Goal: Information Seeking & Learning: Learn about a topic

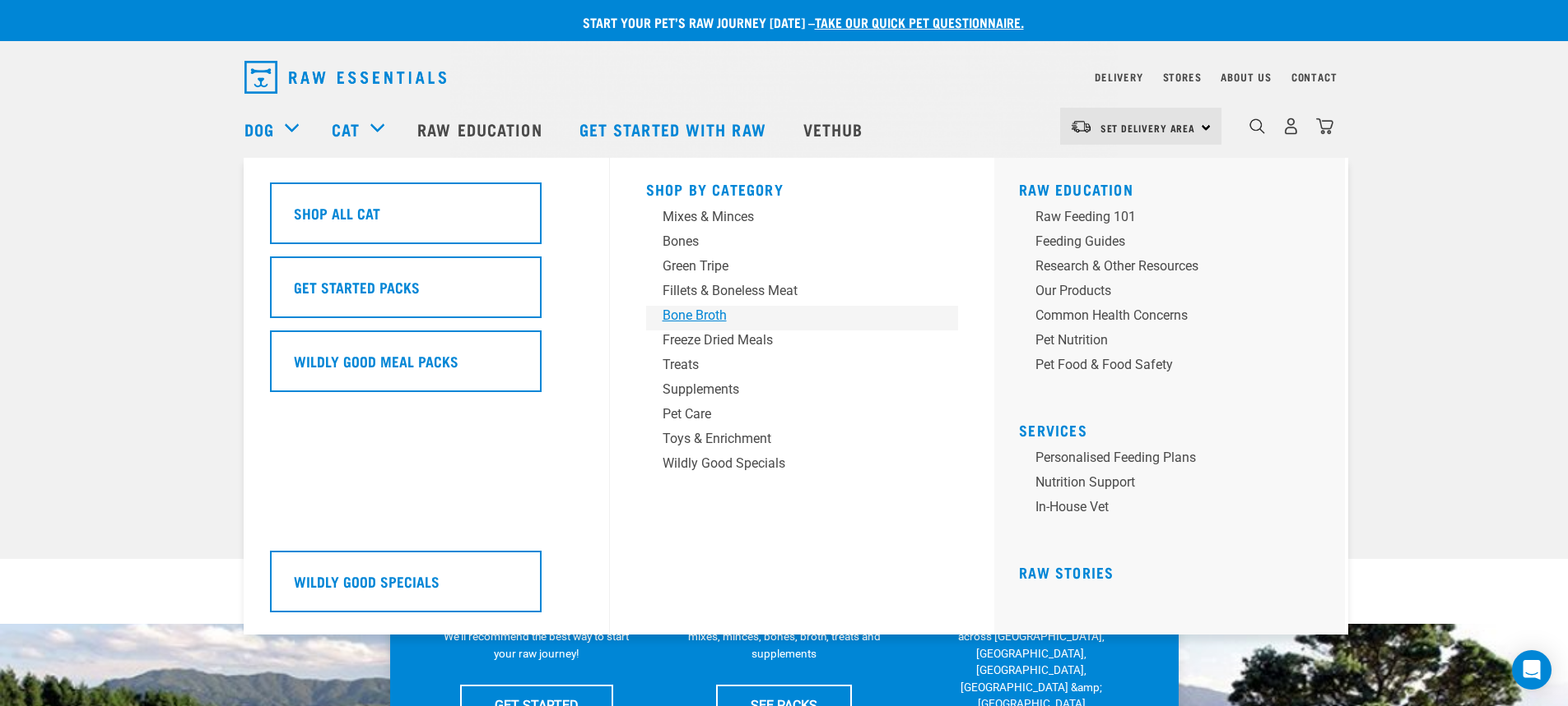
click at [697, 322] on div "Bone Broth" at bounding box center [791, 315] width 257 height 20
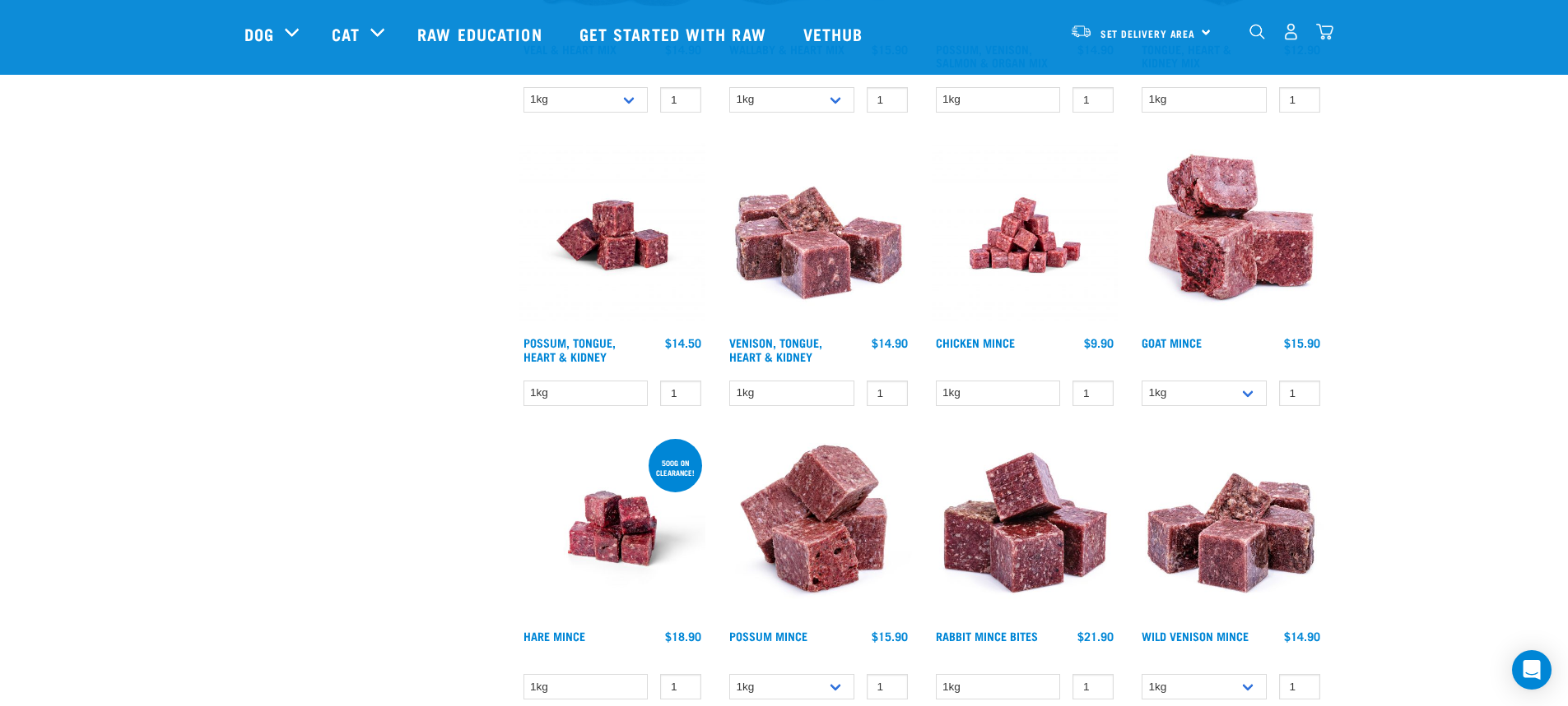
scroll to position [987, 0]
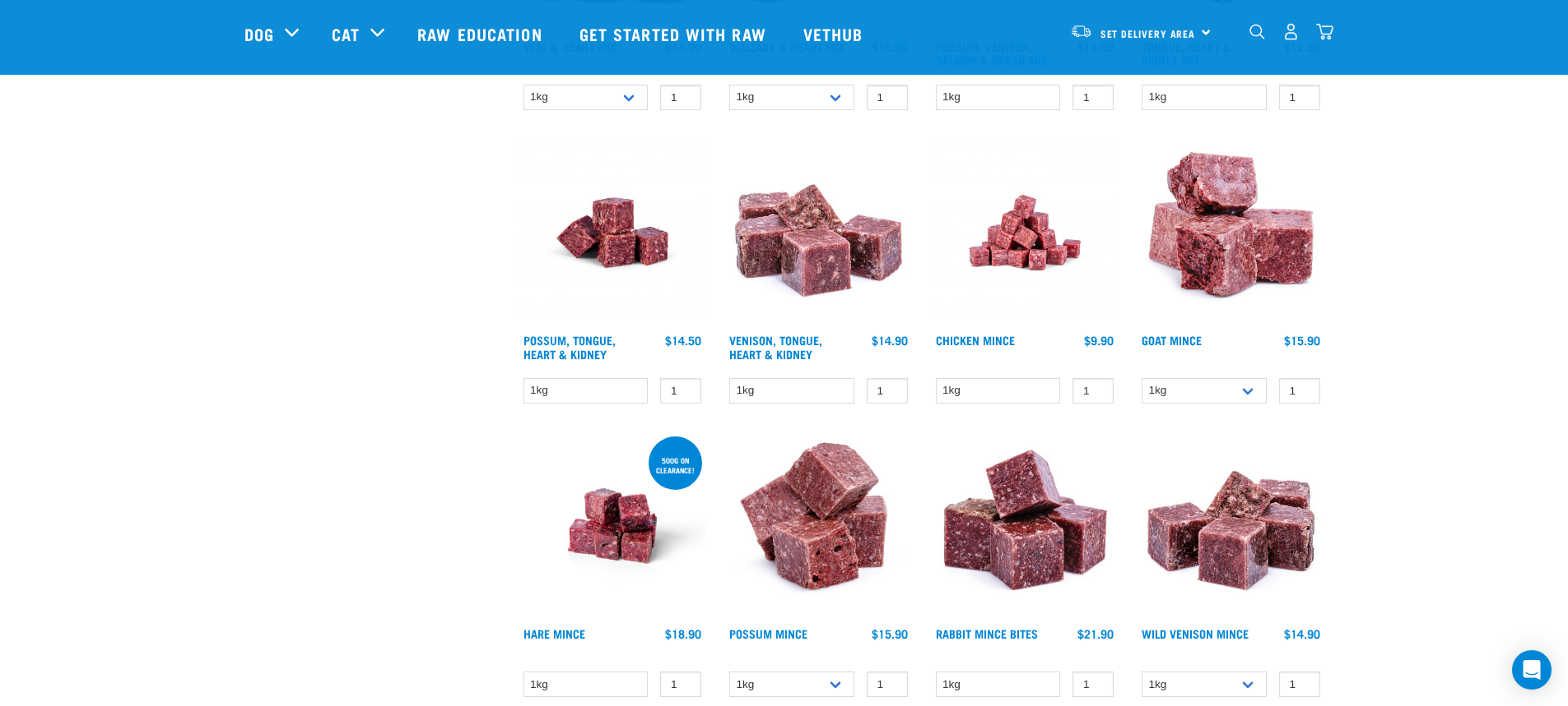
drag, startPoint x: 589, startPoint y: 233, endPoint x: 295, endPoint y: 271, distance: 296.4
click at [295, 271] on div "× Filter products Pet Type Dog Cat Experience New Raw Feeder Experienced Raw Fe…" at bounding box center [372, 369] width 275 height 2598
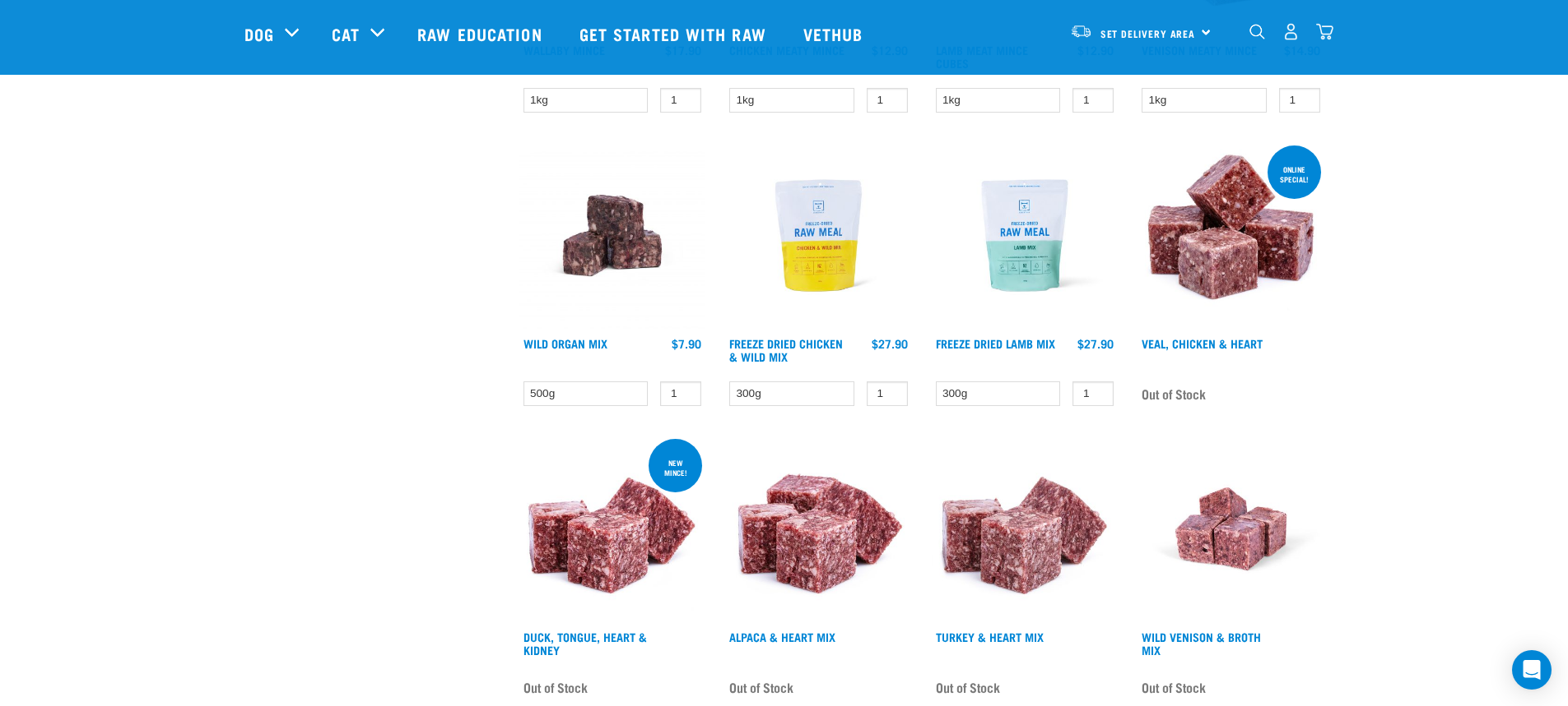
scroll to position [1891, 0]
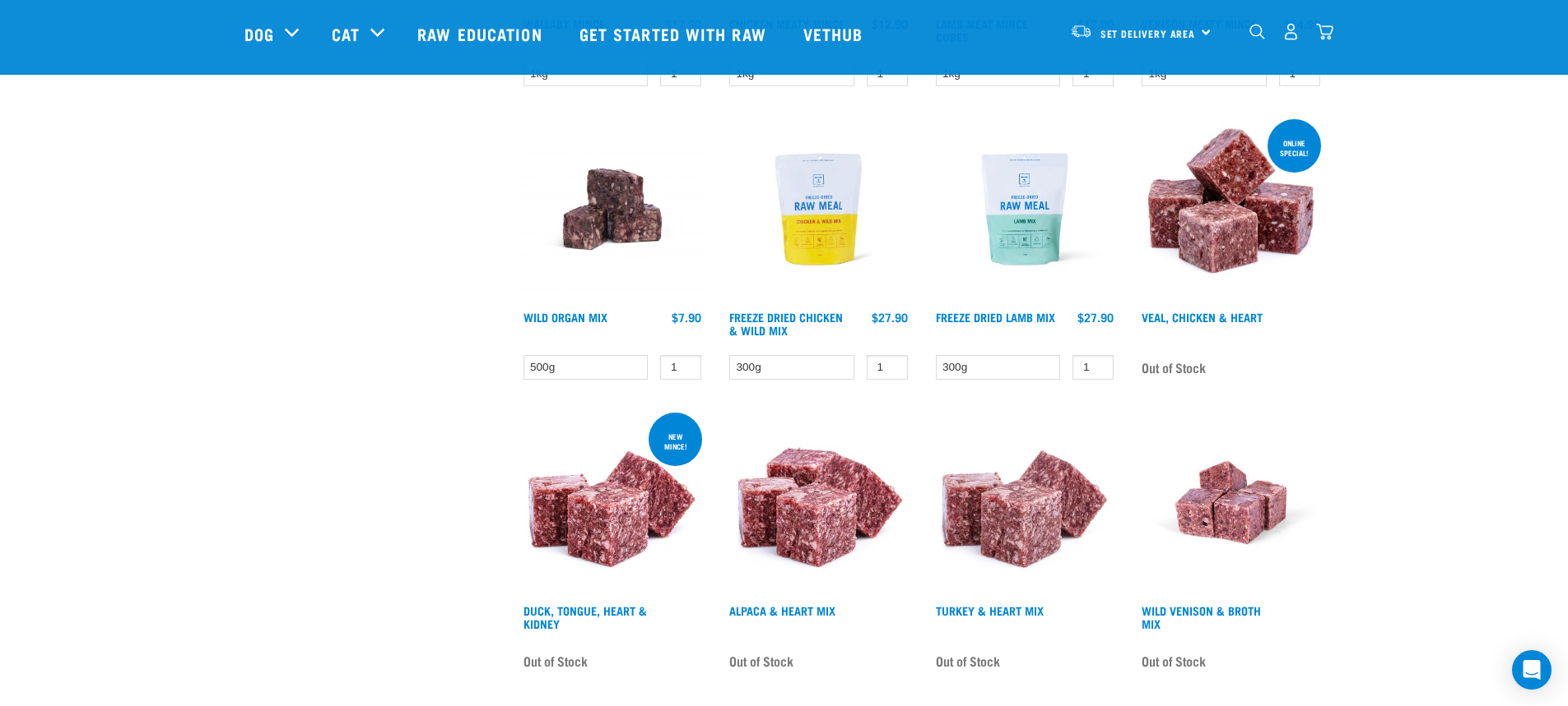
drag, startPoint x: 584, startPoint y: 215, endPoint x: 301, endPoint y: 233, distance: 283.6
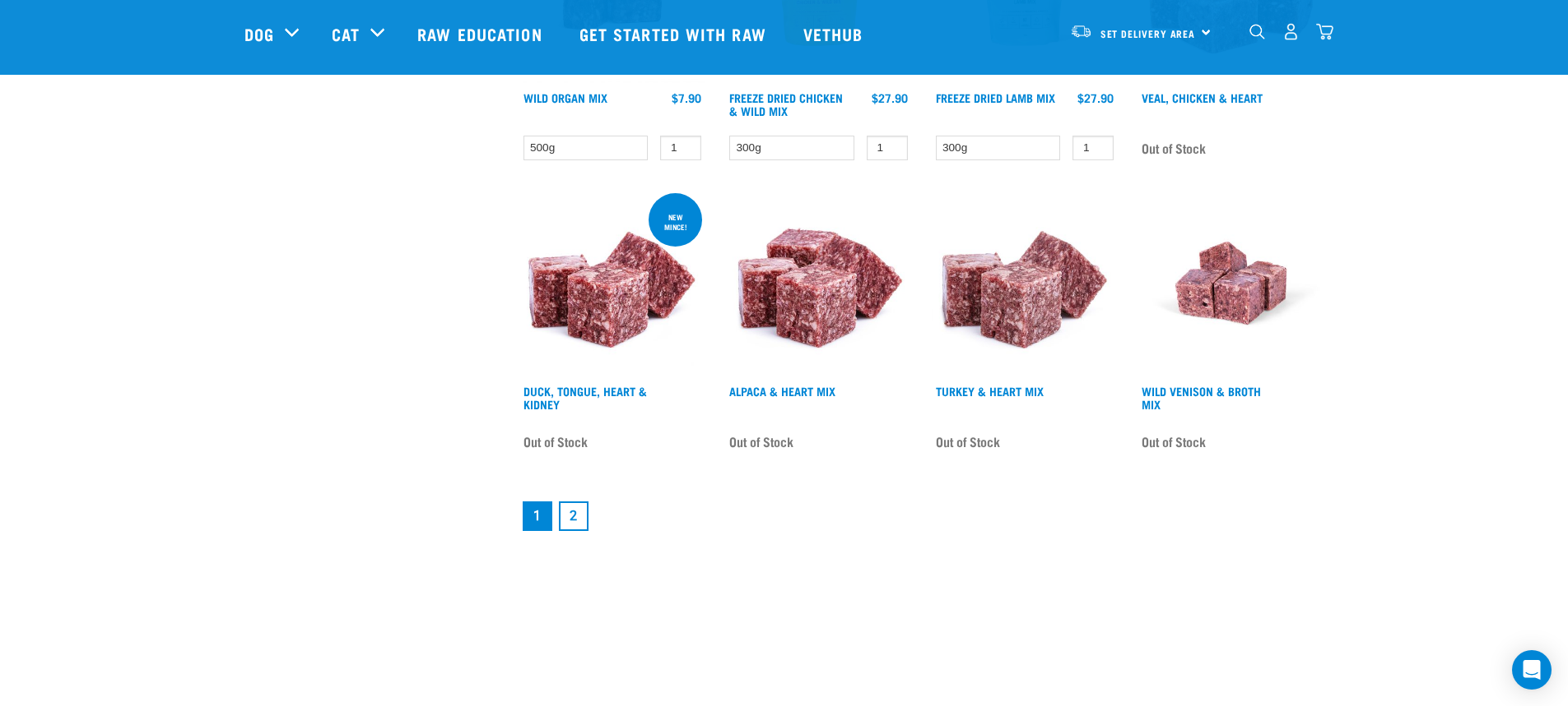
scroll to position [2138, 0]
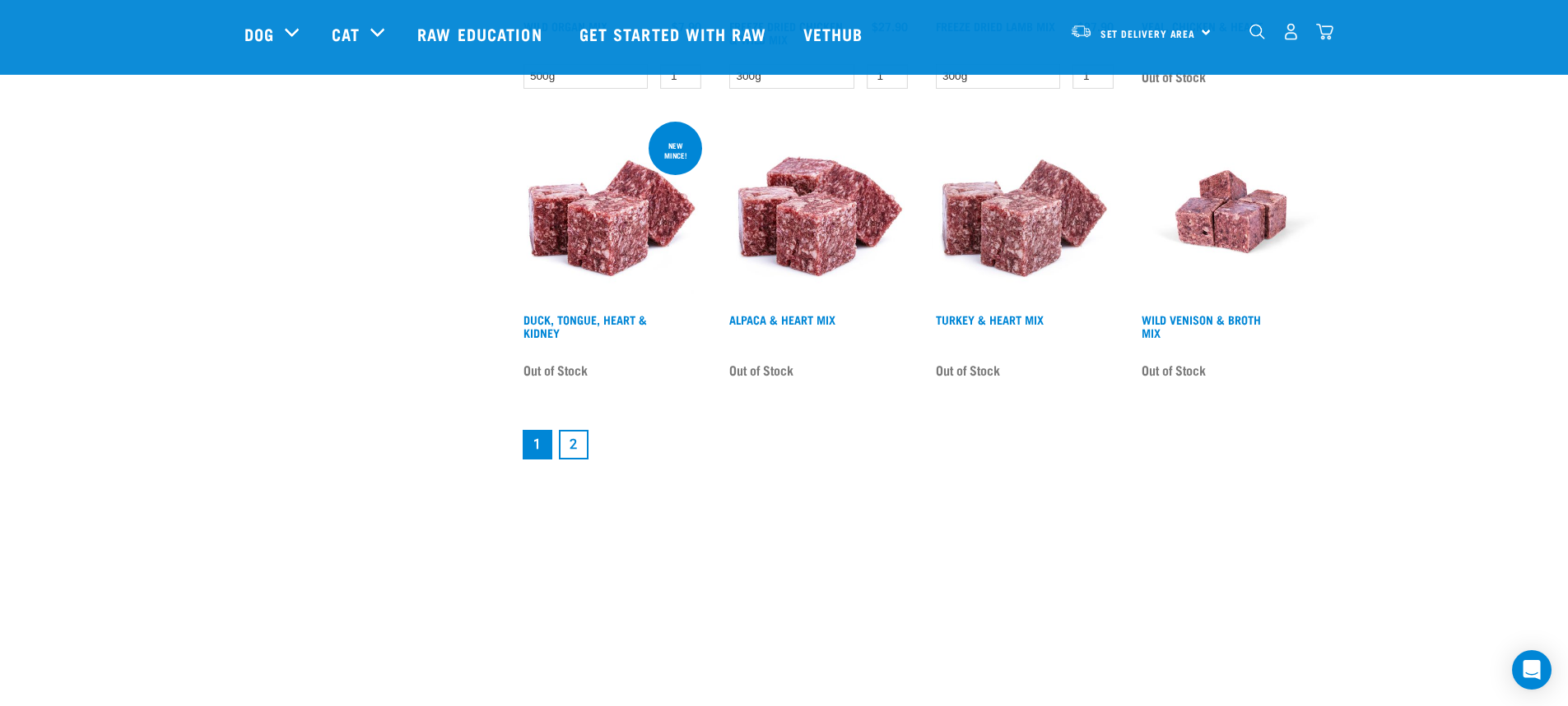
scroll to position [2190, 0]
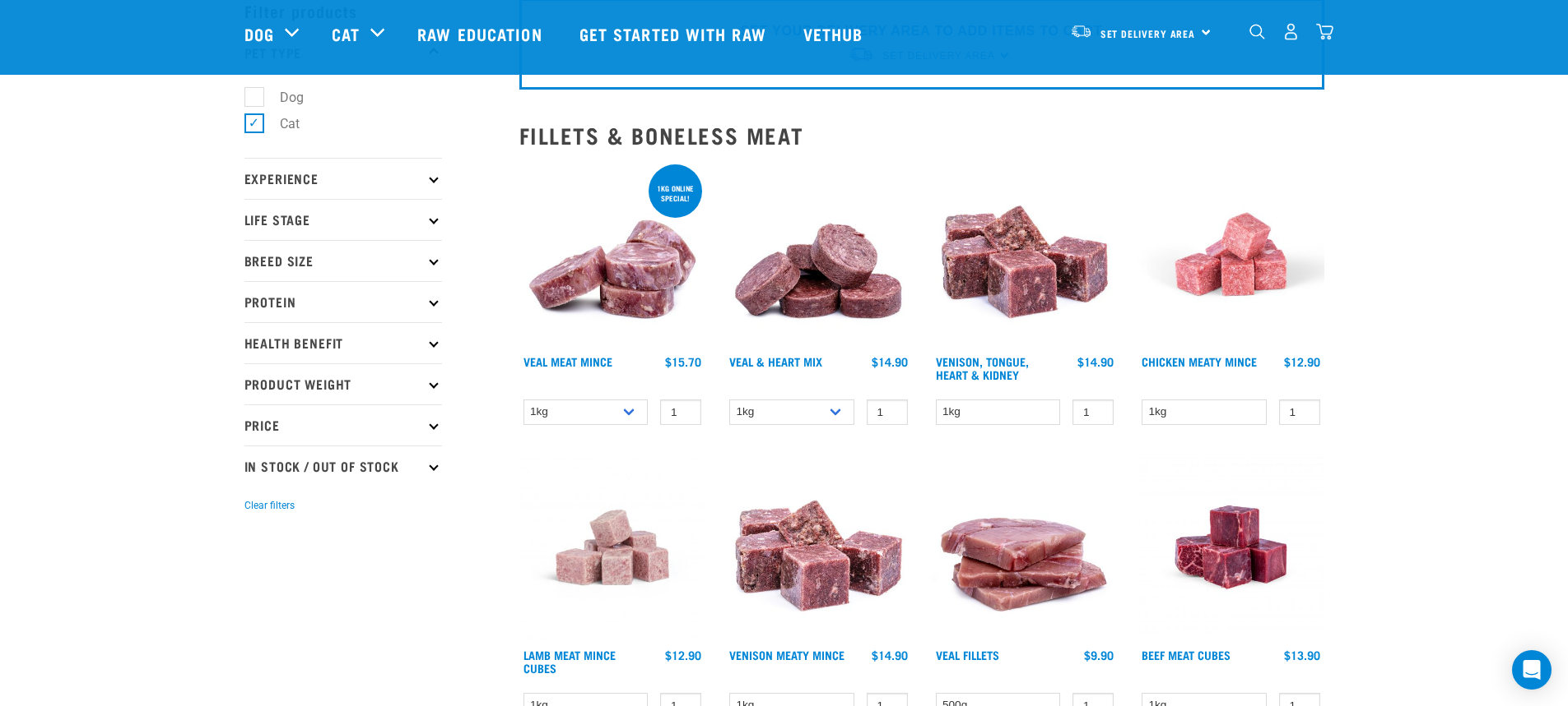
scroll to position [82, 0]
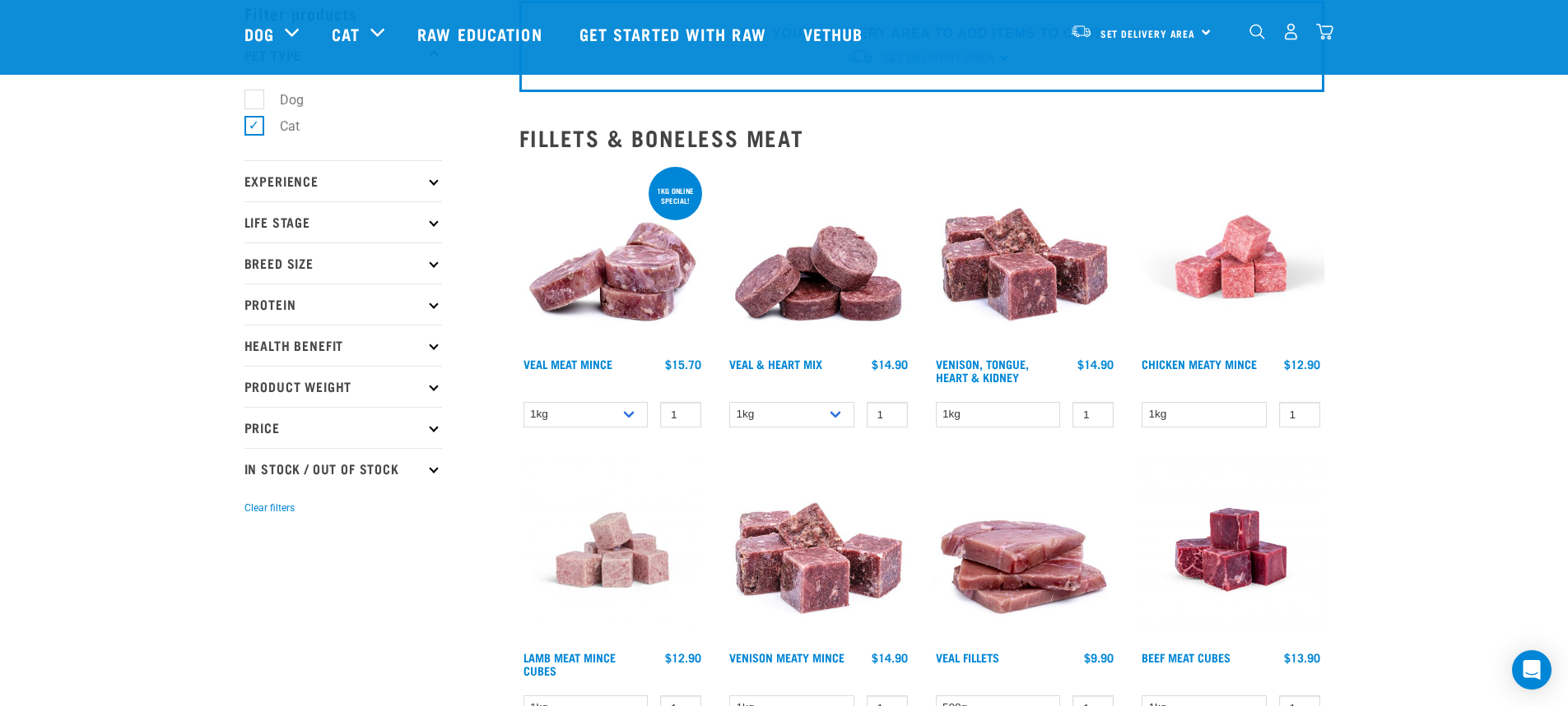
click at [402, 228] on p "Life Stage" at bounding box center [343, 222] width 198 height 41
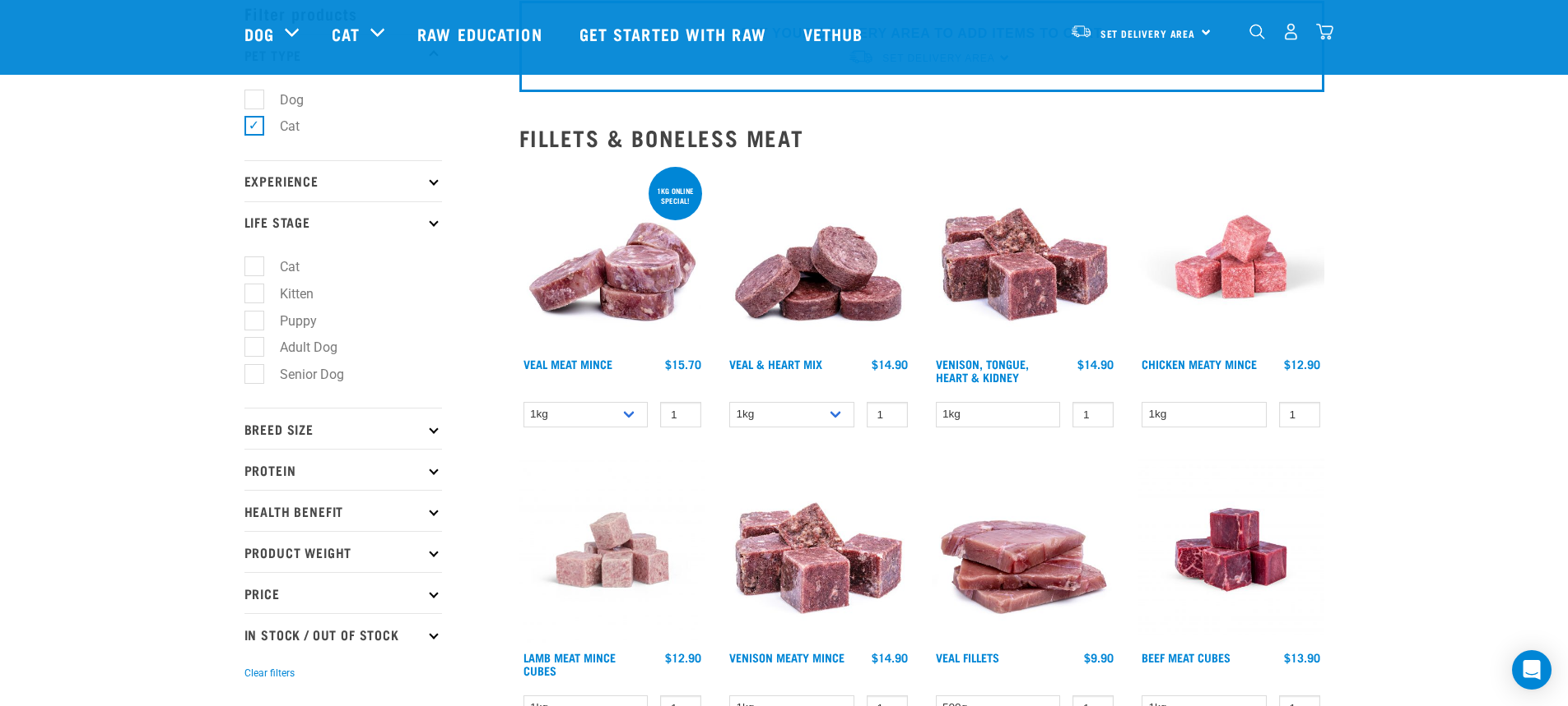
click at [432, 510] on icon at bounding box center [433, 511] width 9 height 9
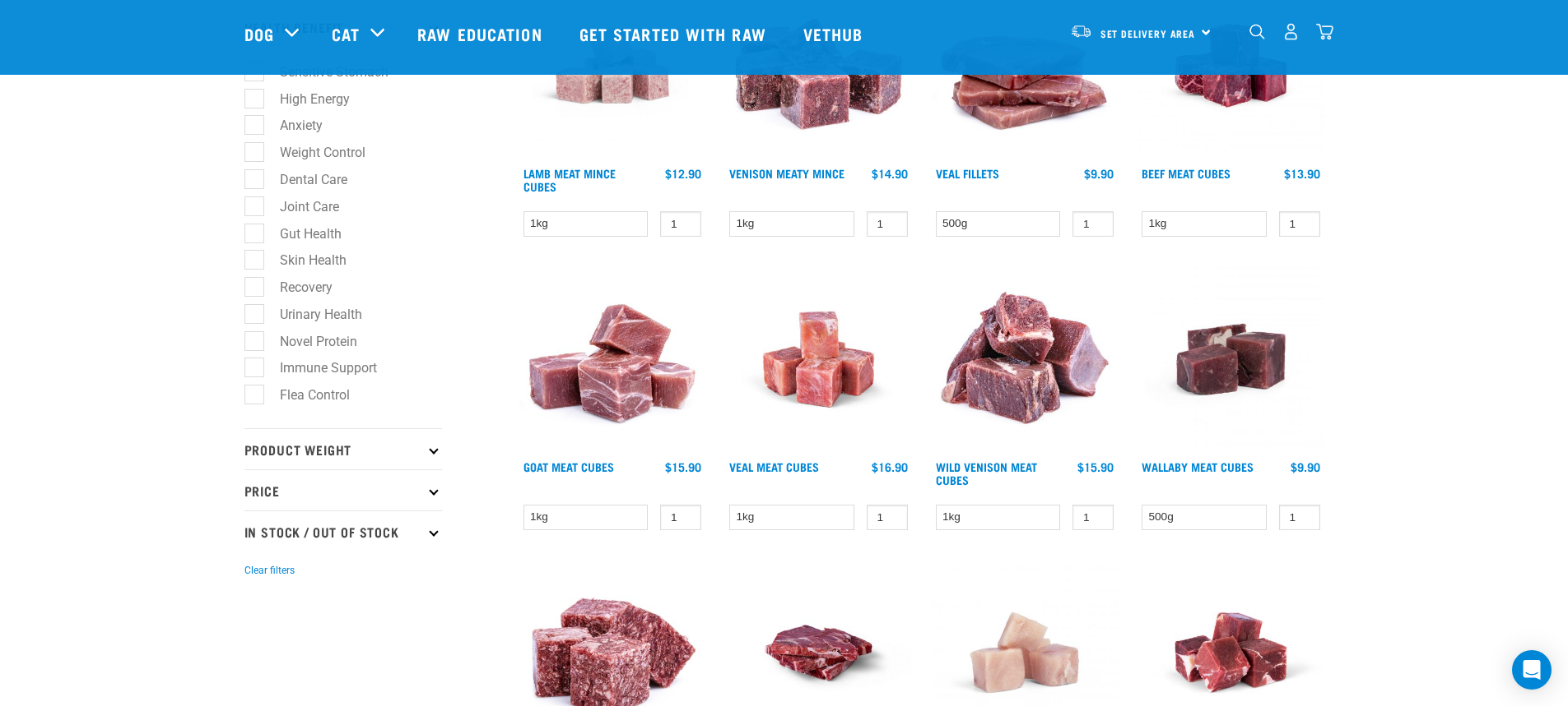
scroll to position [576, 0]
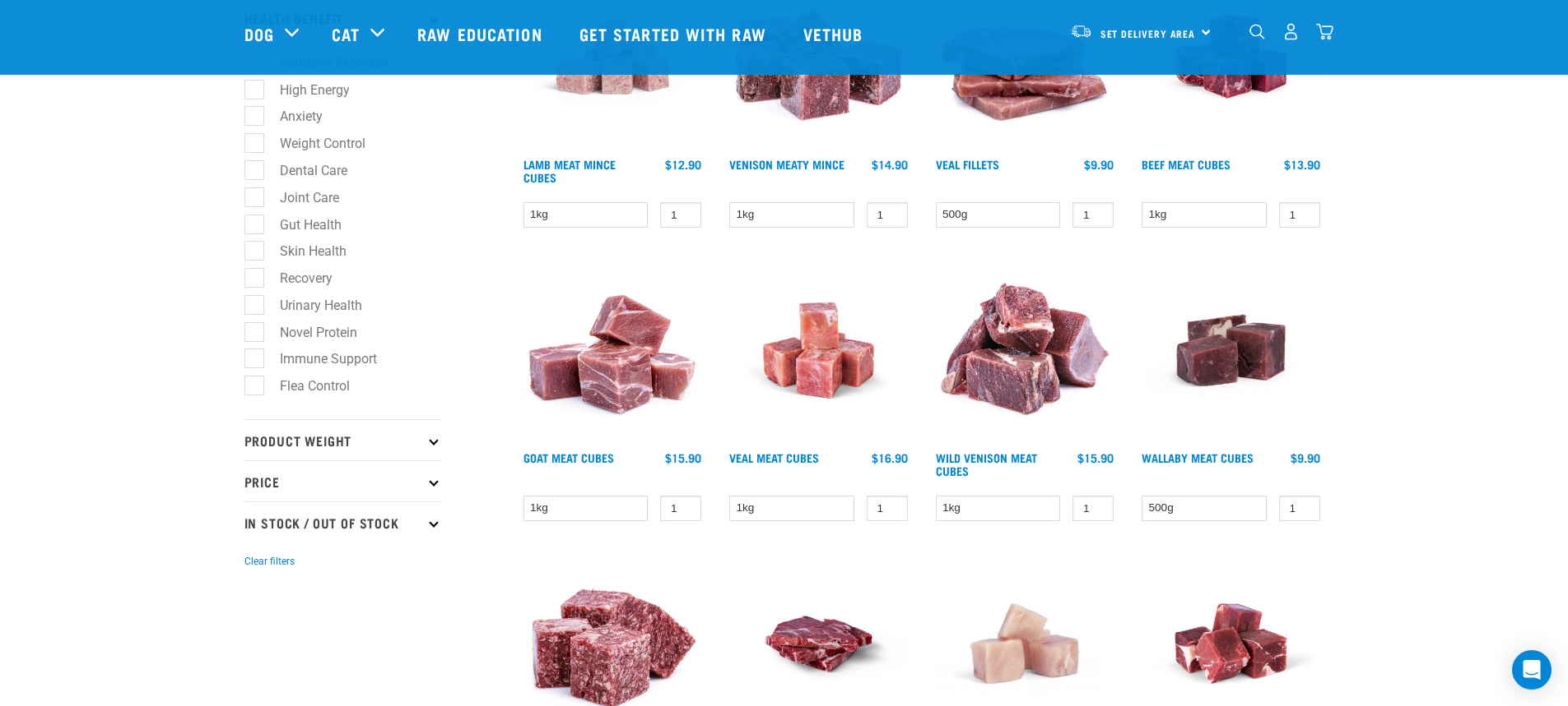
click at [311, 472] on p "Price" at bounding box center [343, 481] width 198 height 41
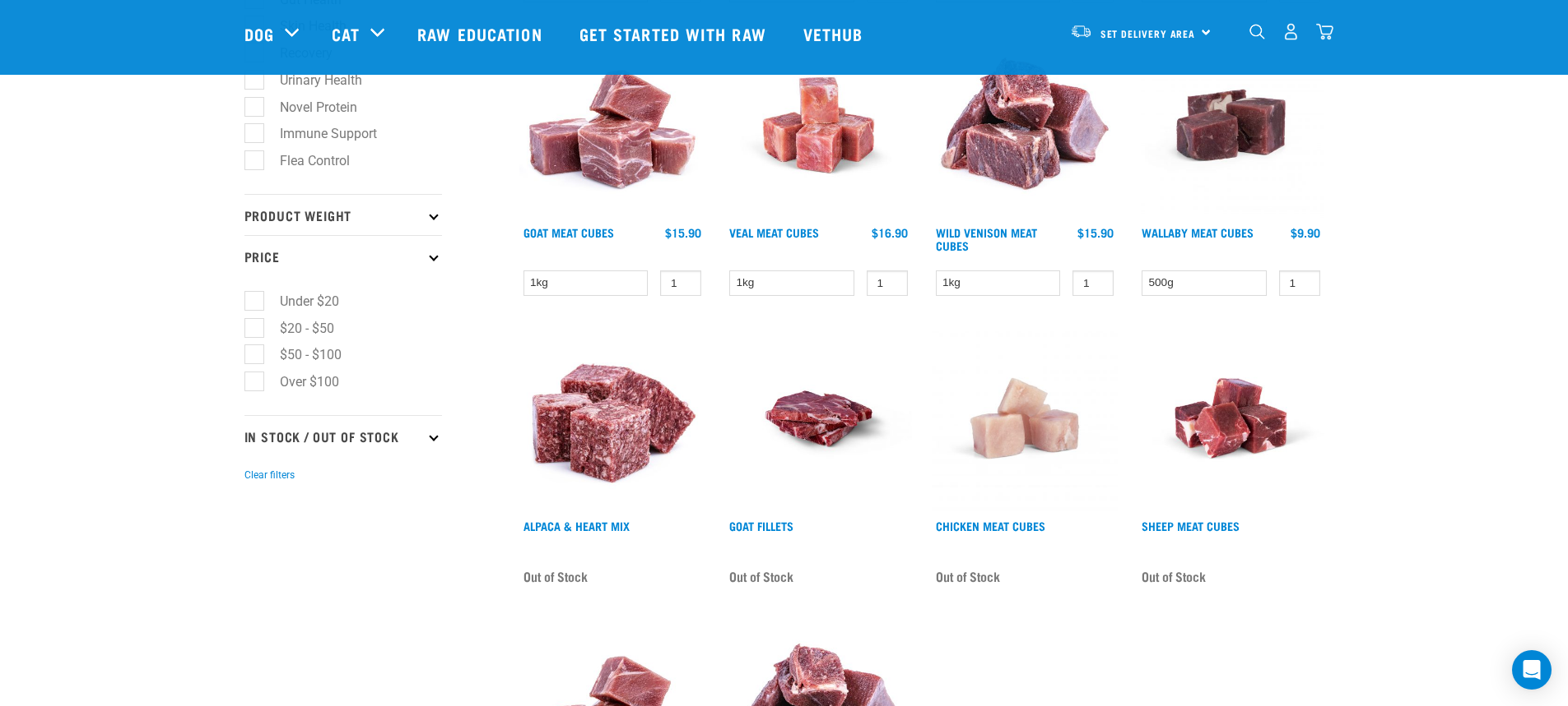
scroll to position [822, 0]
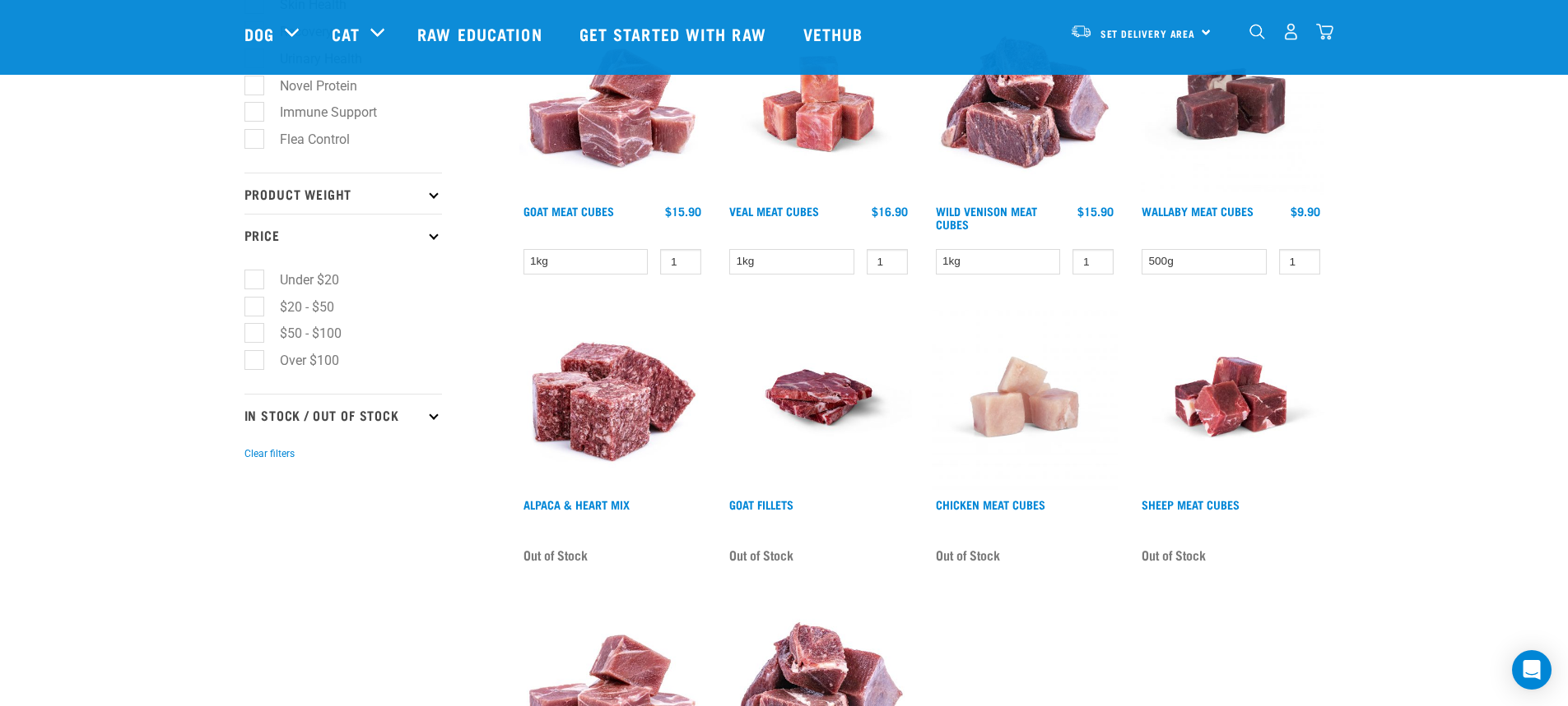
click at [306, 411] on p "In Stock / Out Of Stock" at bounding box center [343, 414] width 198 height 41
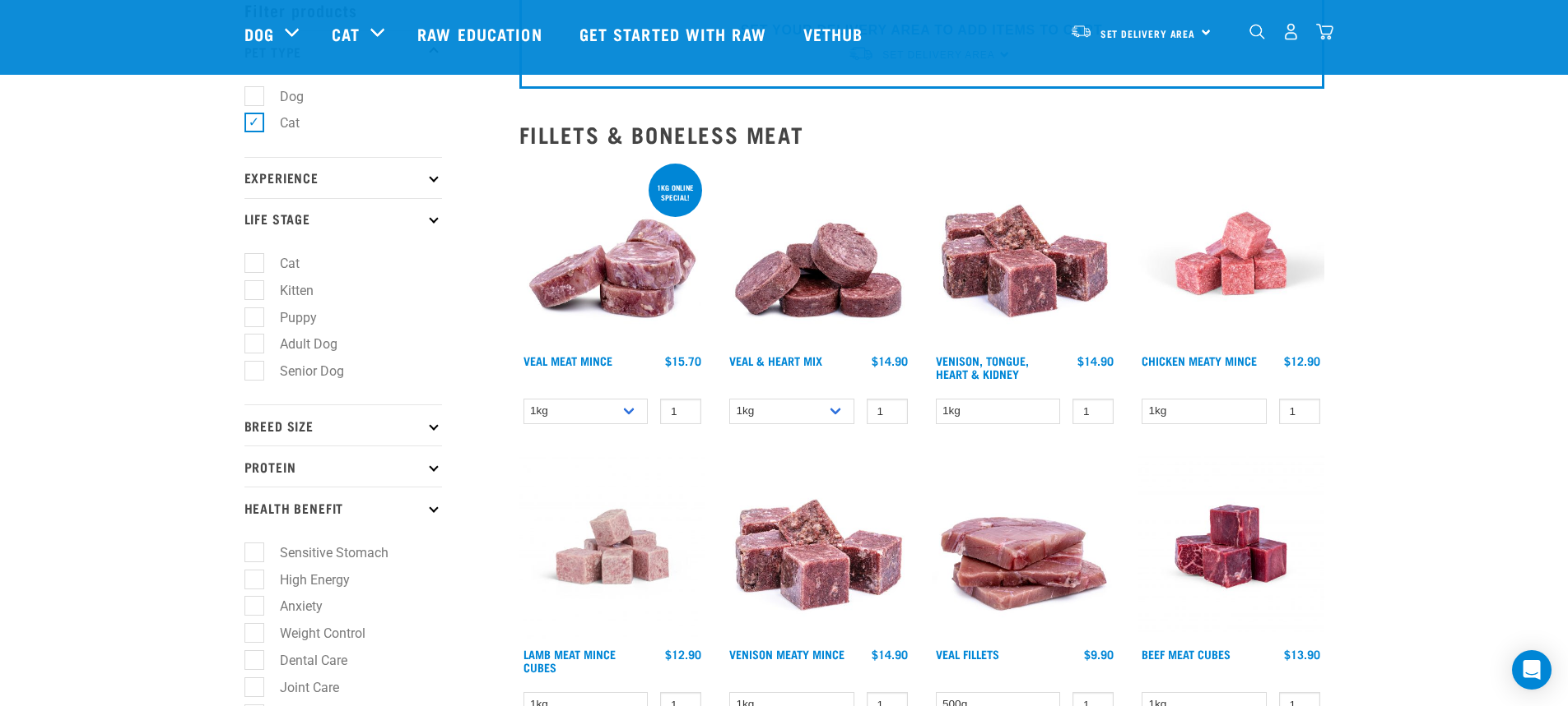
scroll to position [0, 0]
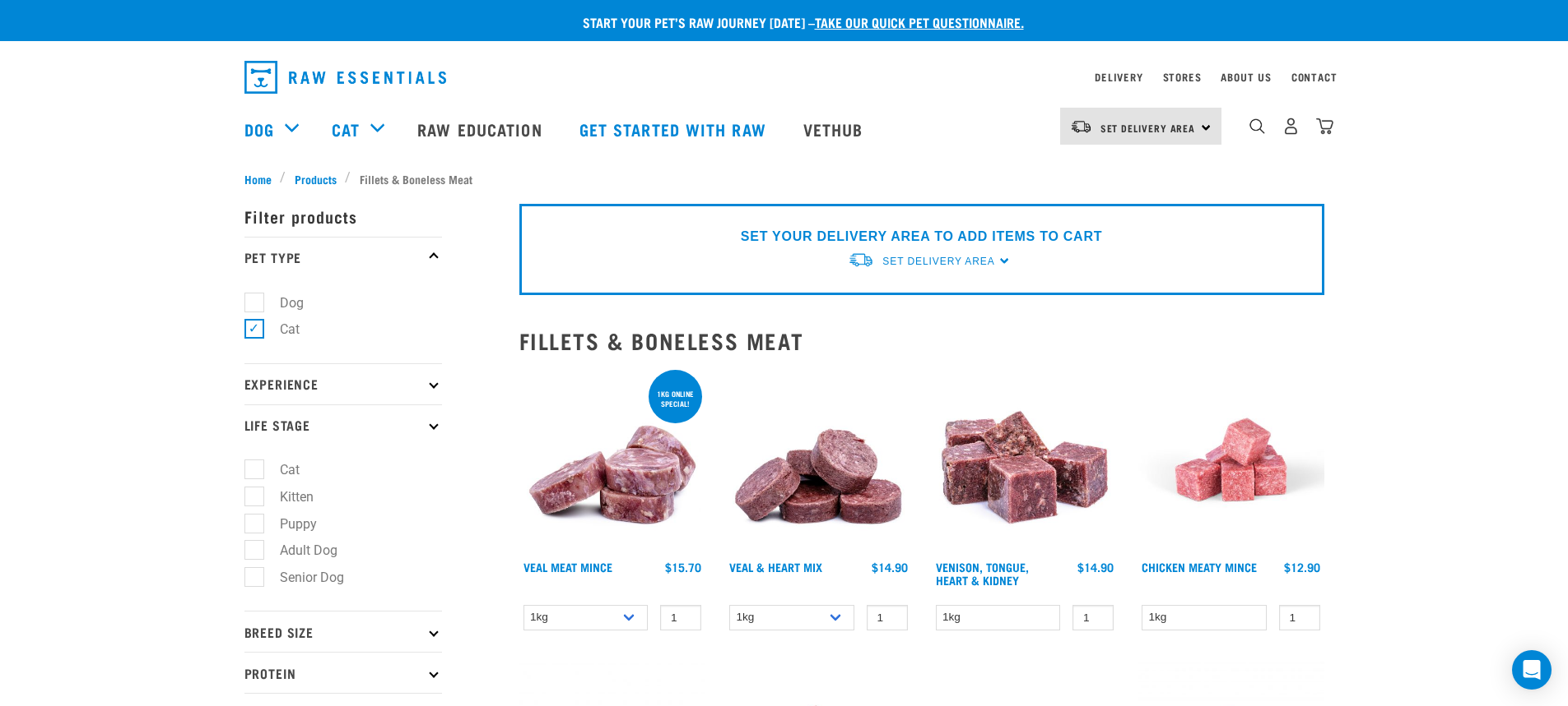
click at [294, 502] on label "Kitten" at bounding box center [287, 497] width 67 height 21
click at [255, 499] on input "Kitten" at bounding box center [249, 494] width 10 height 10
checkbox input "true"
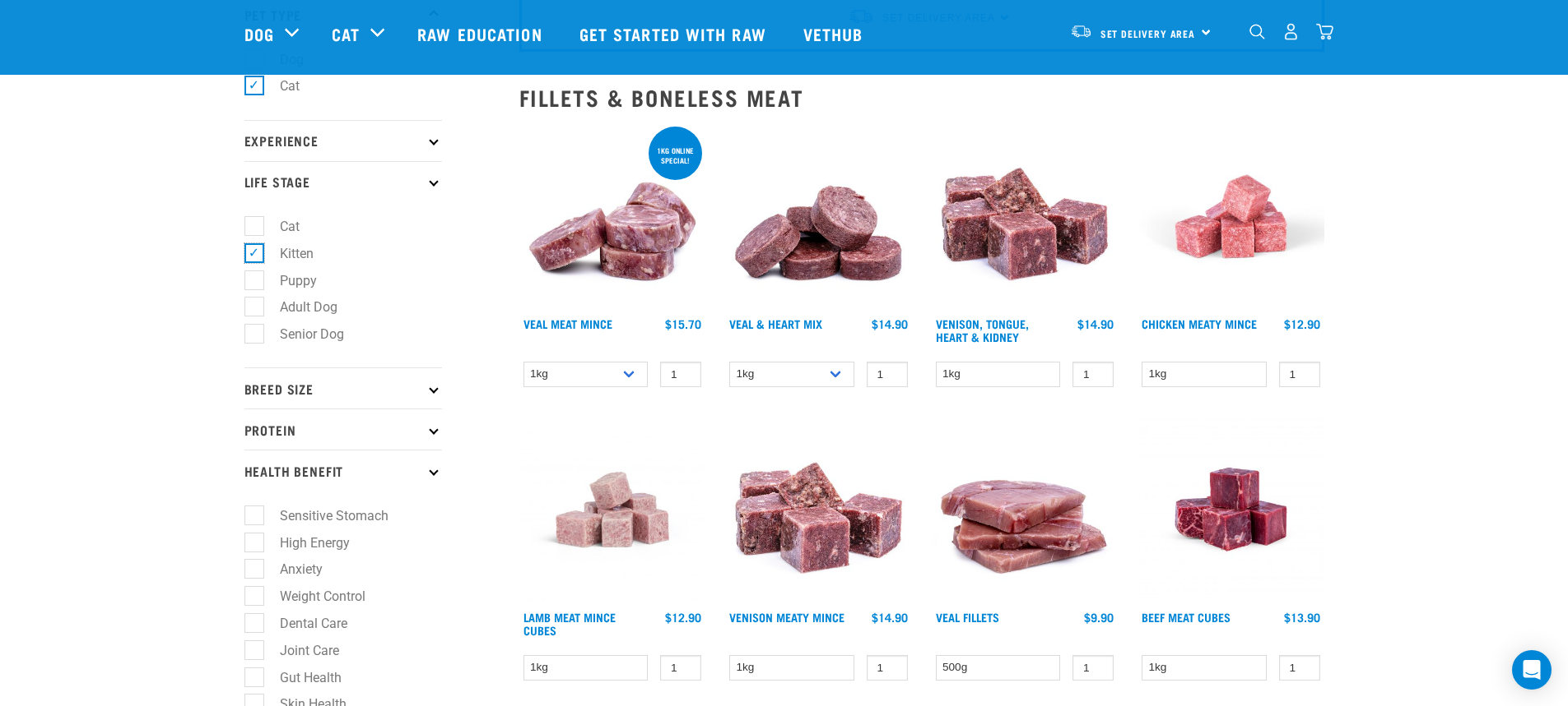
scroll to position [82, 0]
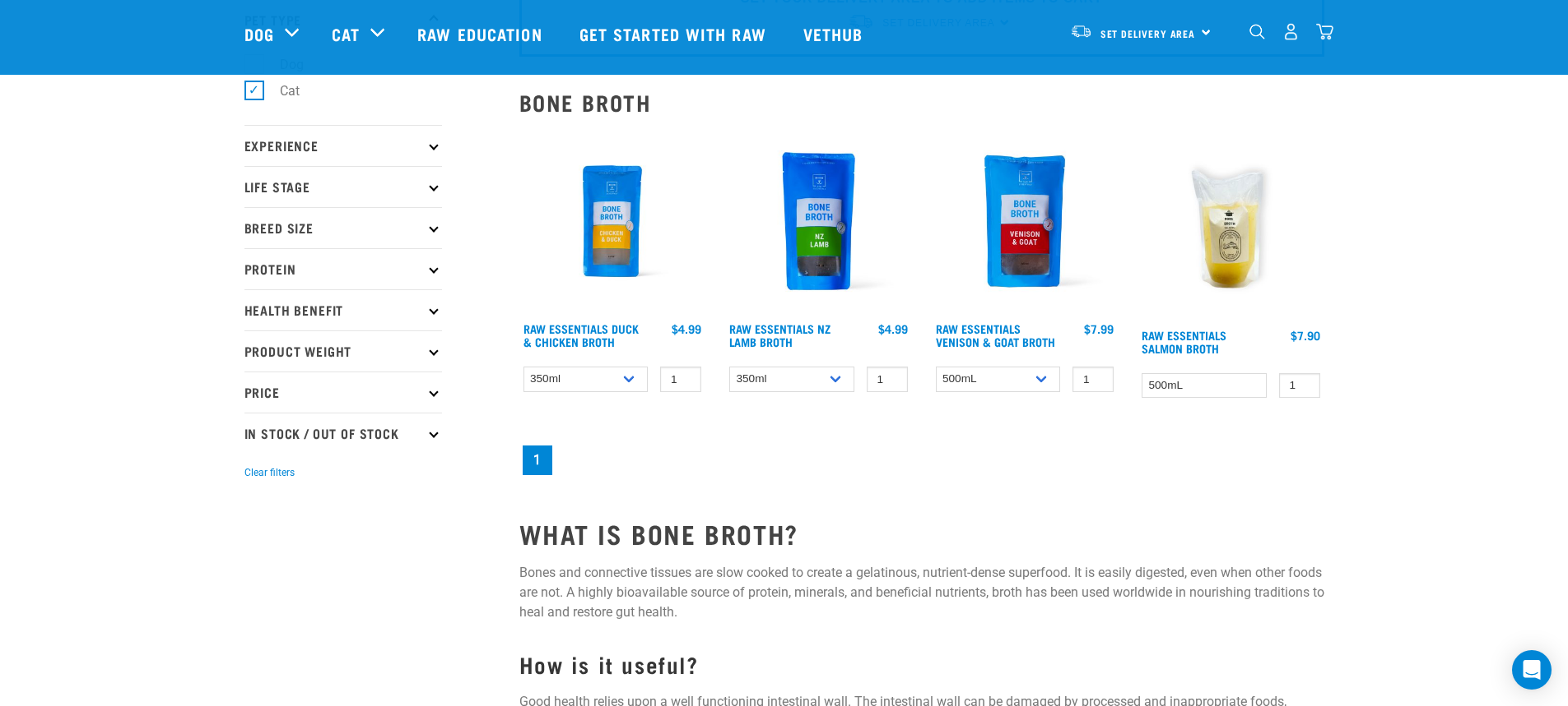
scroll to position [82, 0]
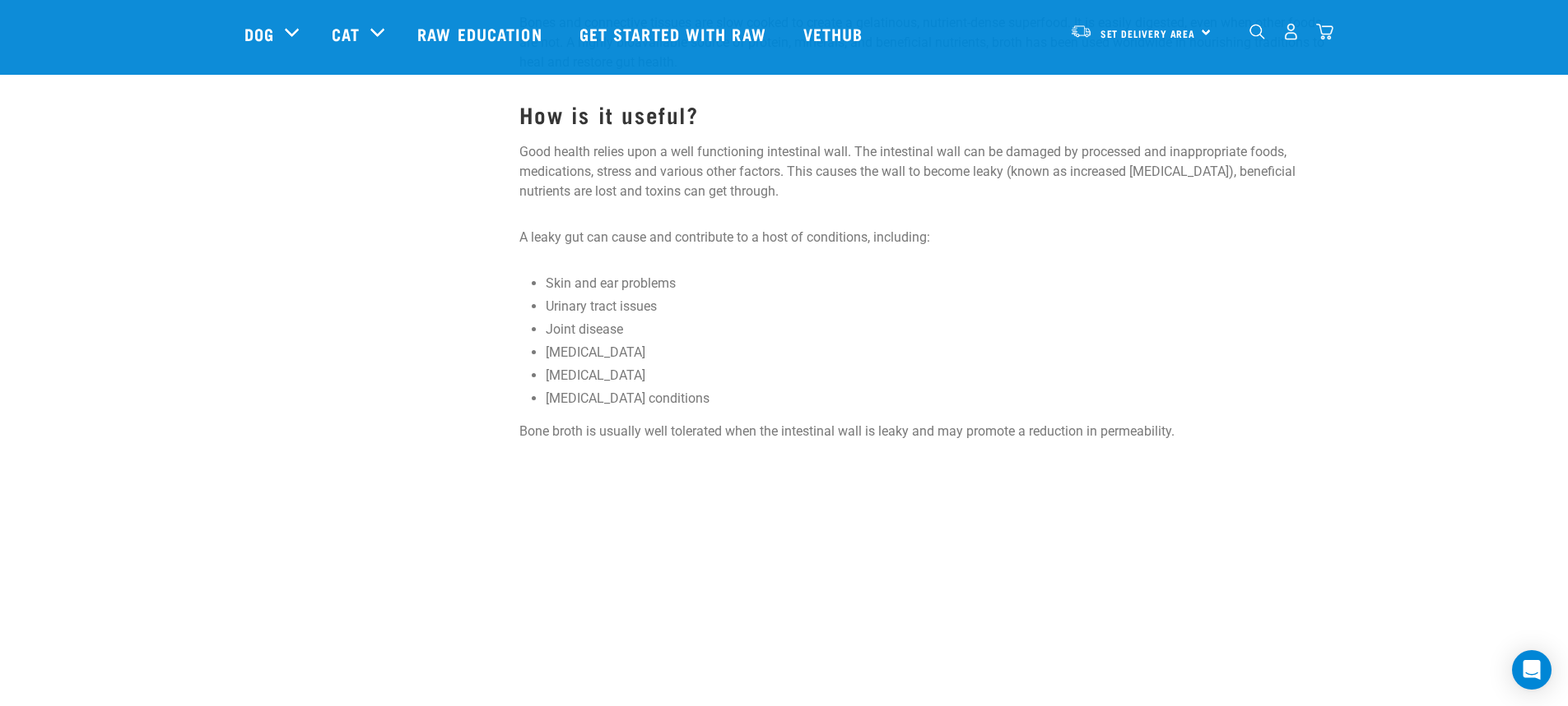
scroll to position [740, 0]
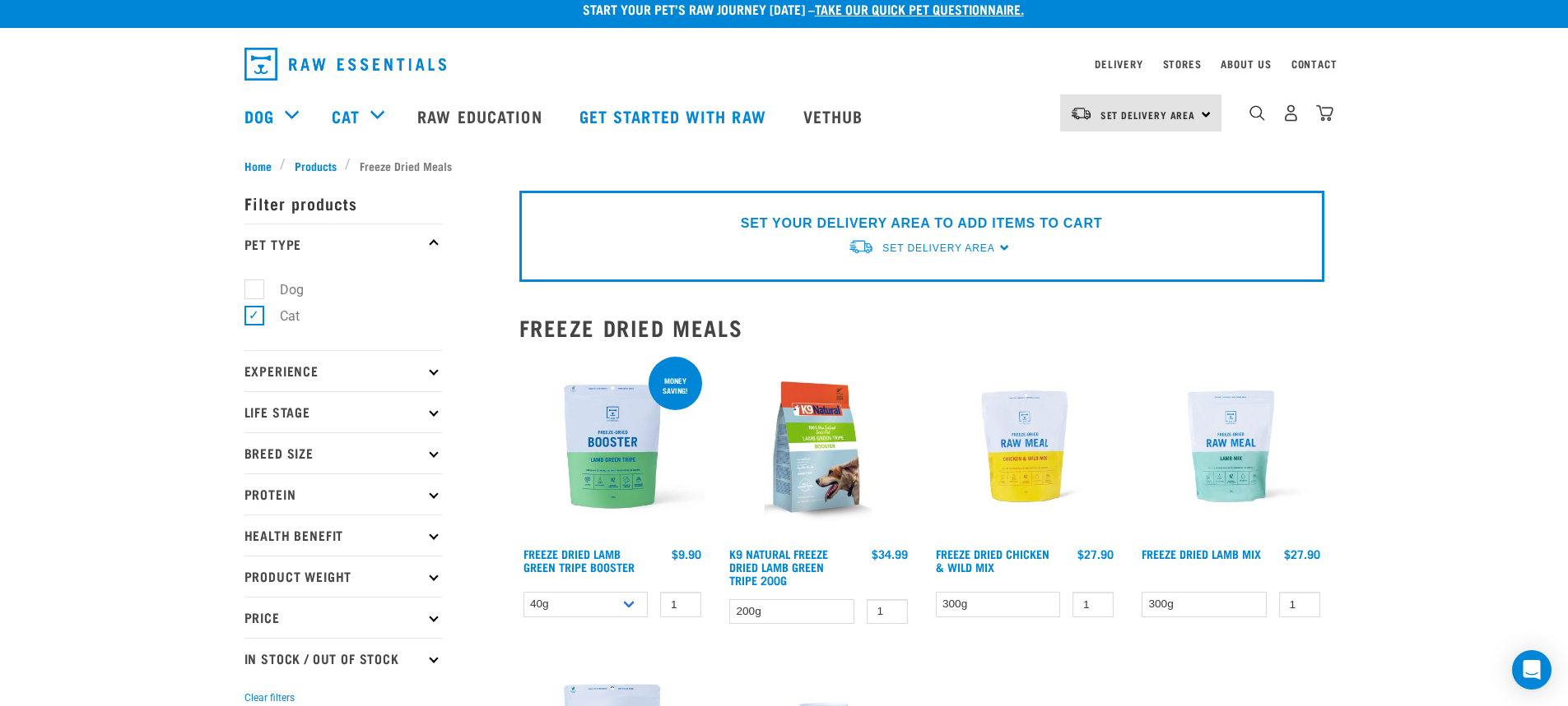
scroll to position [82, 0]
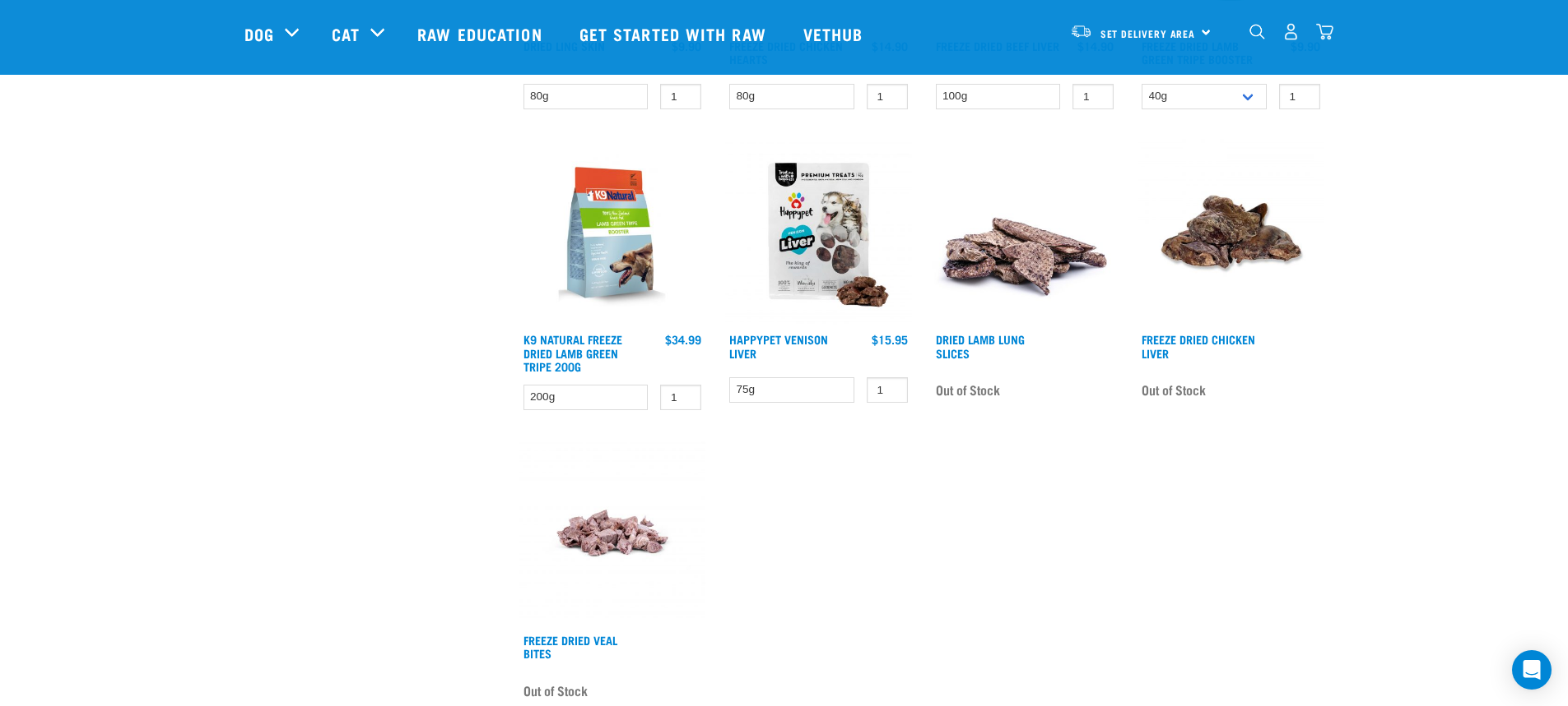
scroll to position [1069, 0]
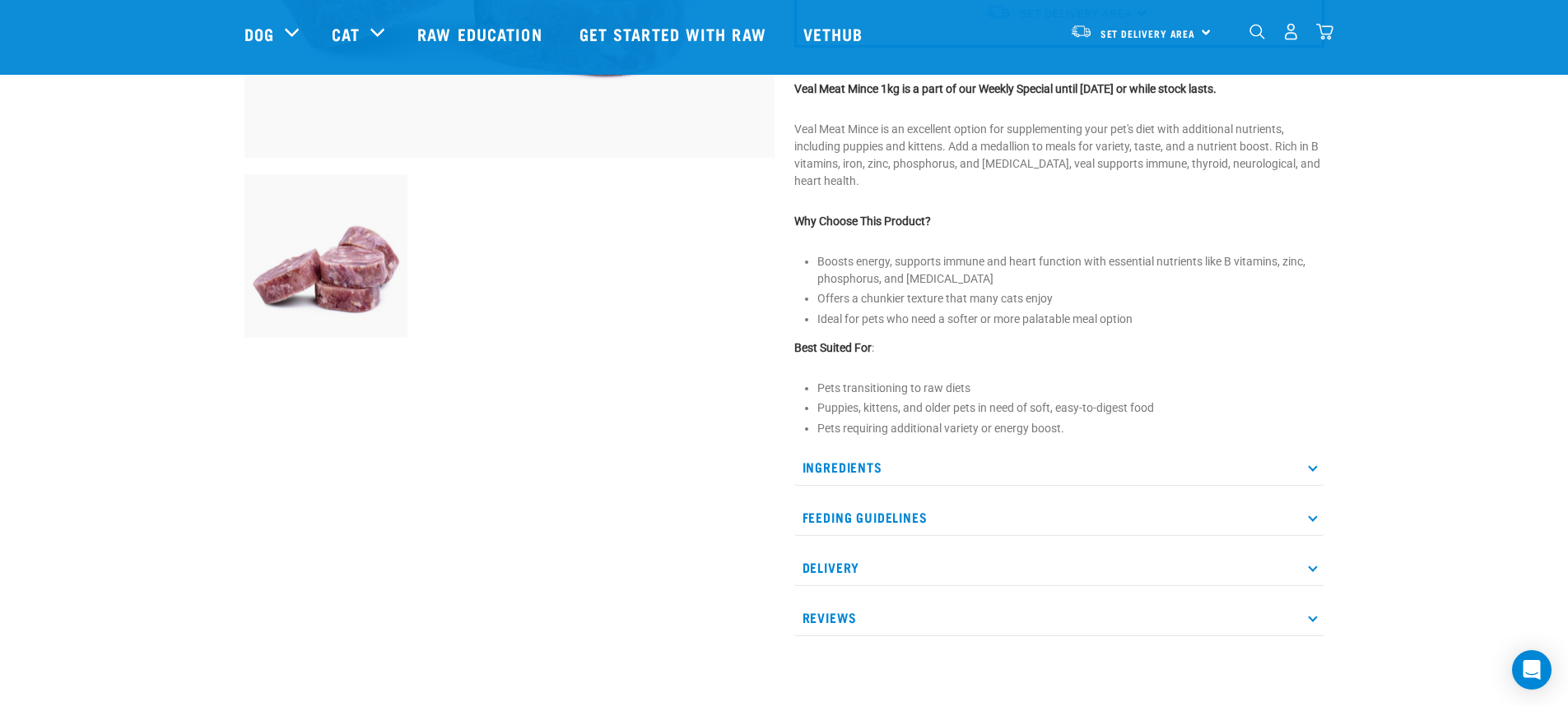
scroll to position [576, 0]
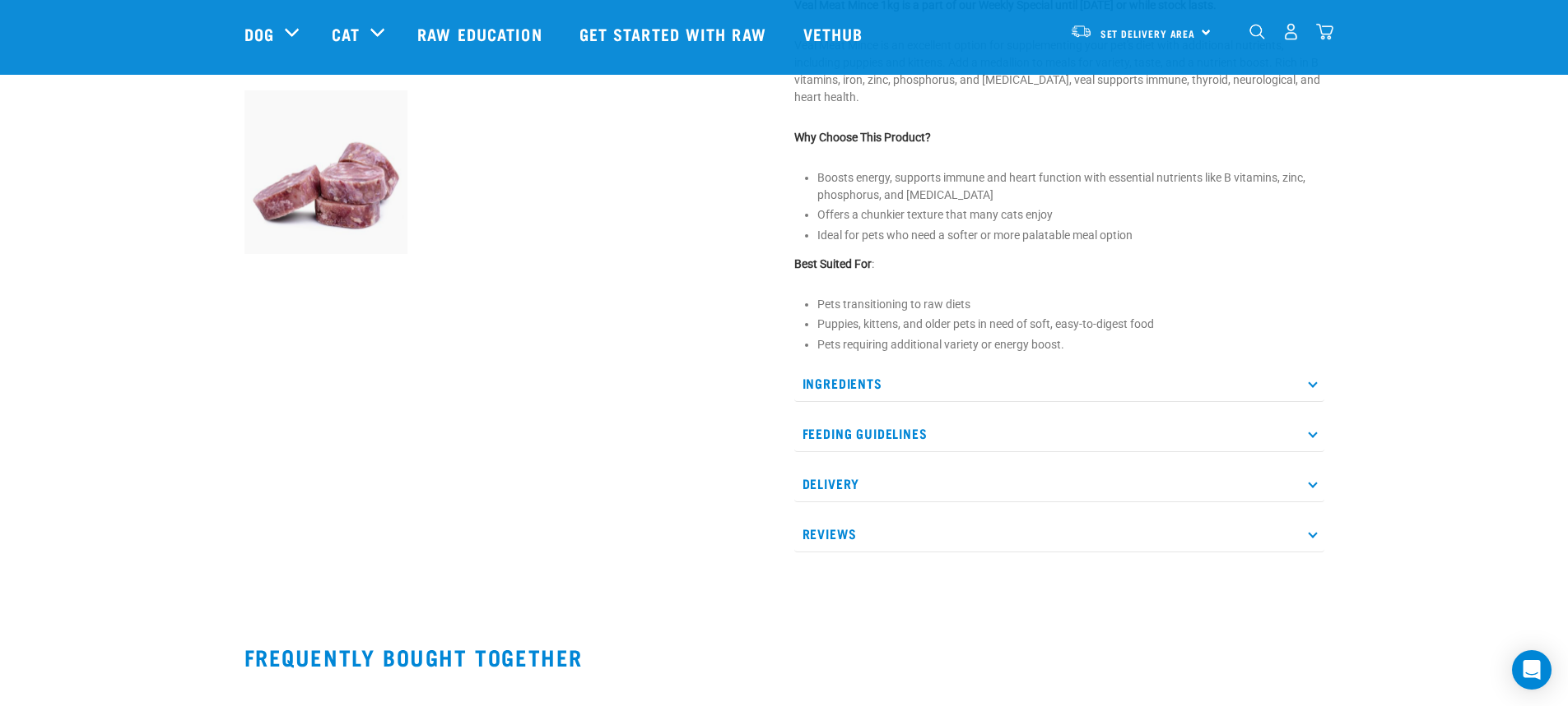
click at [850, 383] on p "Ingredients" at bounding box center [1058, 383] width 530 height 37
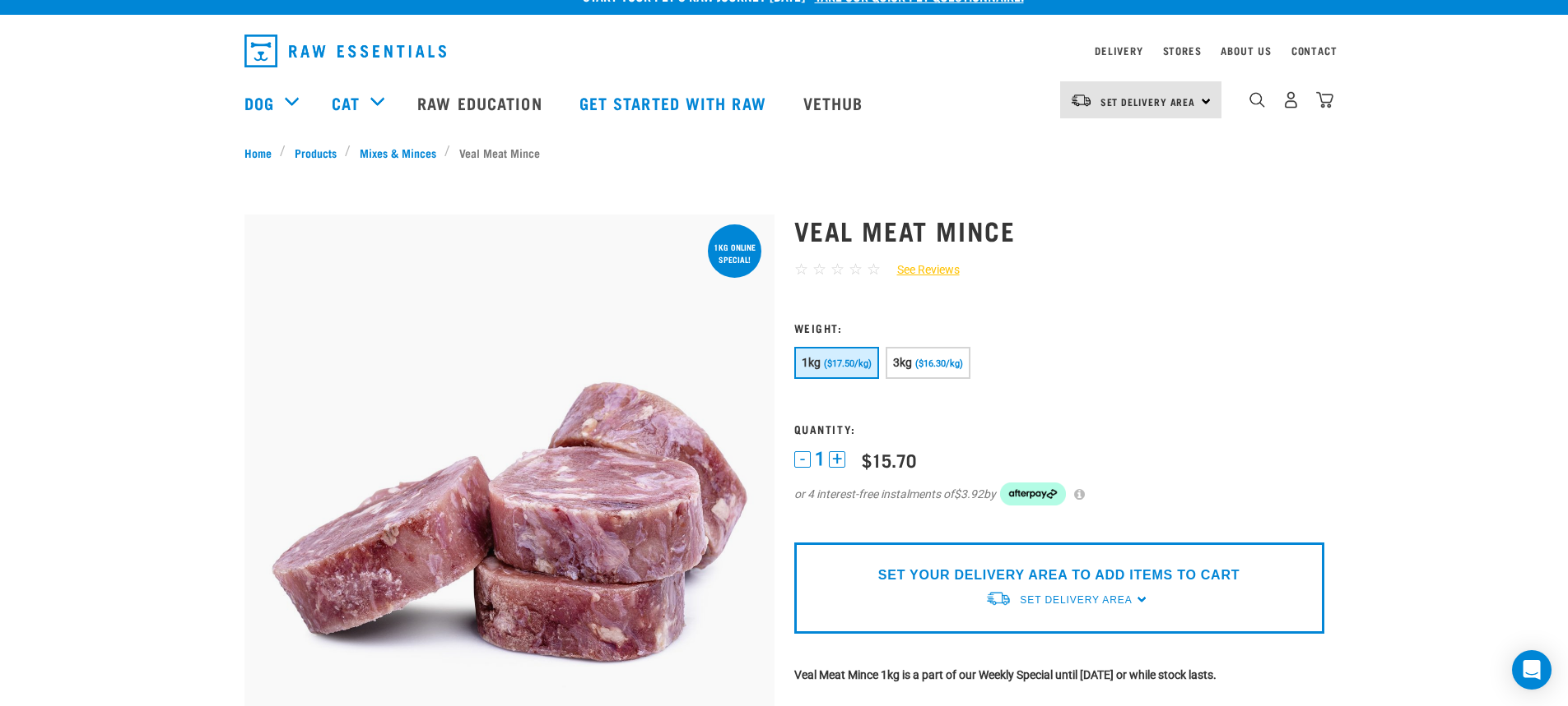
scroll to position [0, 0]
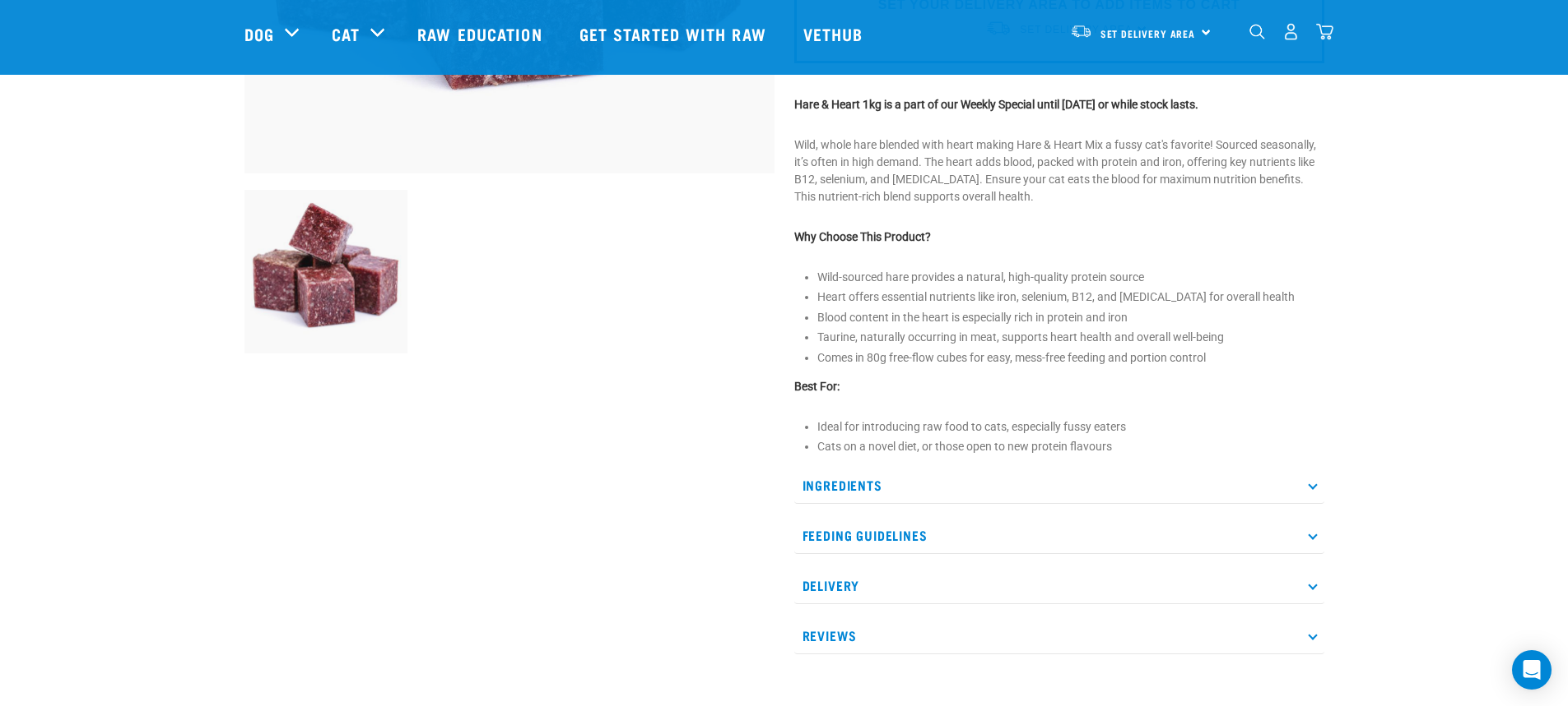
scroll to position [494, 0]
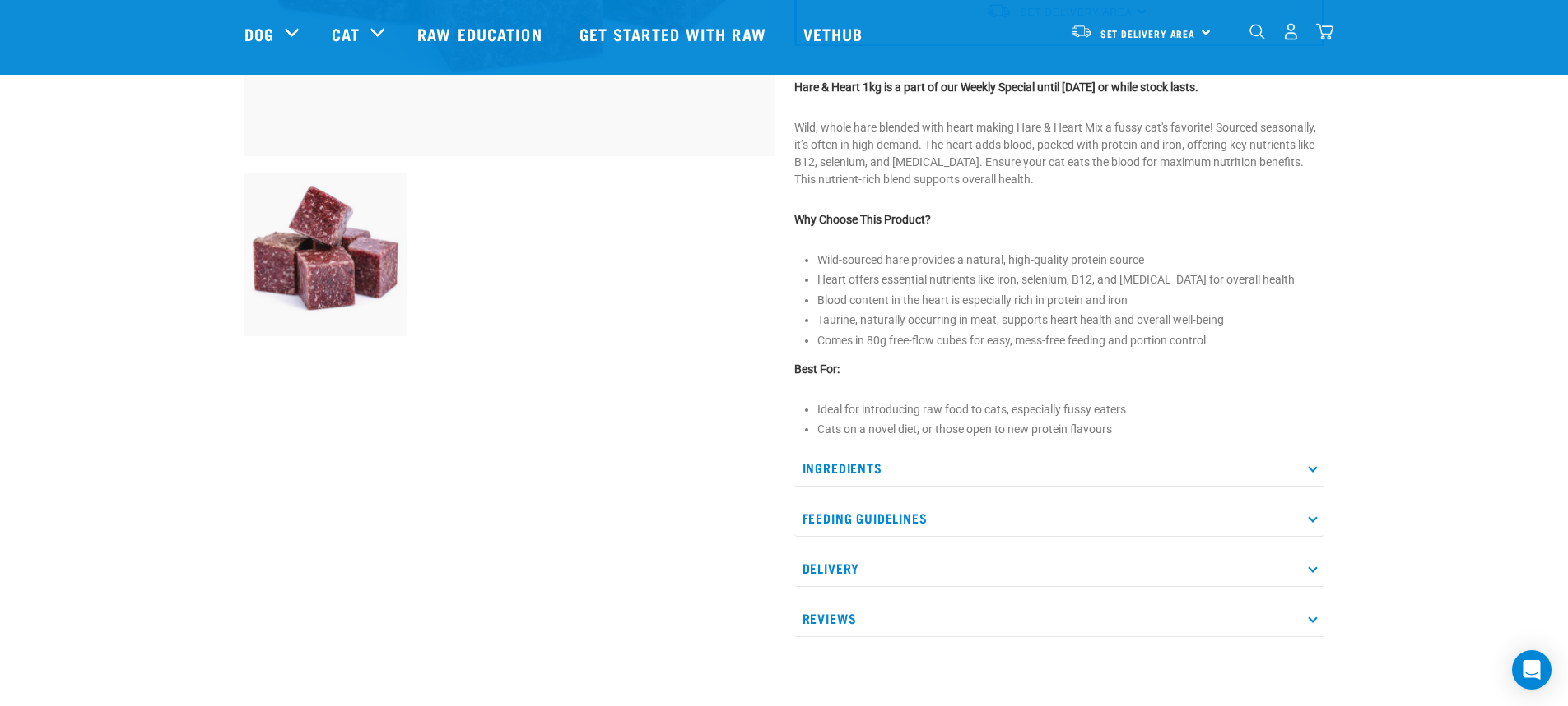
click at [862, 475] on p "Ingredients" at bounding box center [1058, 468] width 530 height 37
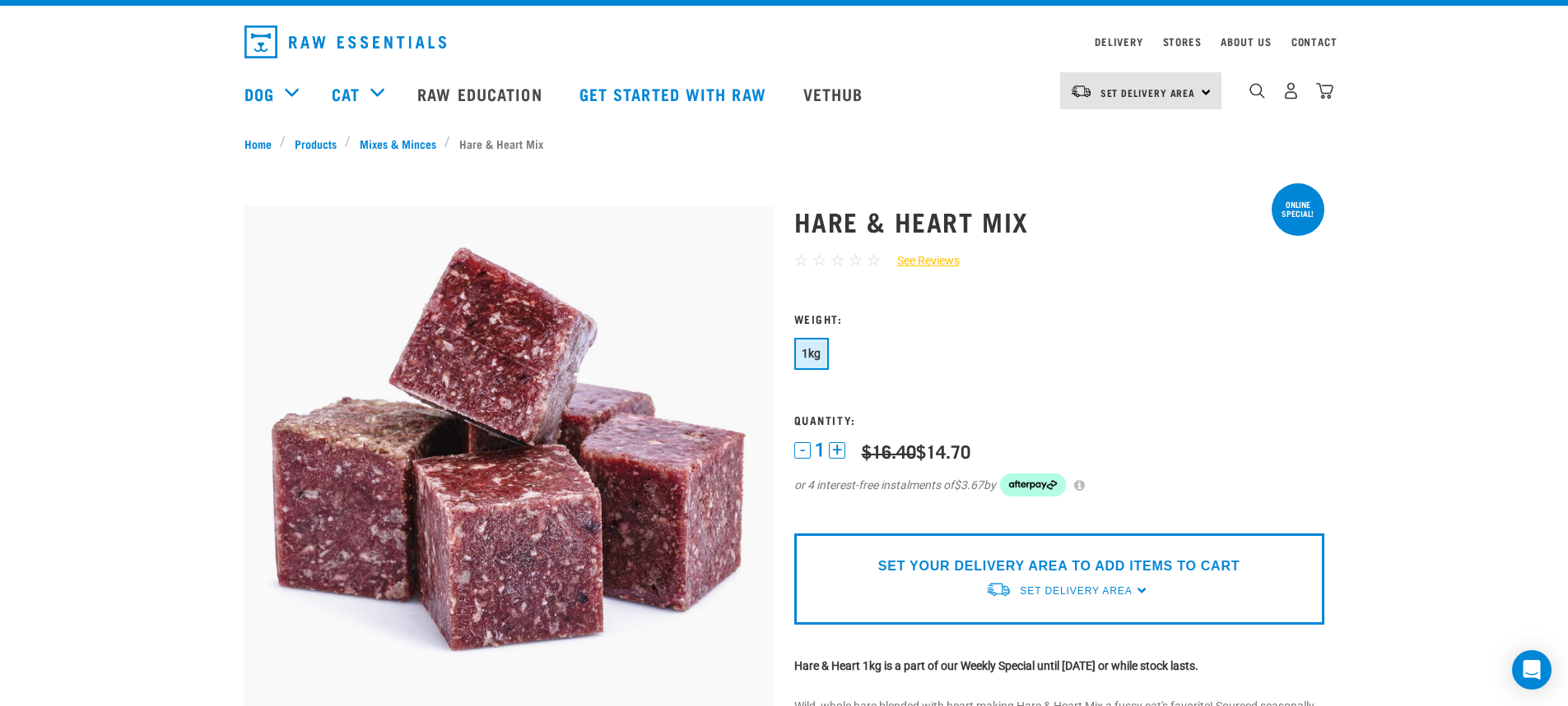
scroll to position [0, 0]
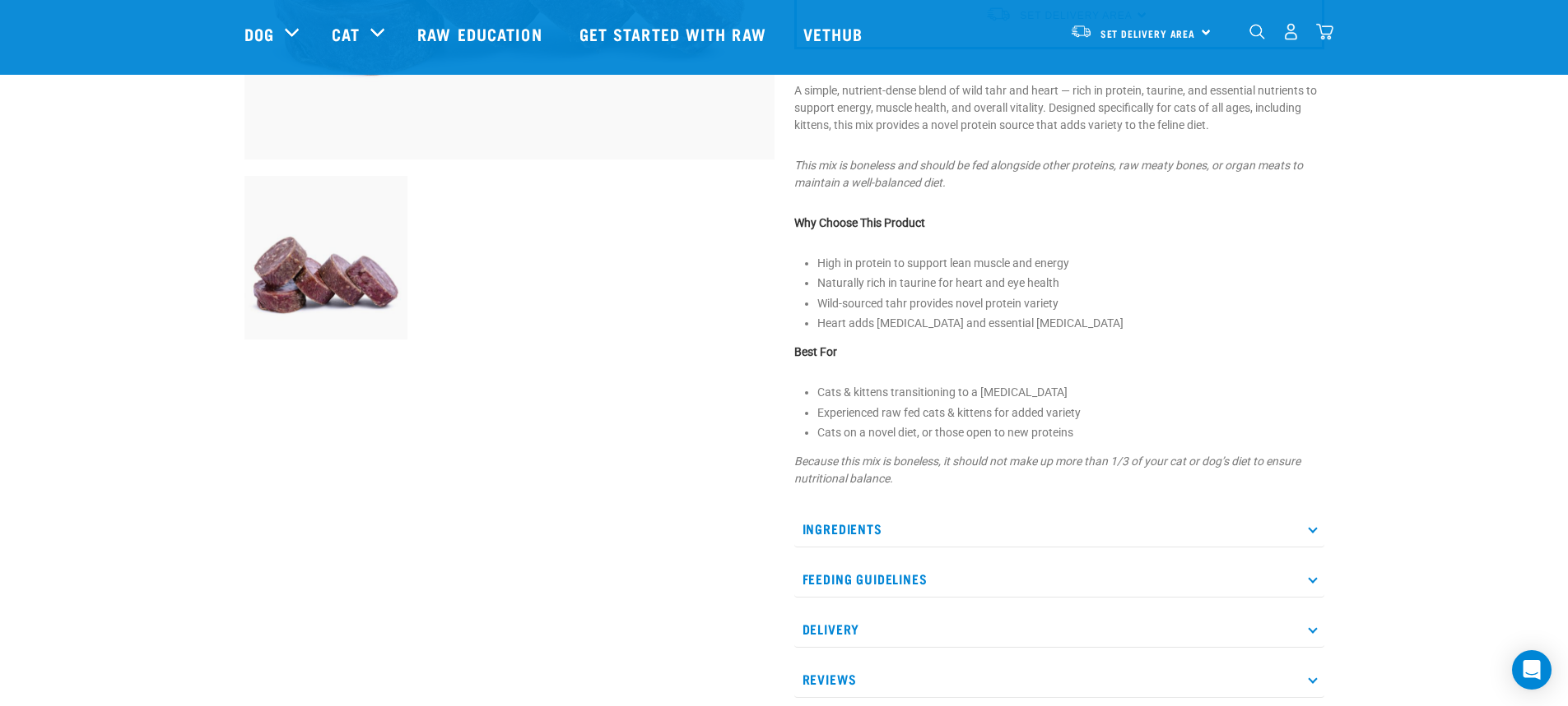
scroll to position [494, 0]
click at [880, 526] on p "Ingredients" at bounding box center [1058, 525] width 530 height 37
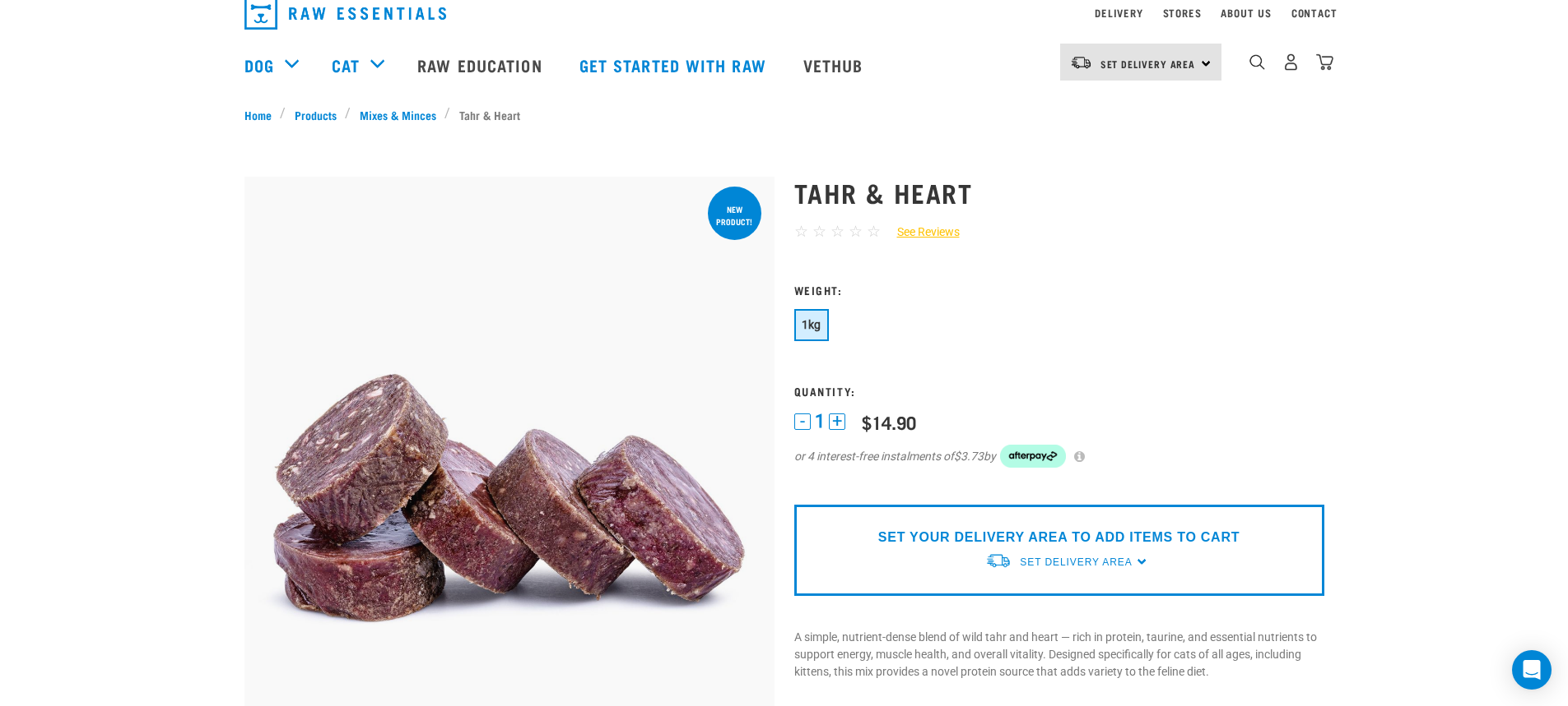
scroll to position [0, 0]
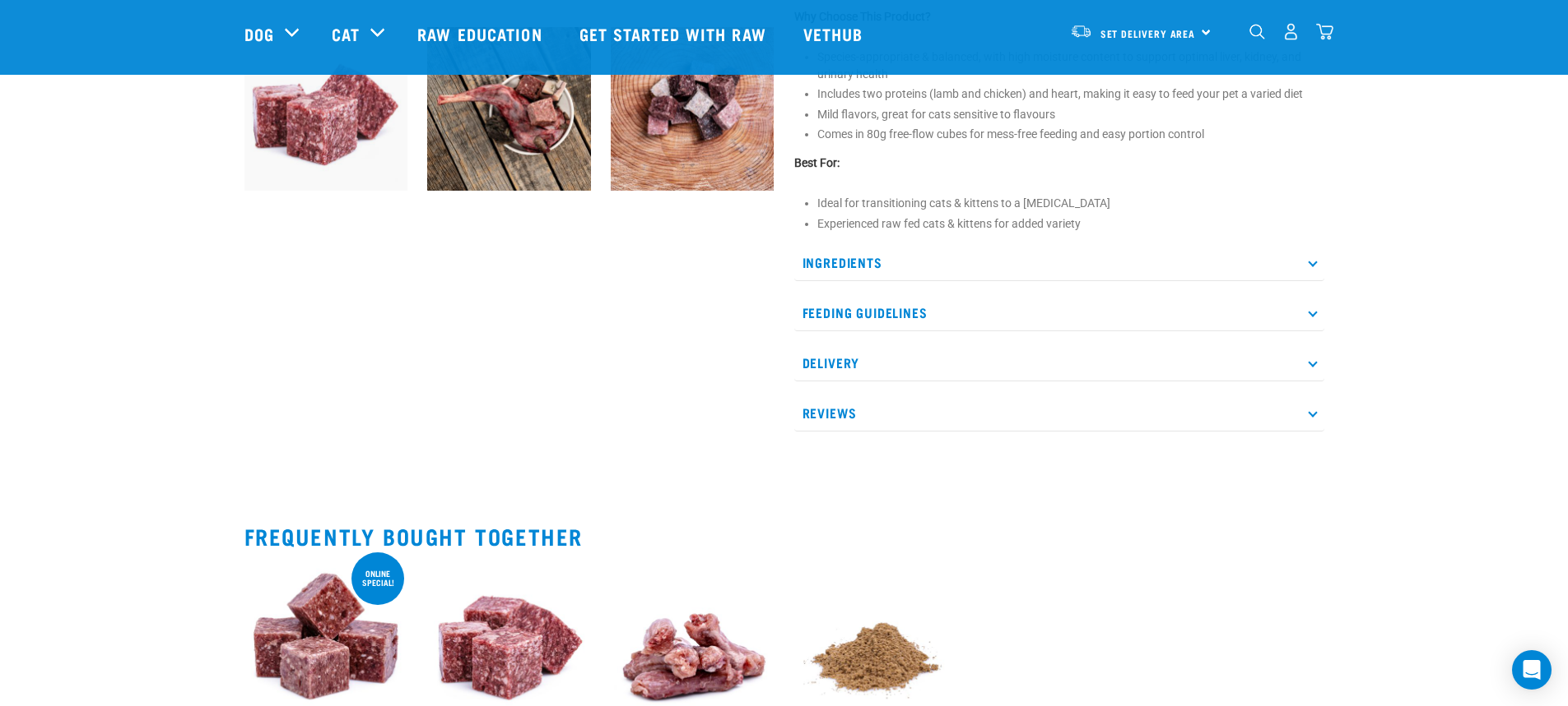
scroll to position [658, 0]
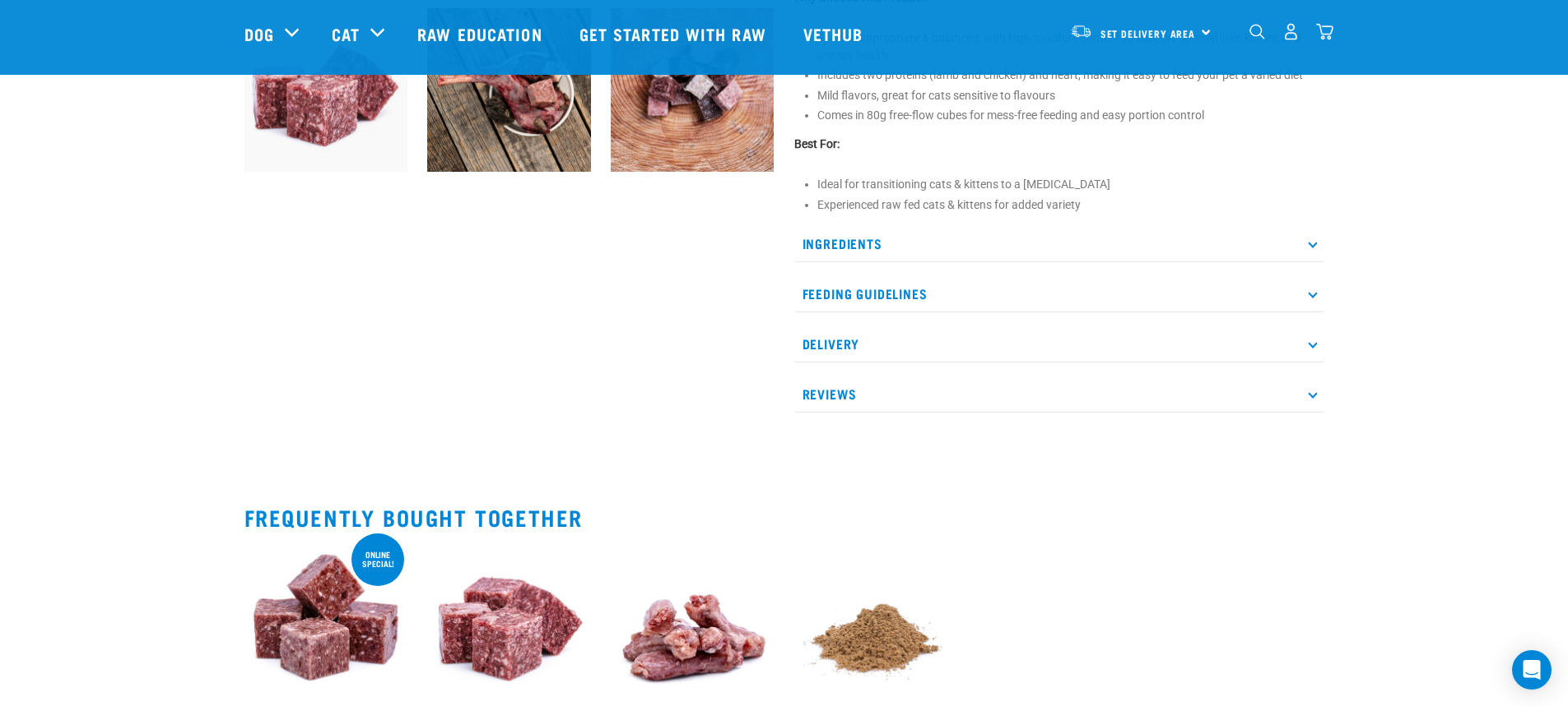
click at [840, 252] on p "Ingredients" at bounding box center [1058, 243] width 530 height 37
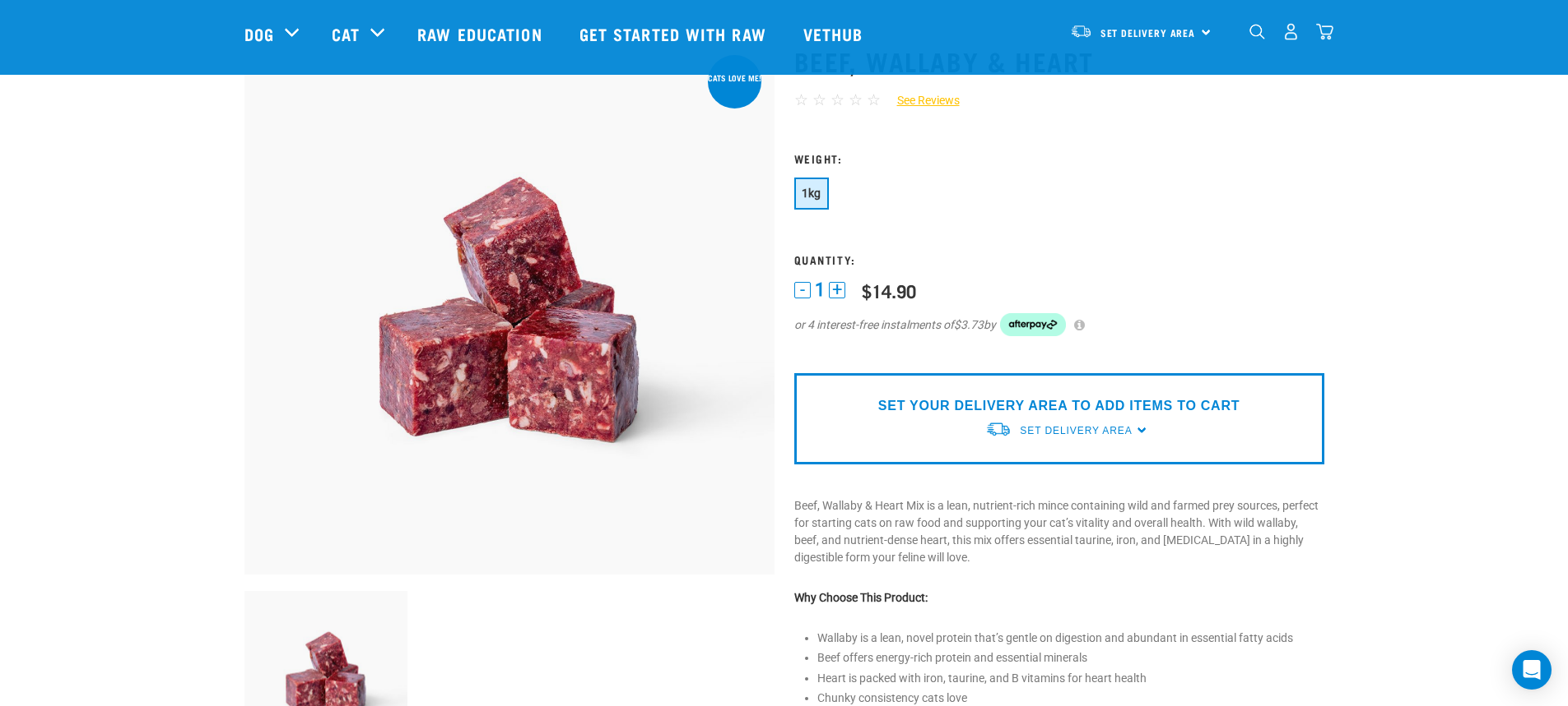
scroll to position [411, 0]
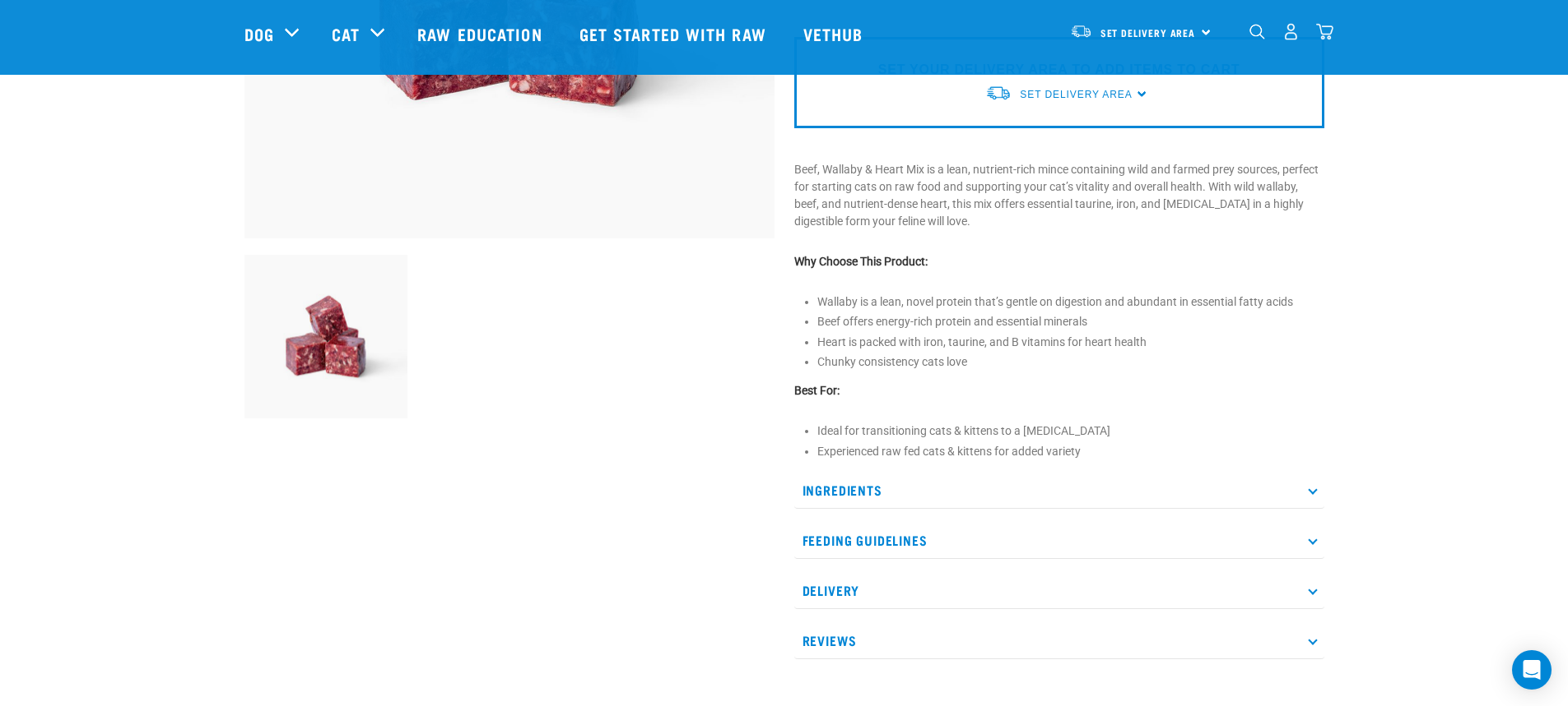
click at [850, 498] on p "Ingredients" at bounding box center [1058, 490] width 530 height 37
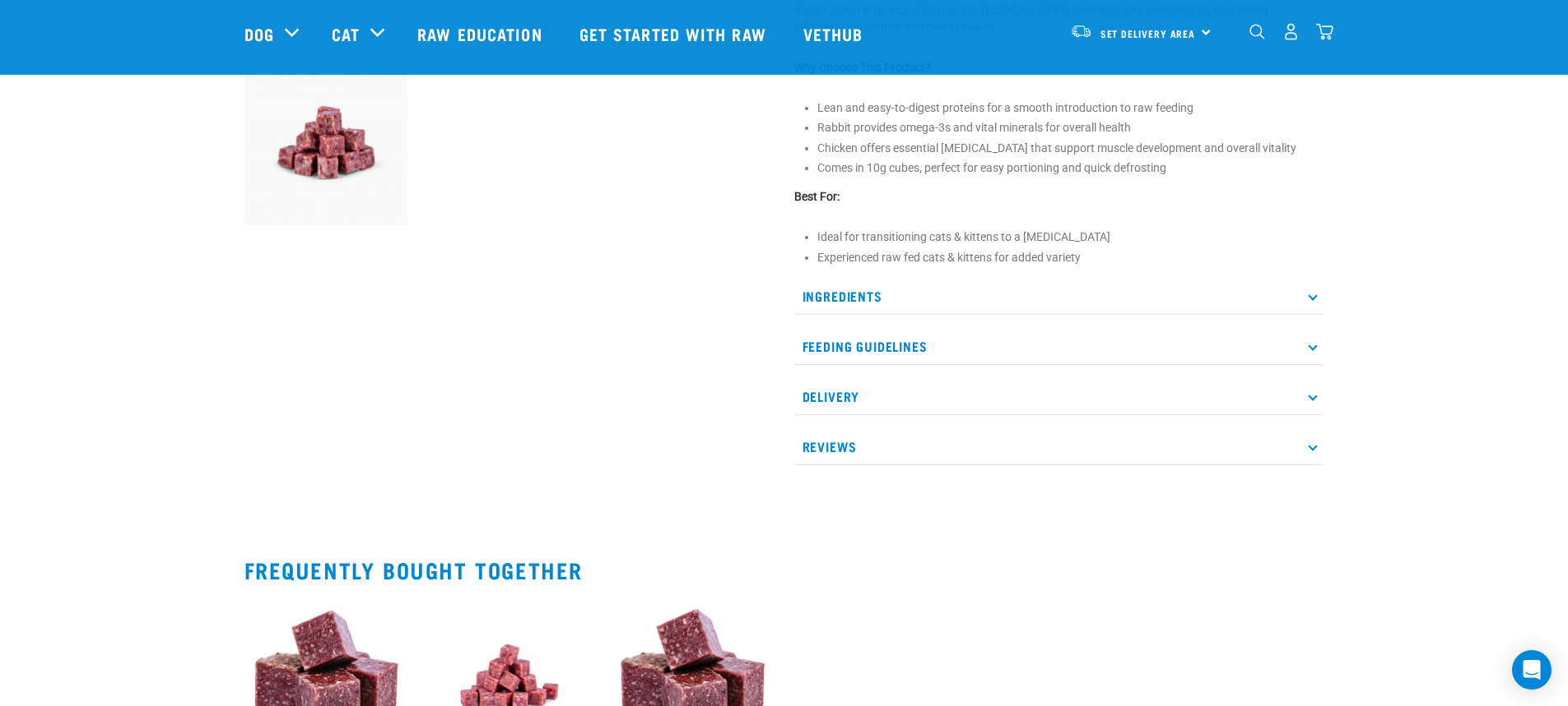
scroll to position [658, 0]
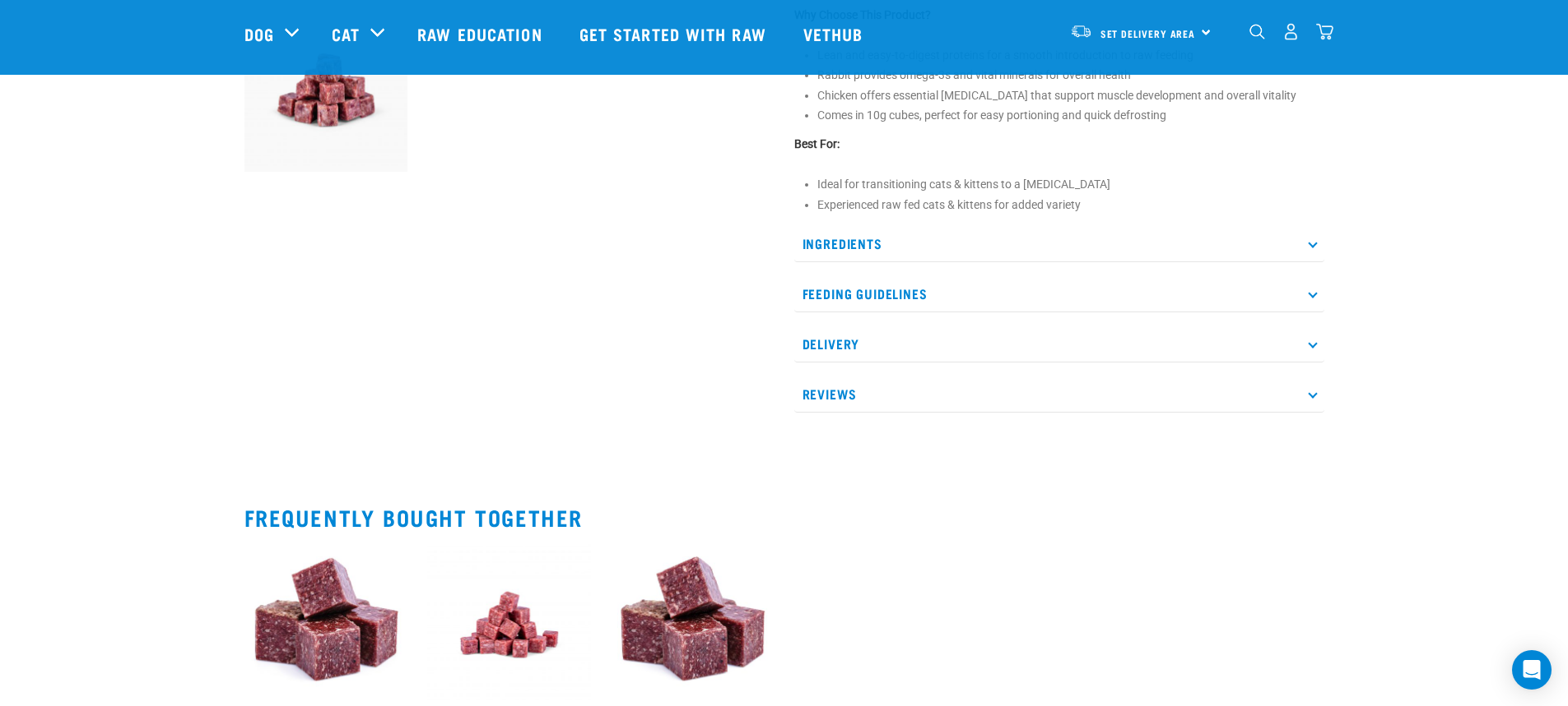
click at [838, 258] on p "Ingredients" at bounding box center [1058, 243] width 530 height 37
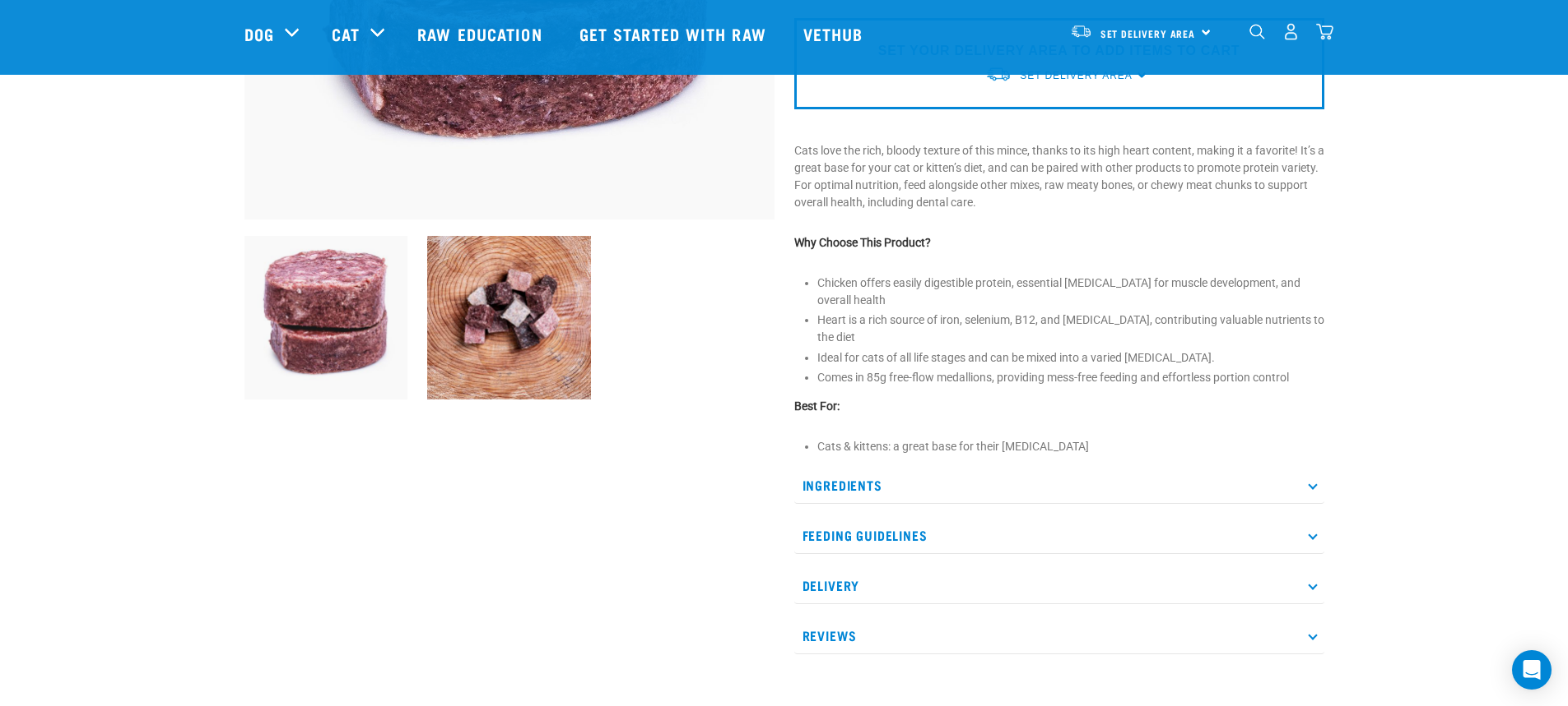
scroll to position [494, 0]
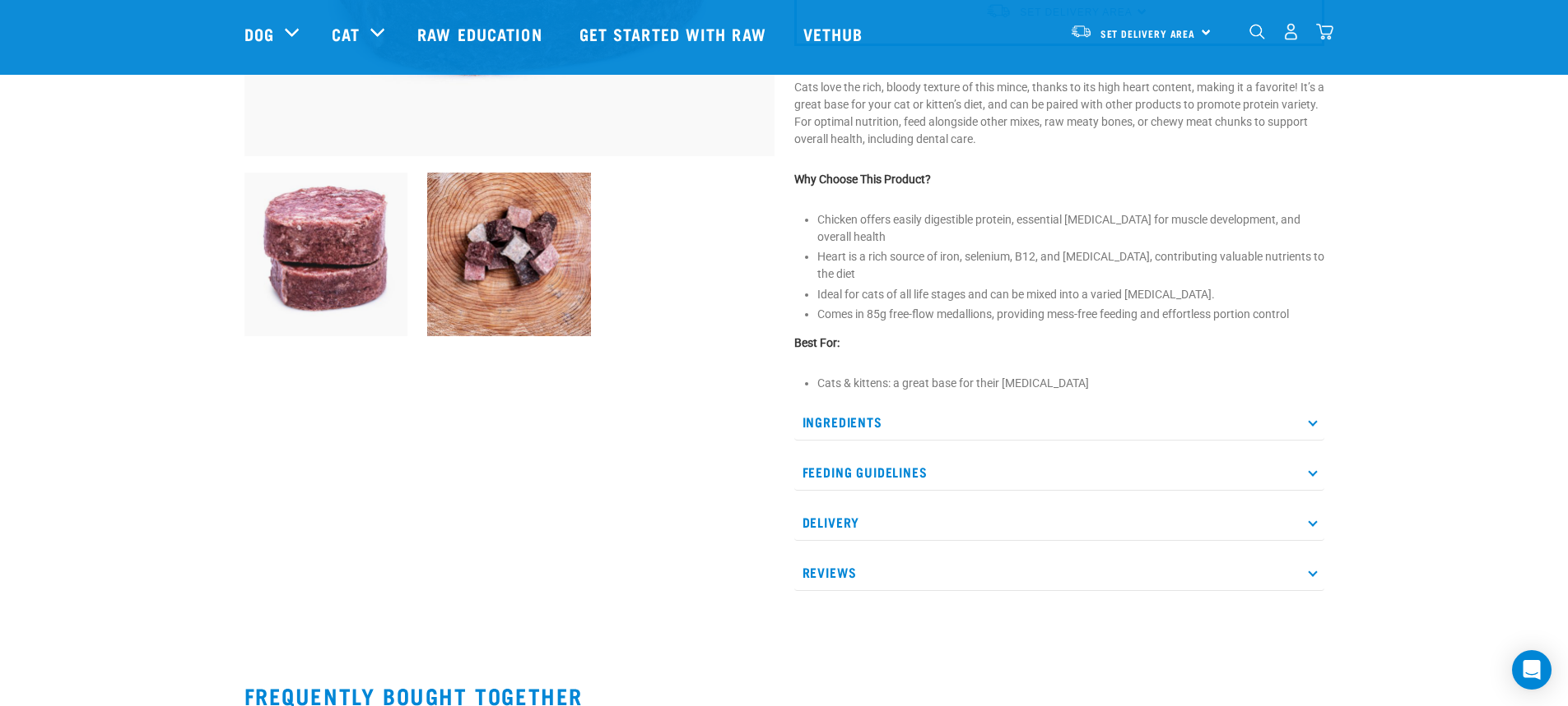
click at [867, 404] on p "Ingredients" at bounding box center [1058, 422] width 530 height 37
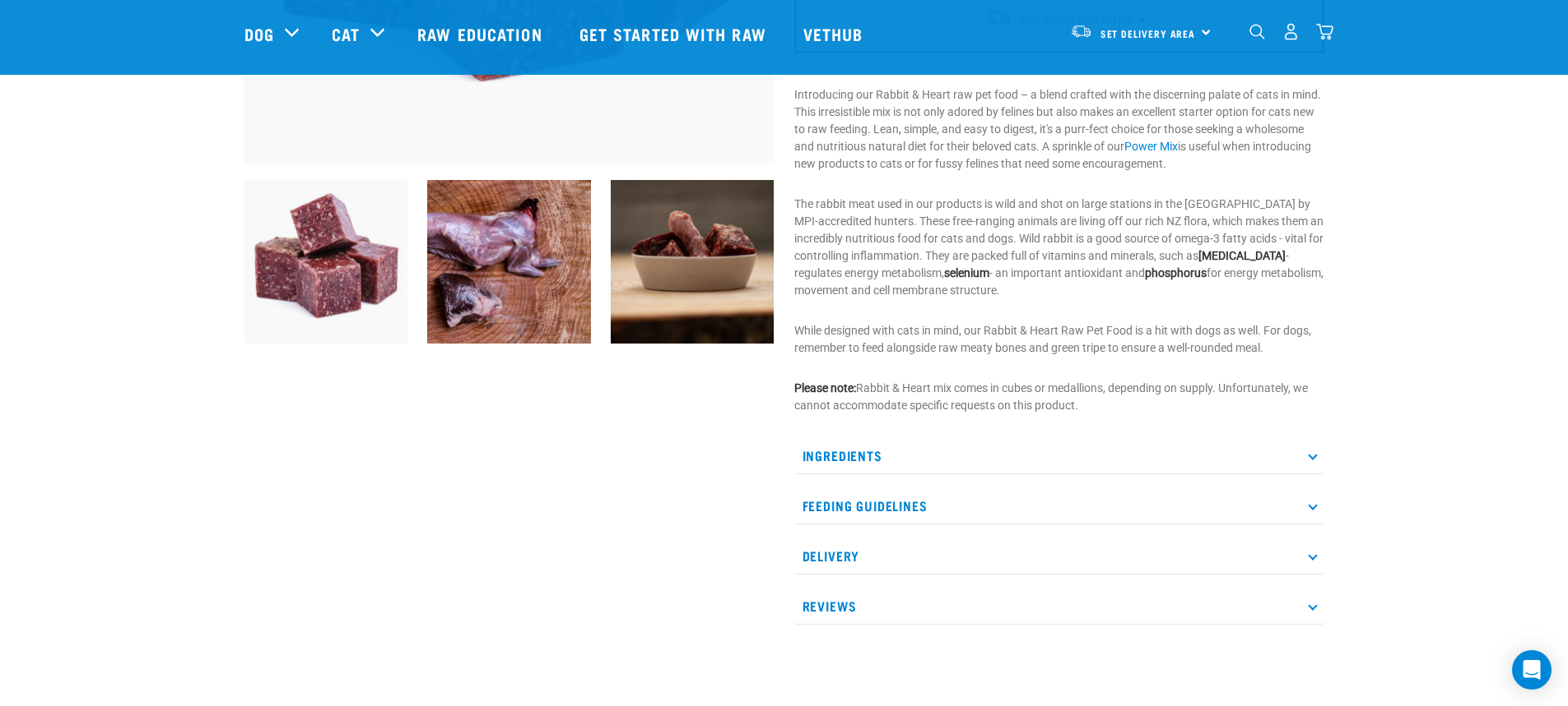
scroll to position [494, 0]
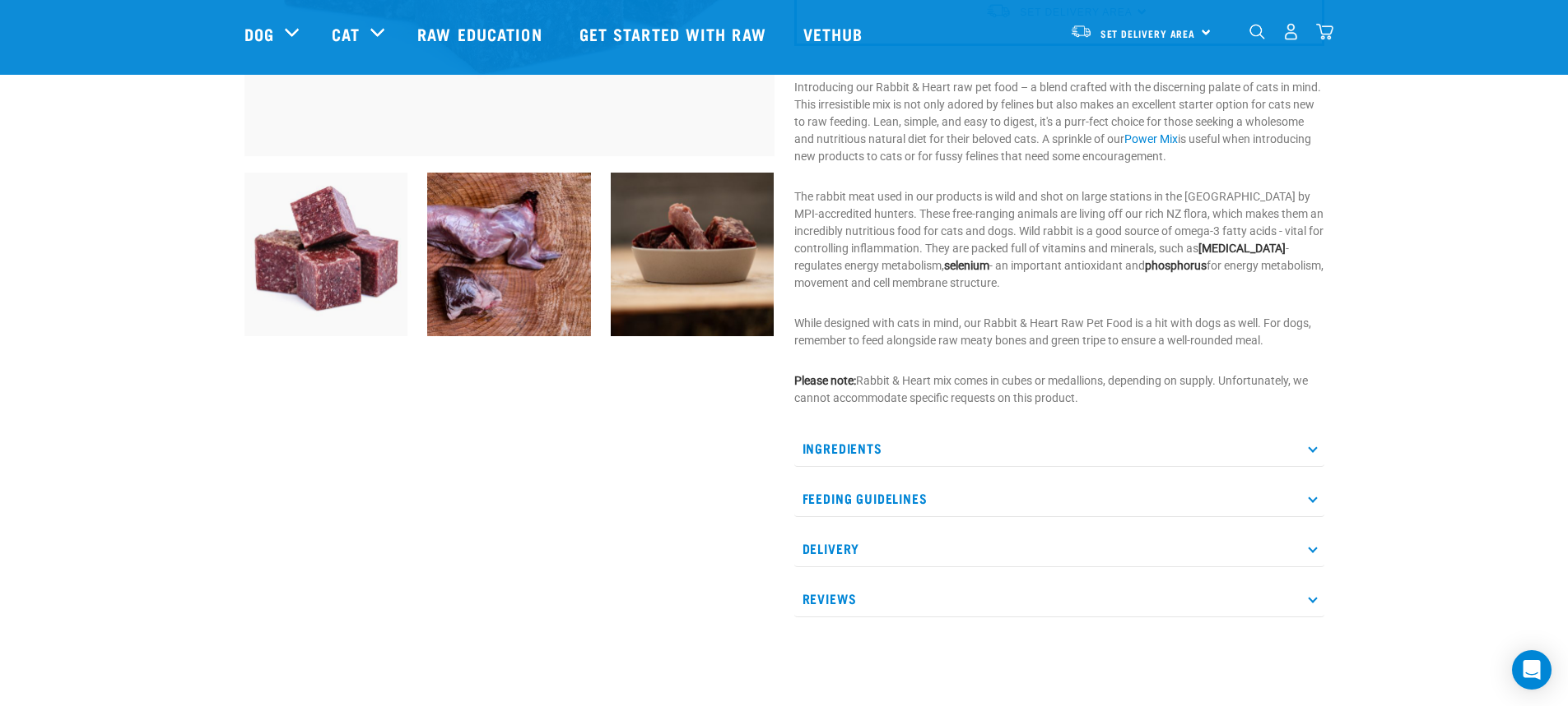
click at [841, 448] on p "Ingredients" at bounding box center [1058, 448] width 530 height 37
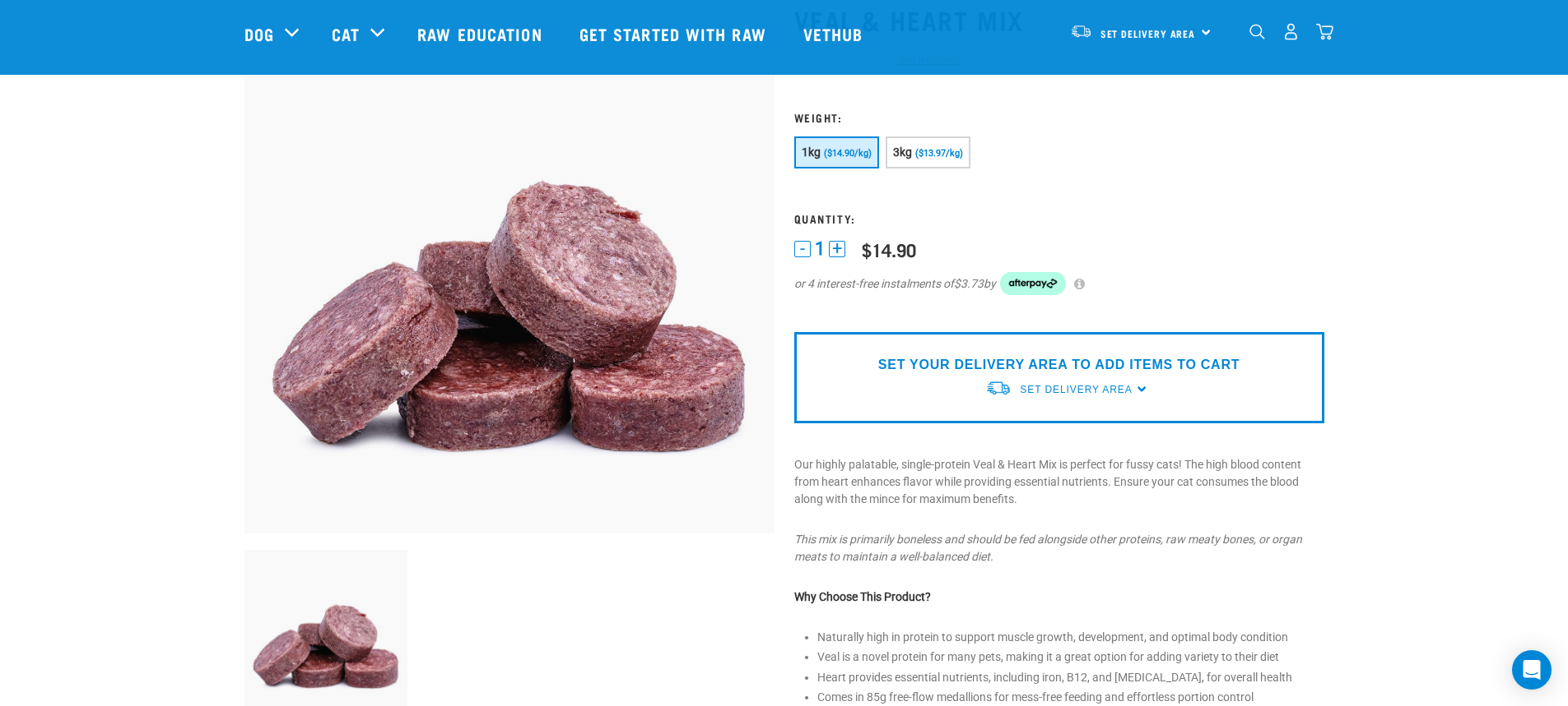
scroll to position [494, 0]
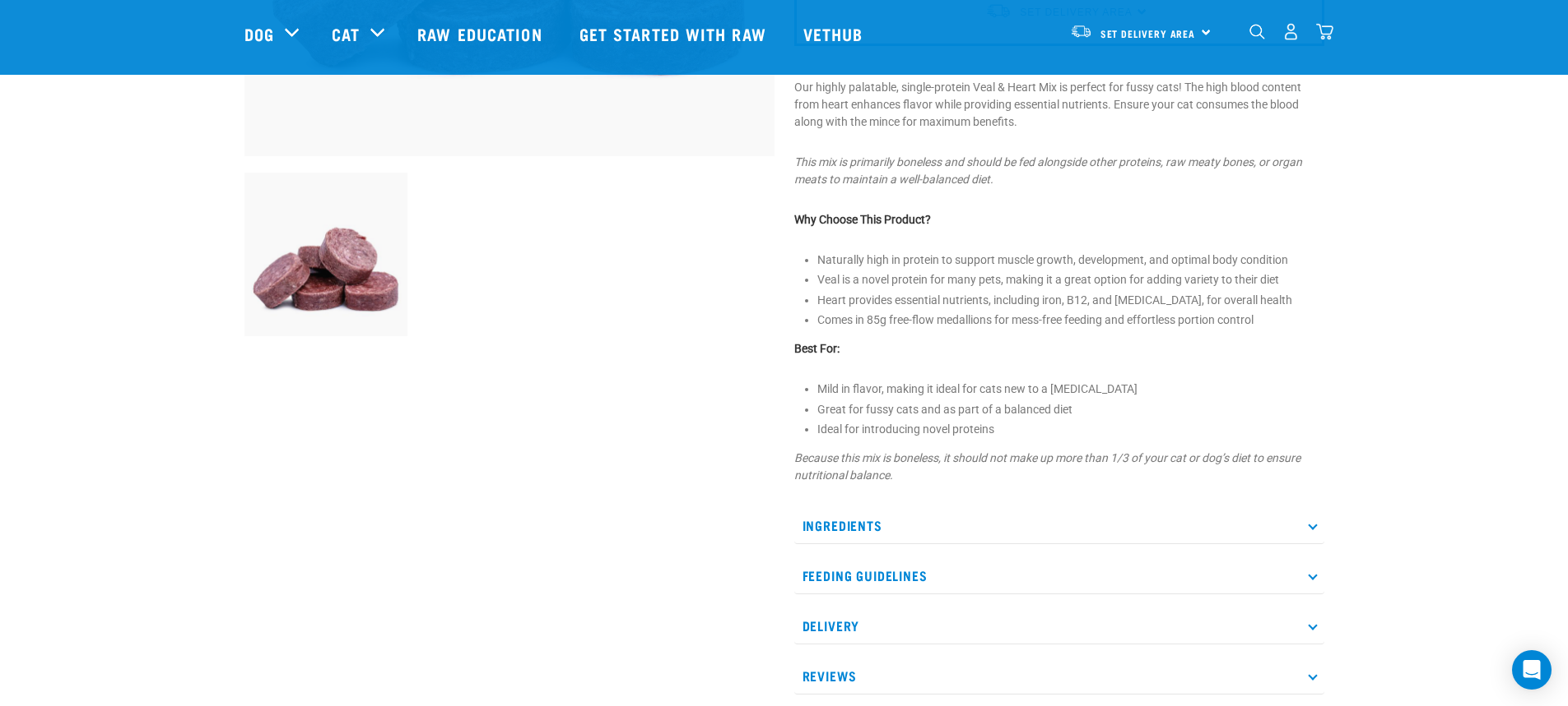
click at [878, 534] on p "Ingredients" at bounding box center [1058, 525] width 530 height 37
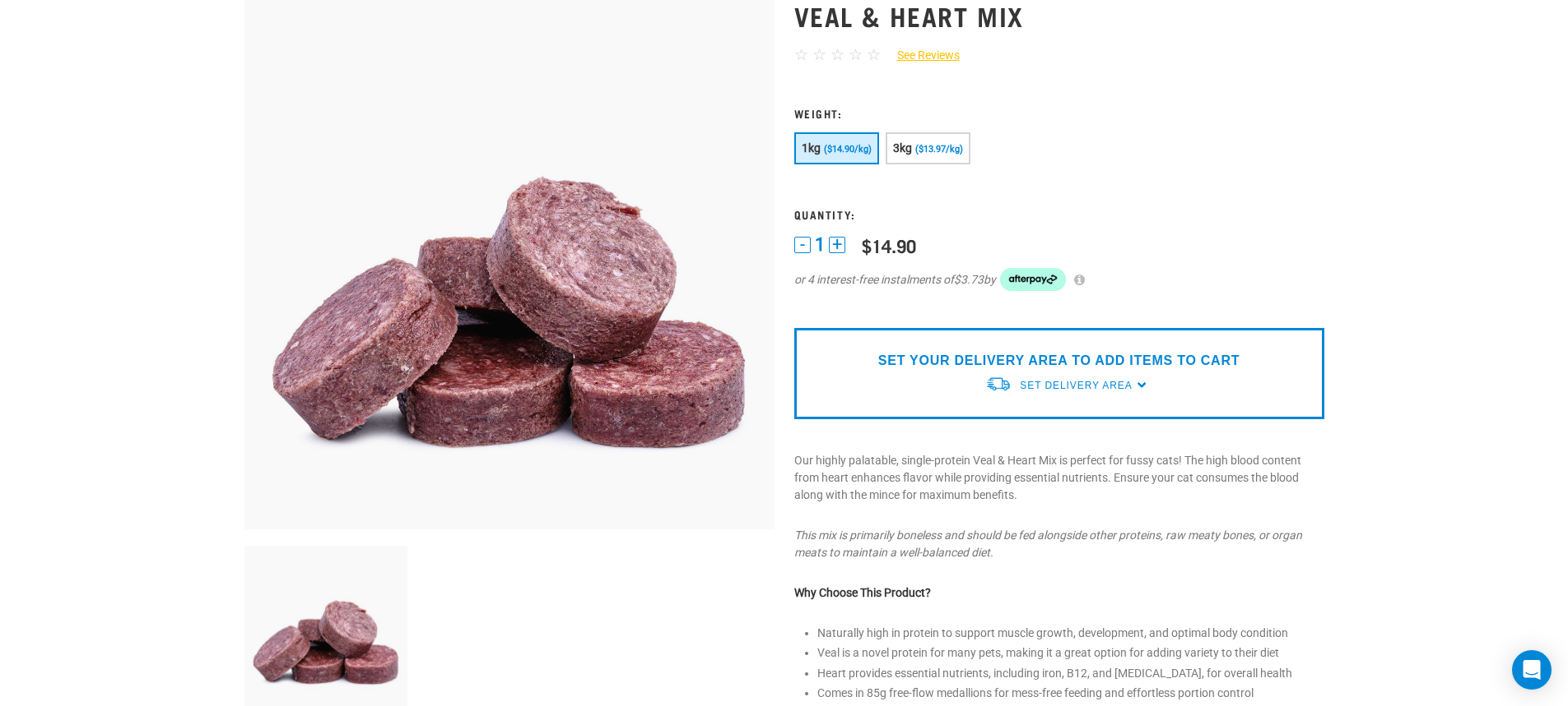
scroll to position [0, 0]
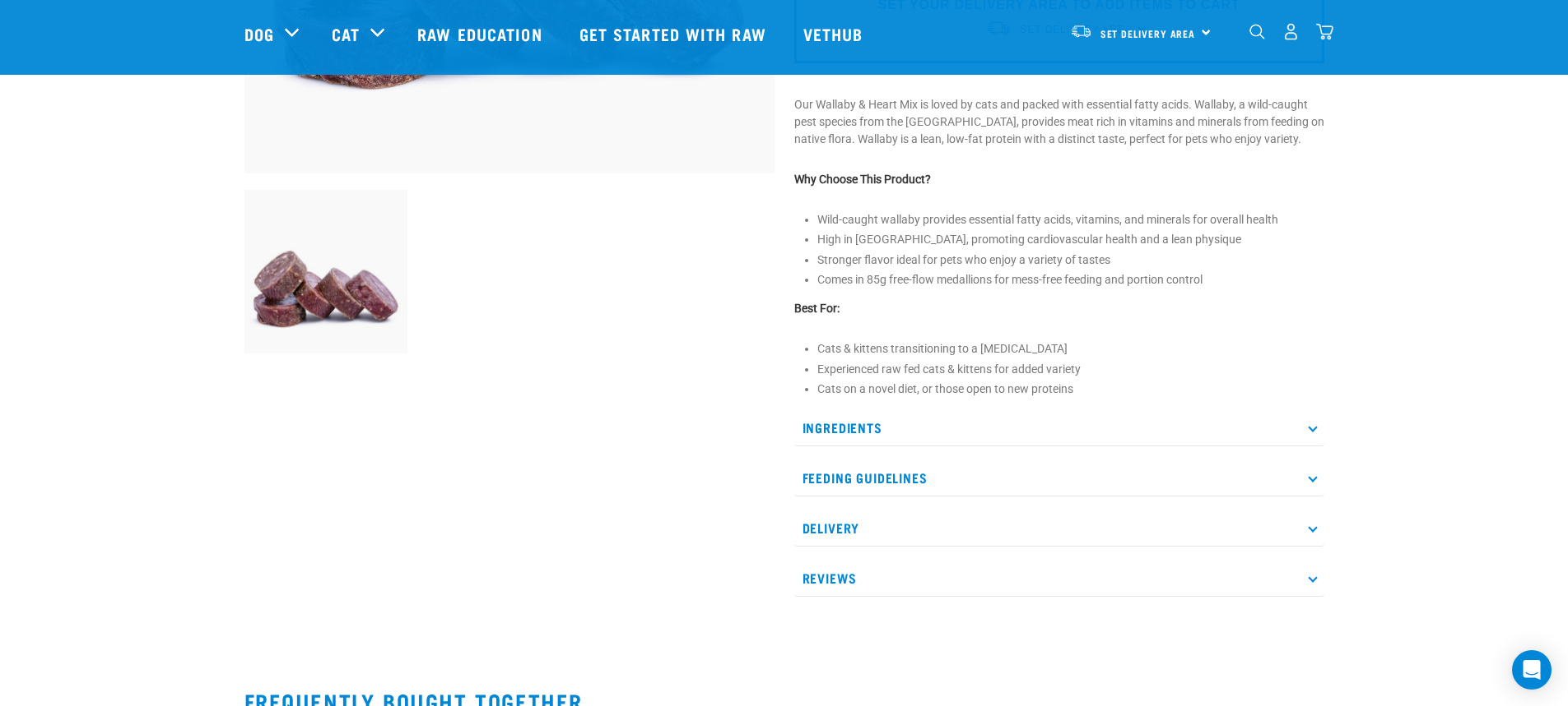
scroll to position [494, 0]
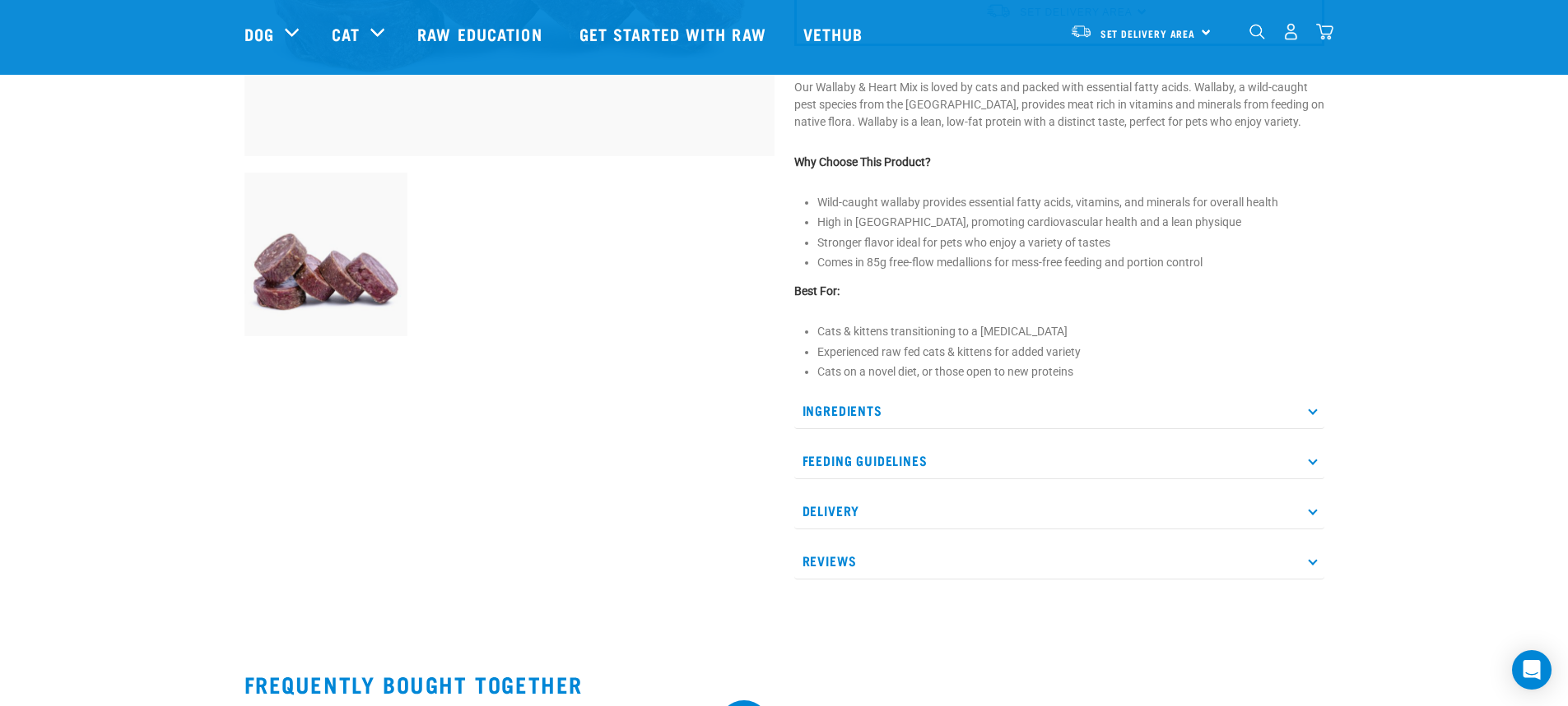
click at [826, 408] on p "Ingredients" at bounding box center [1058, 410] width 530 height 37
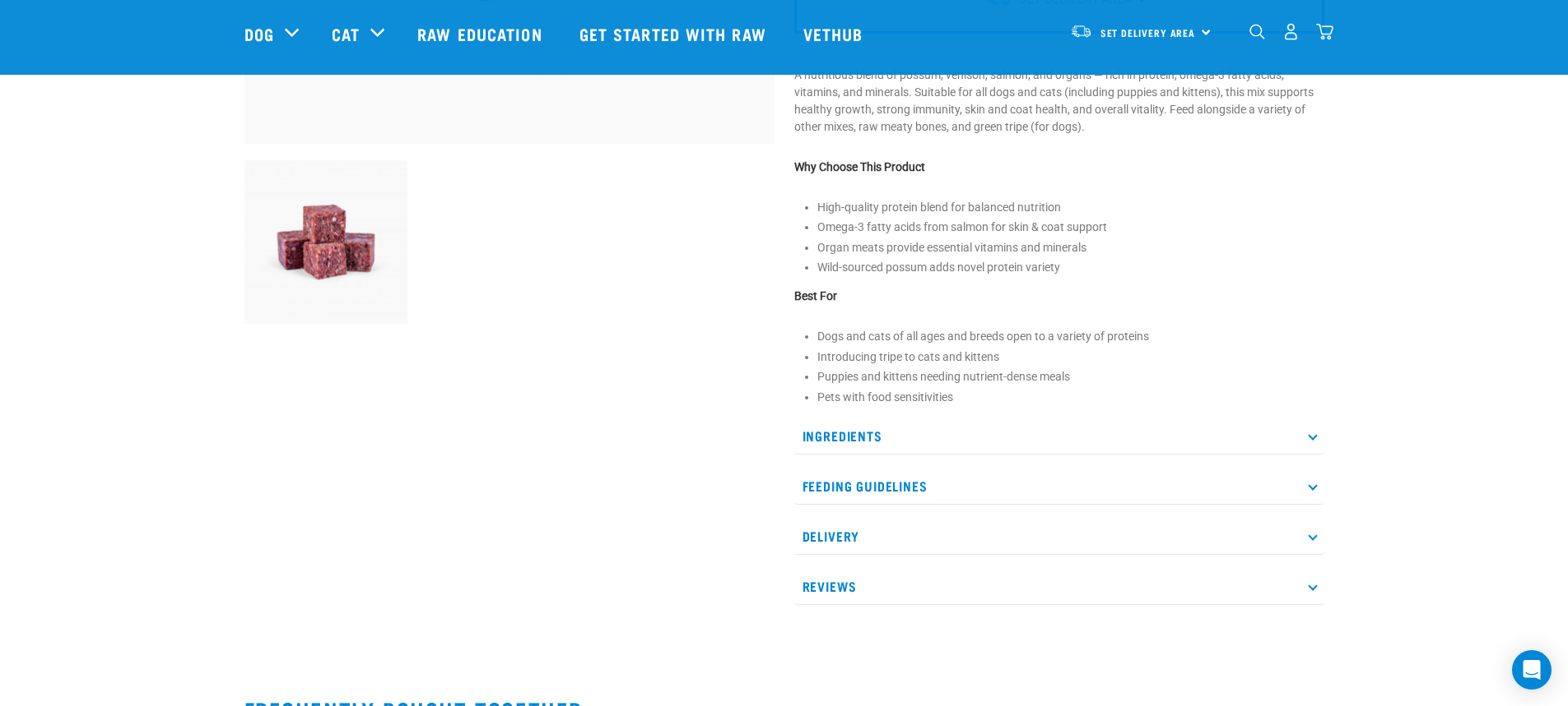
scroll to position [576, 0]
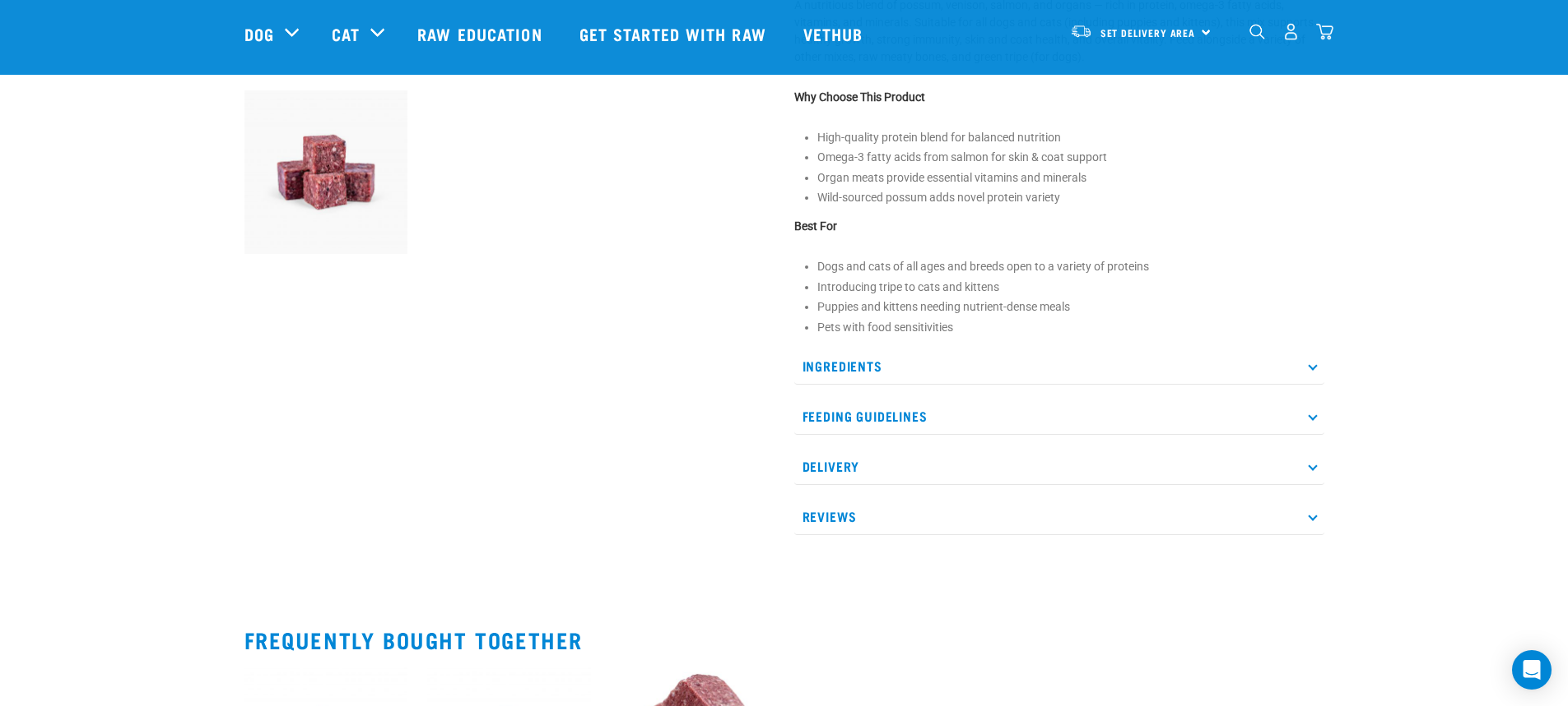
click at [846, 356] on p "Ingredients" at bounding box center [1058, 365] width 530 height 37
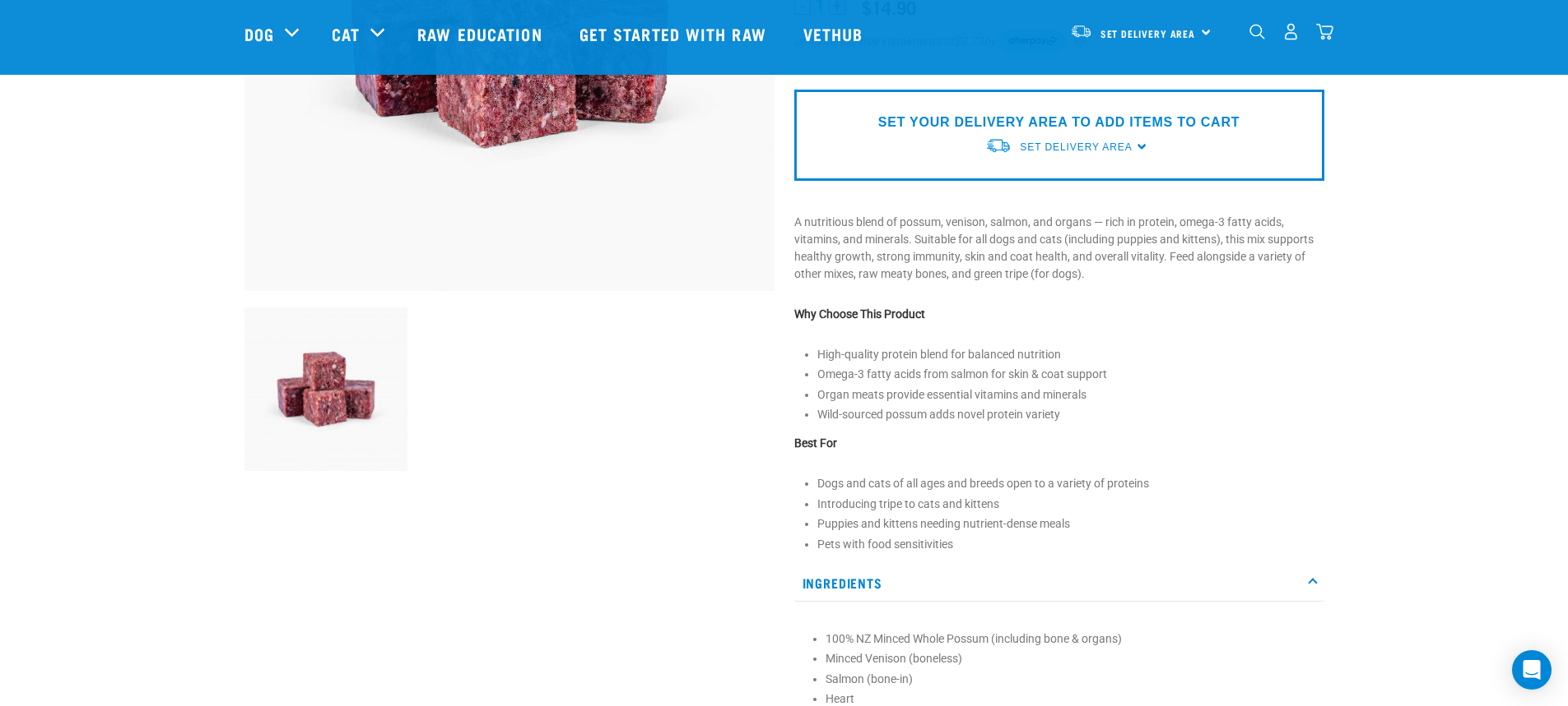
scroll to position [494, 0]
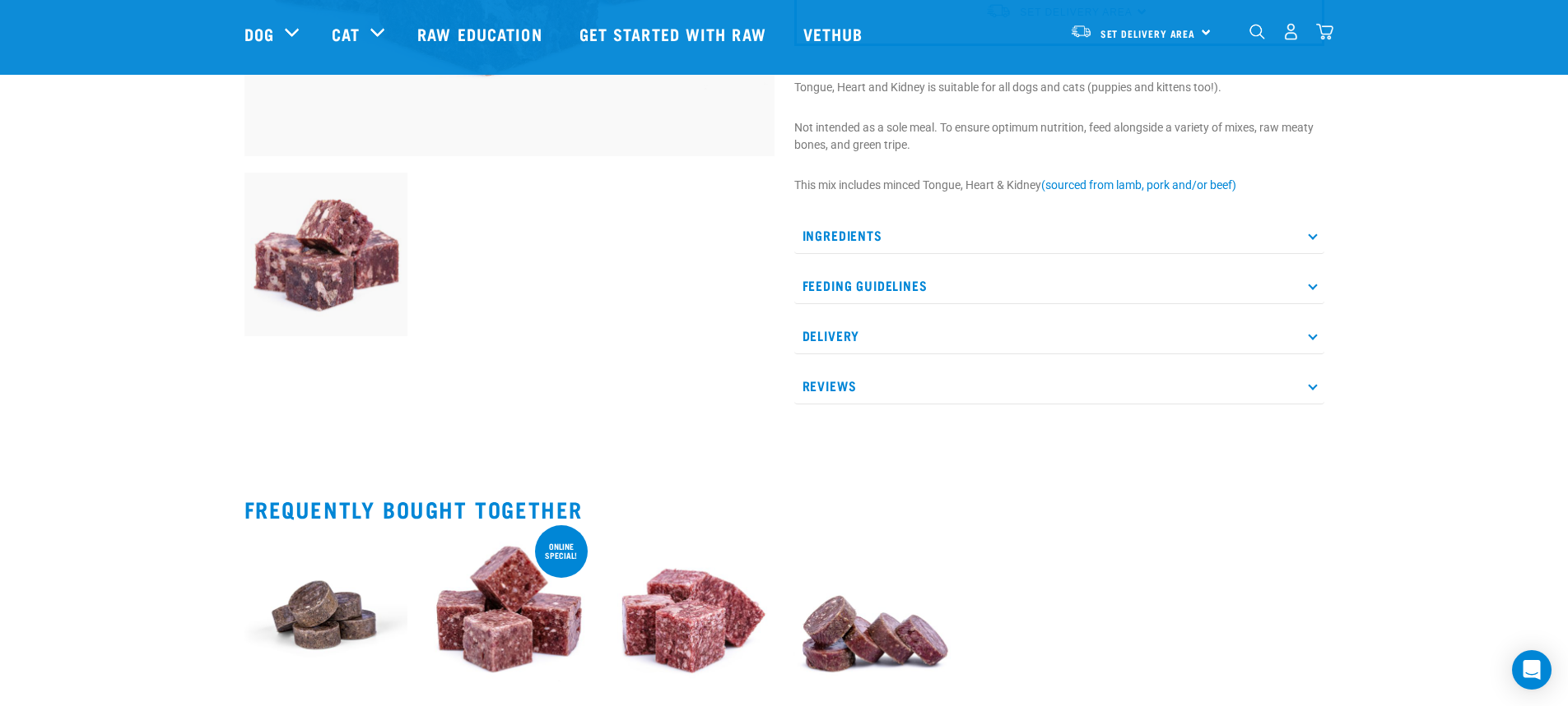
scroll to position [576, 0]
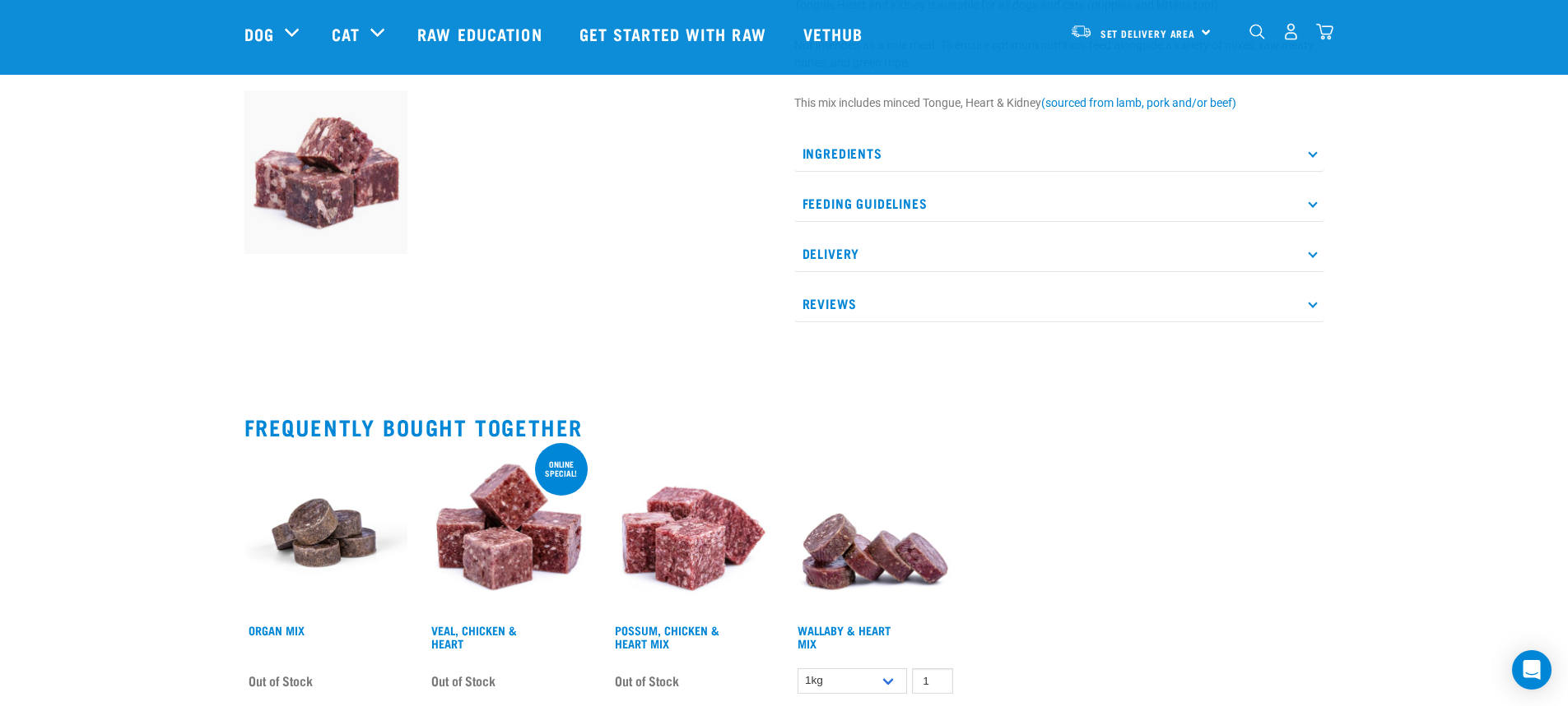
click at [844, 151] on p "Ingredients" at bounding box center [1058, 153] width 530 height 37
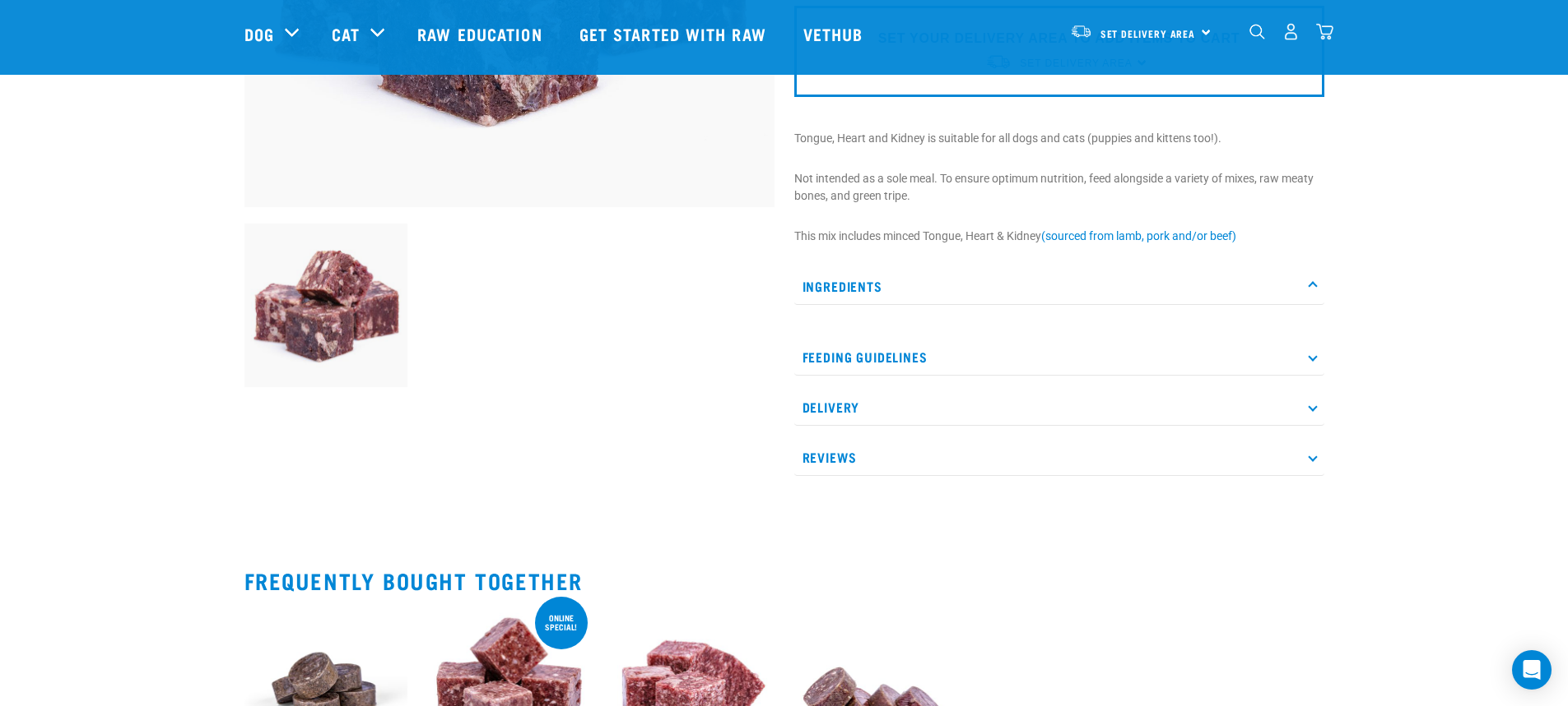
scroll to position [411, 0]
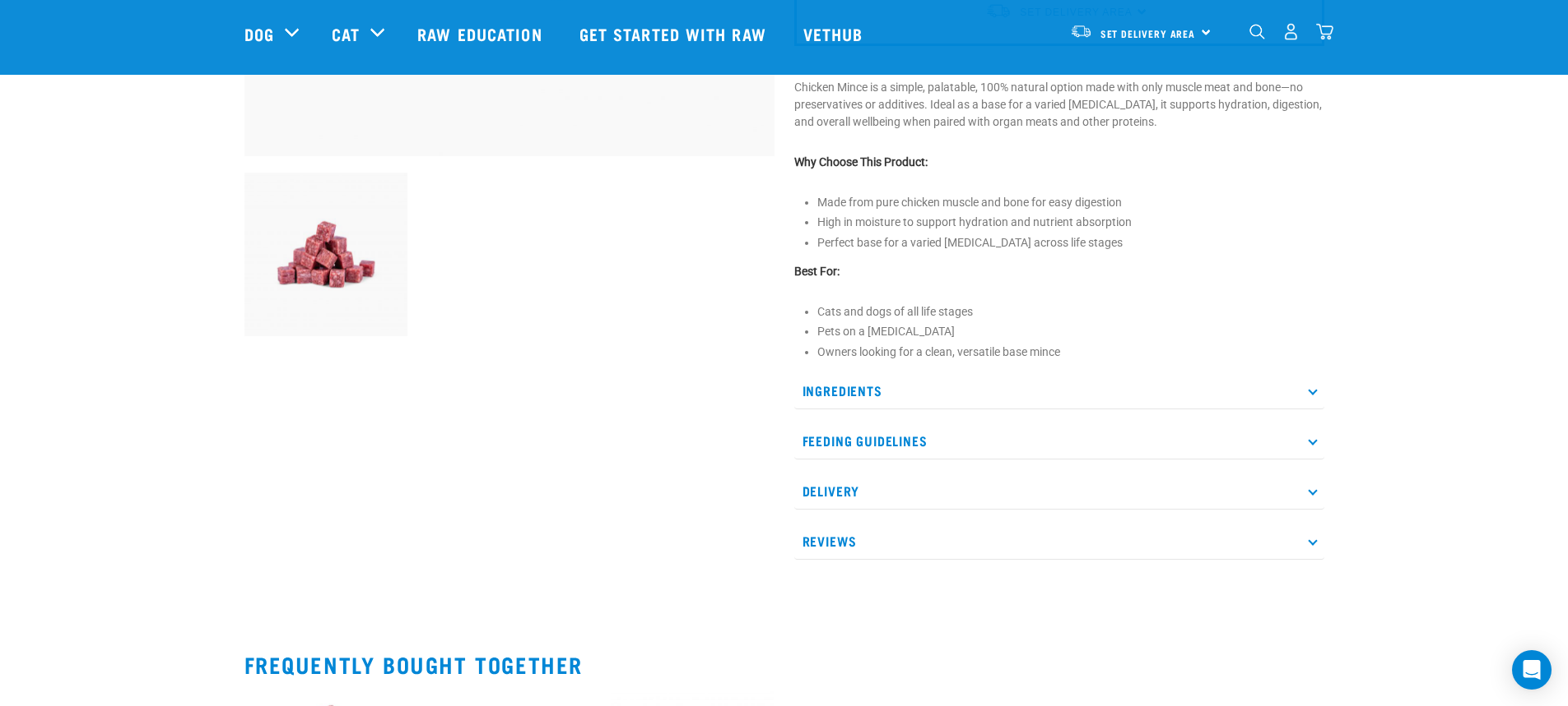
click at [854, 401] on p "Ingredients" at bounding box center [1058, 390] width 530 height 37
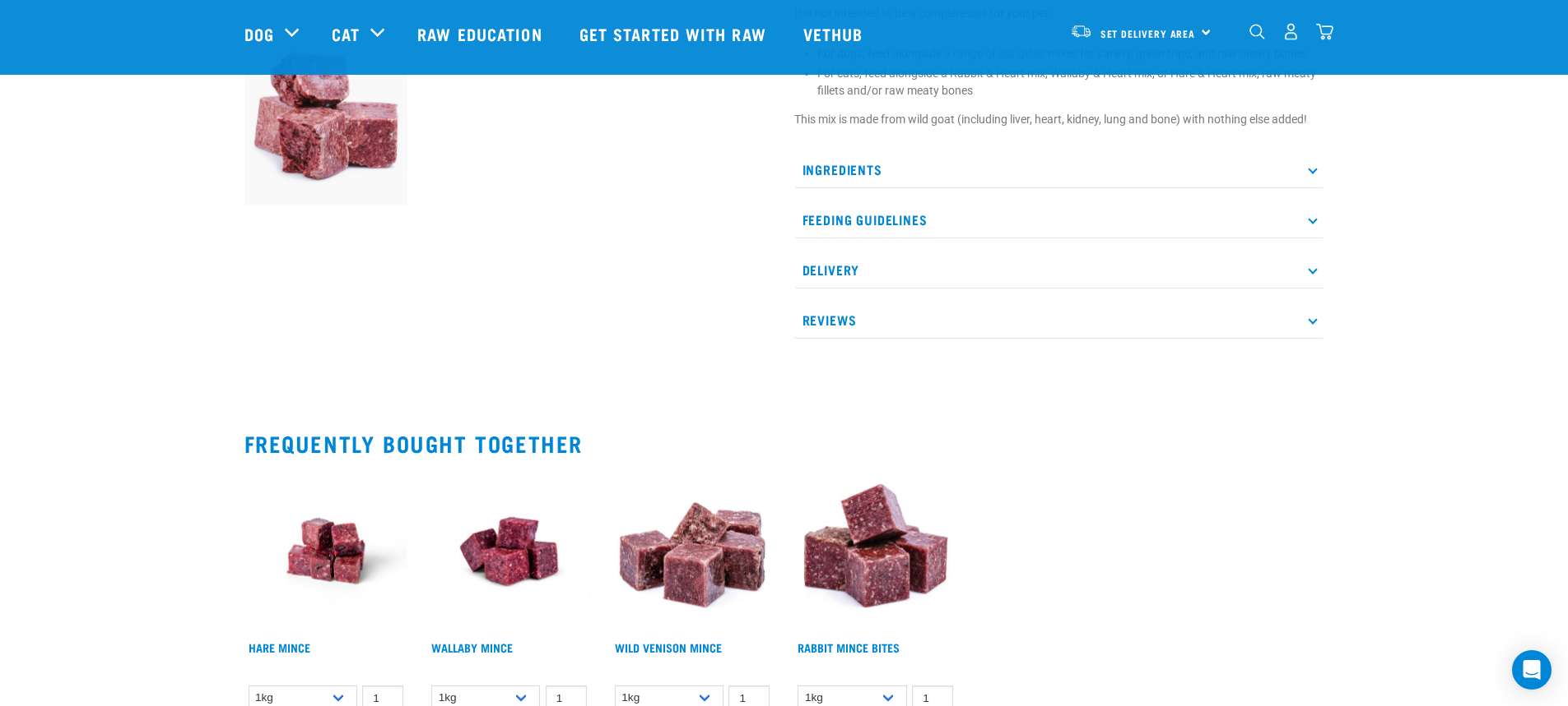
scroll to position [576, 0]
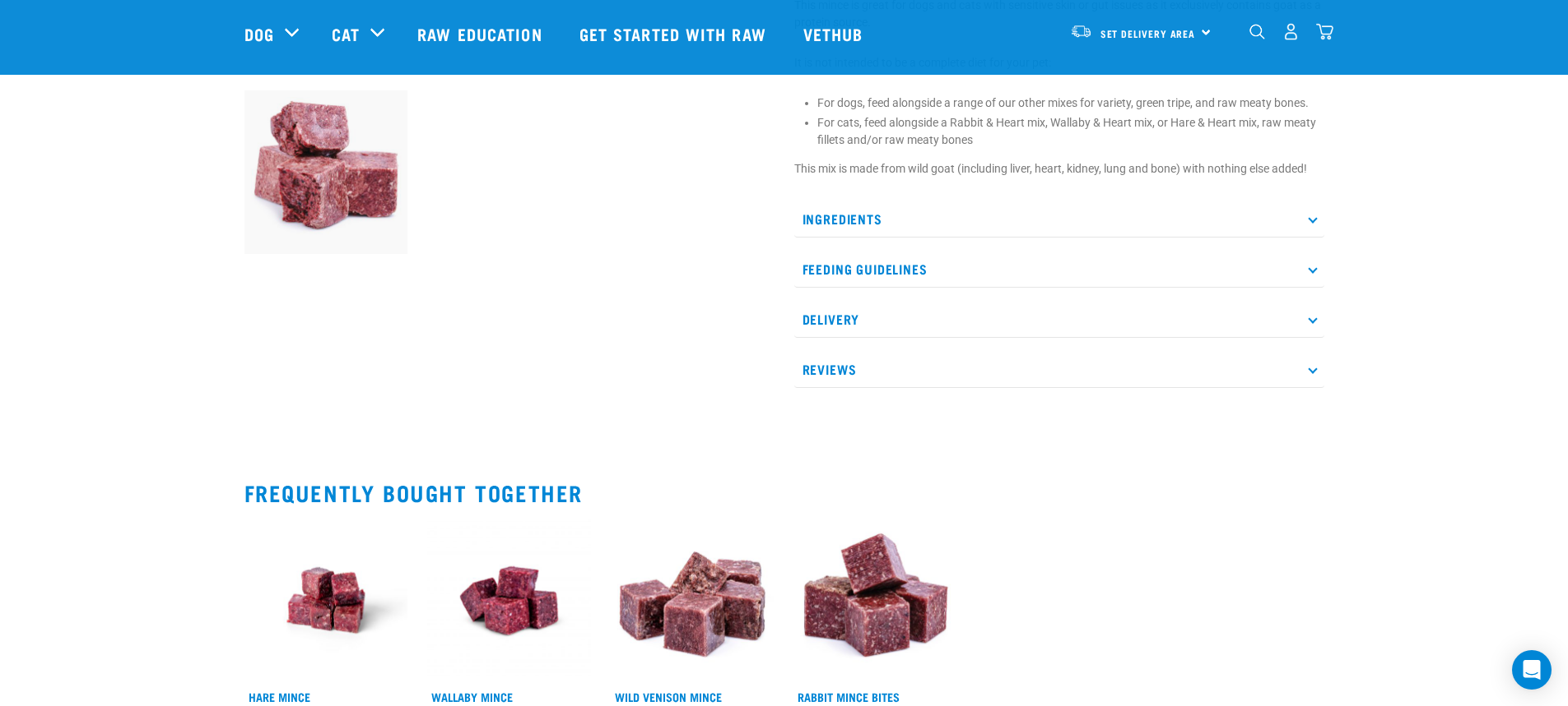
click at [840, 216] on p "Ingredients" at bounding box center [1058, 218] width 530 height 37
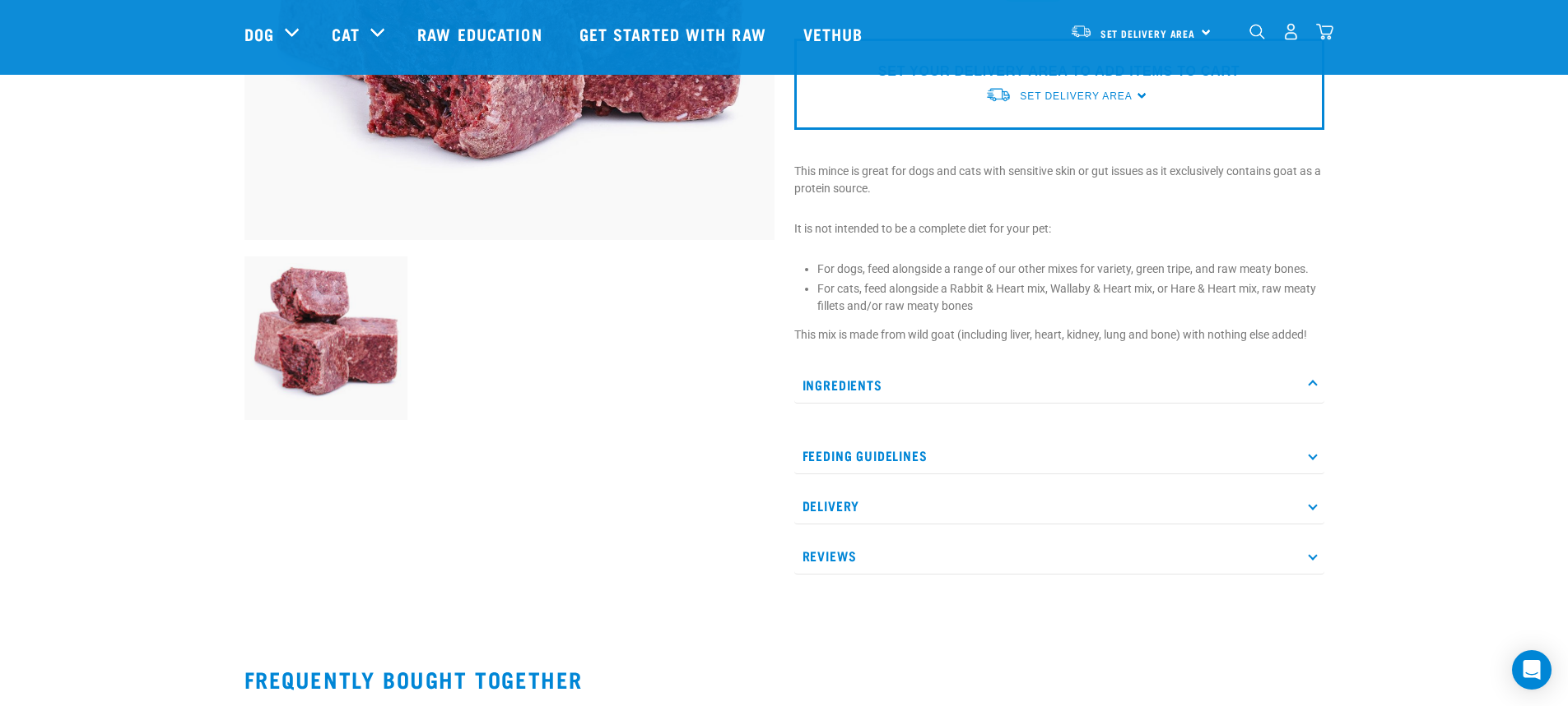
scroll to position [411, 0]
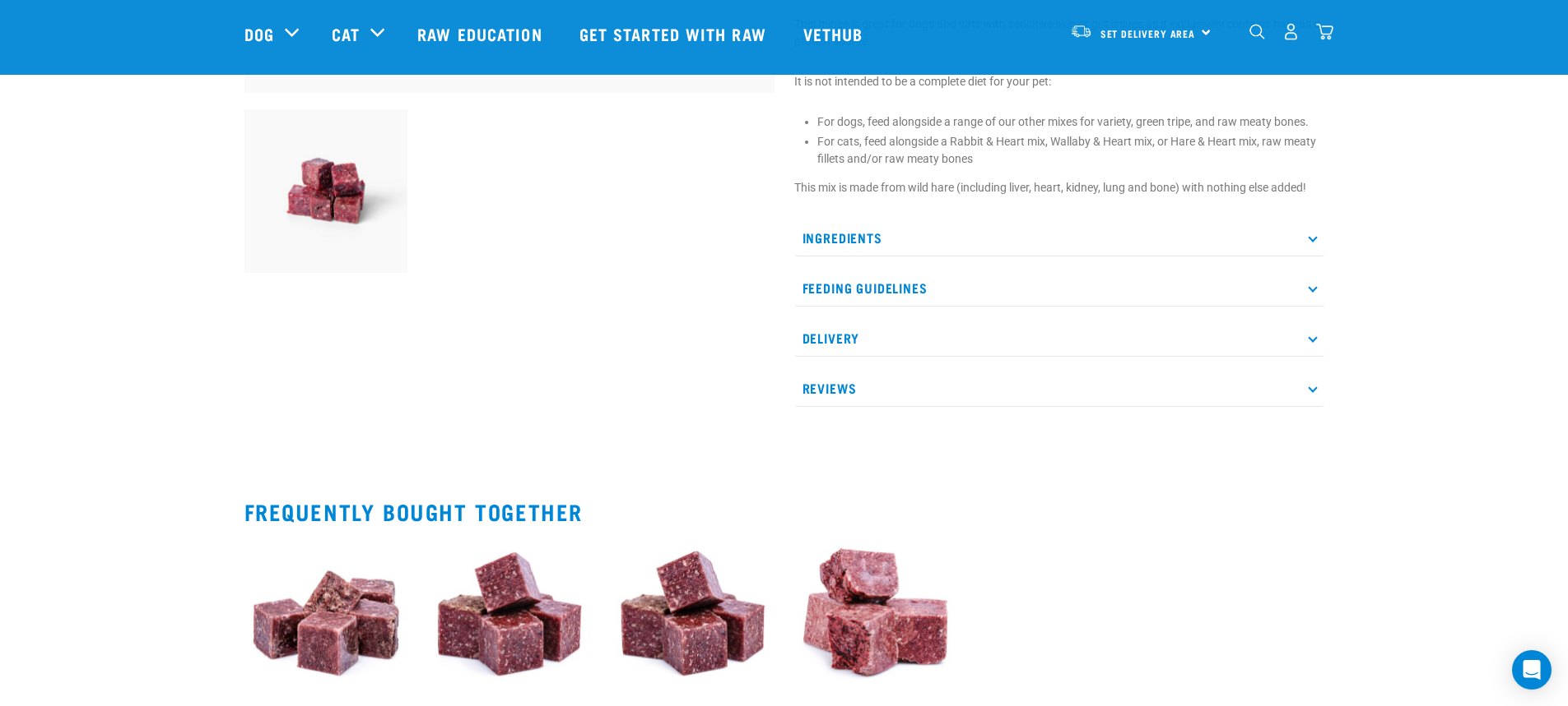
scroll to position [494, 0]
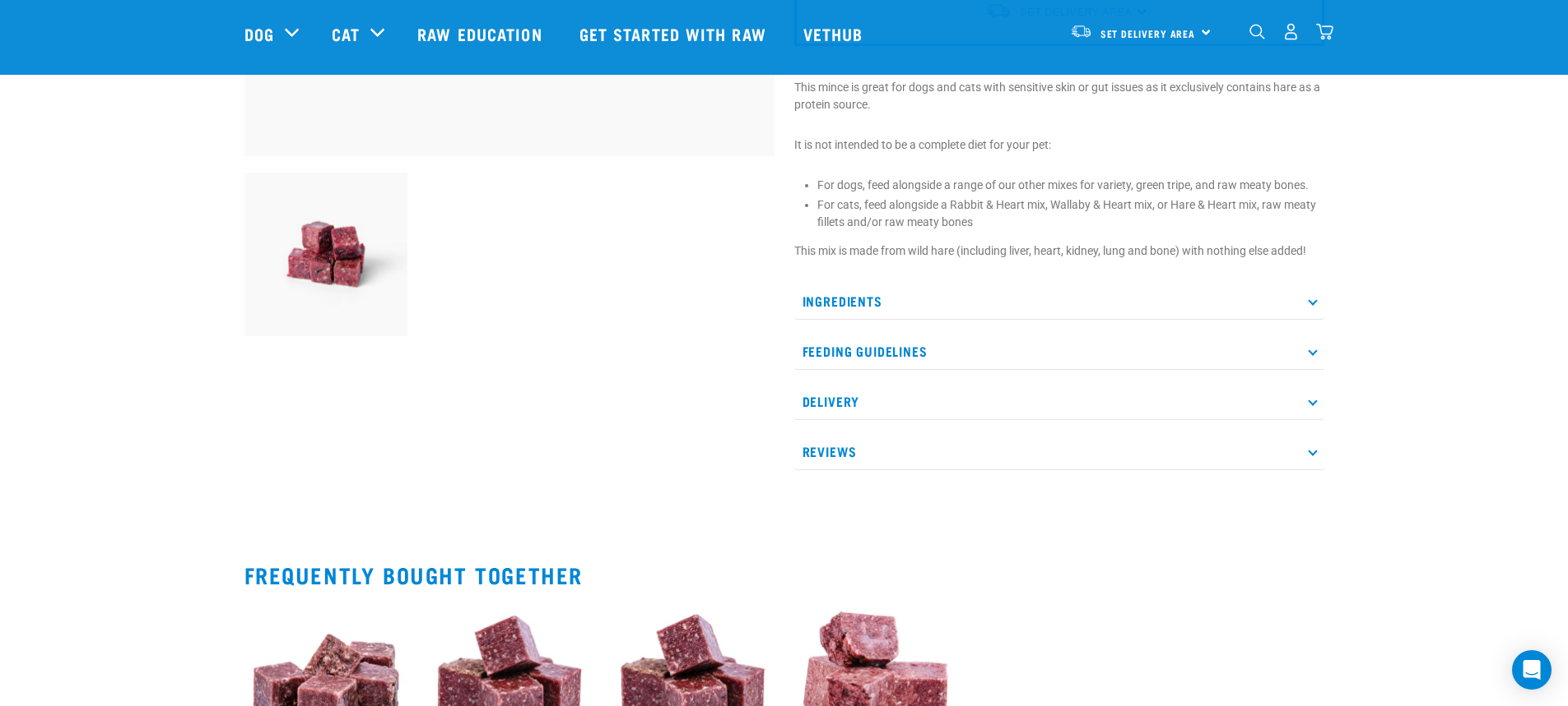
click at [830, 301] on p "Ingredients" at bounding box center [1058, 301] width 530 height 37
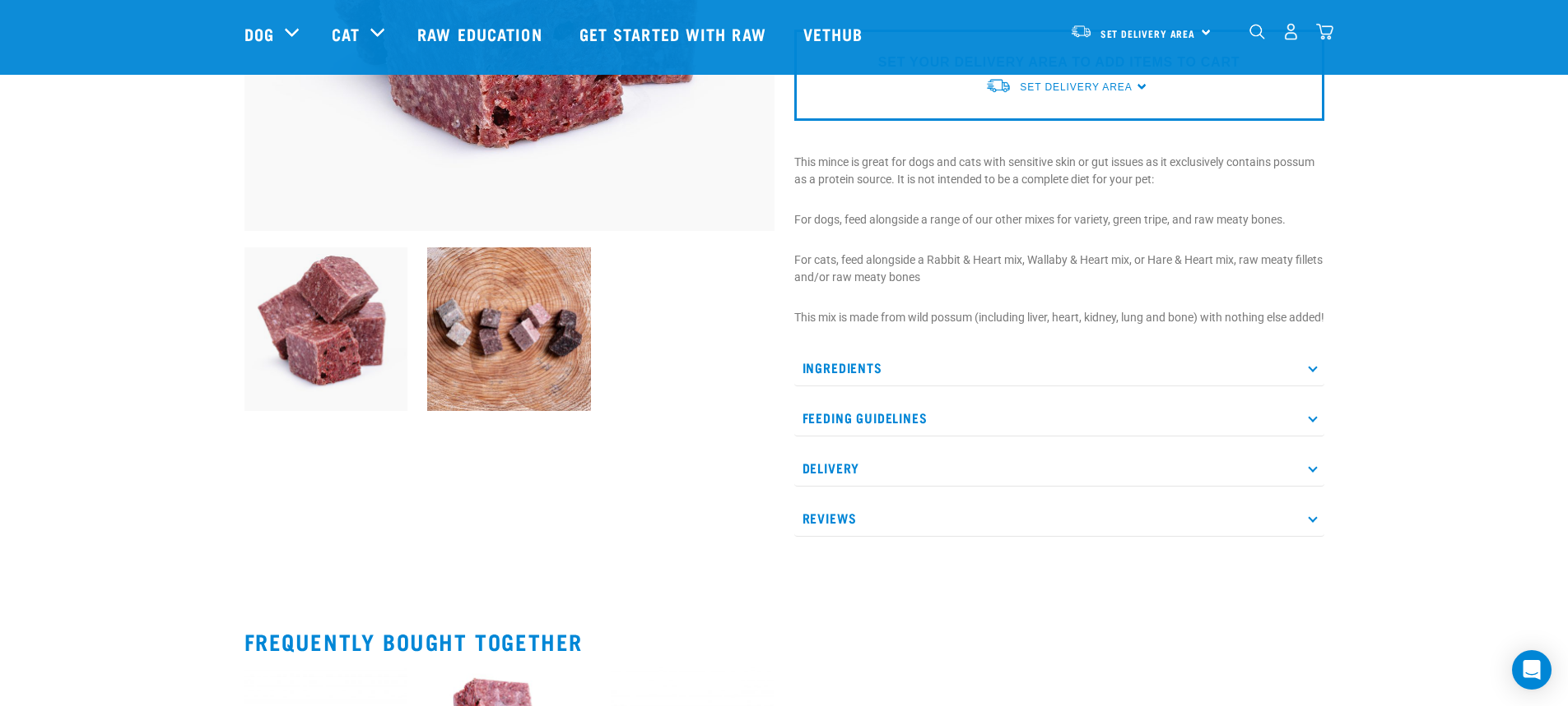
scroll to position [494, 0]
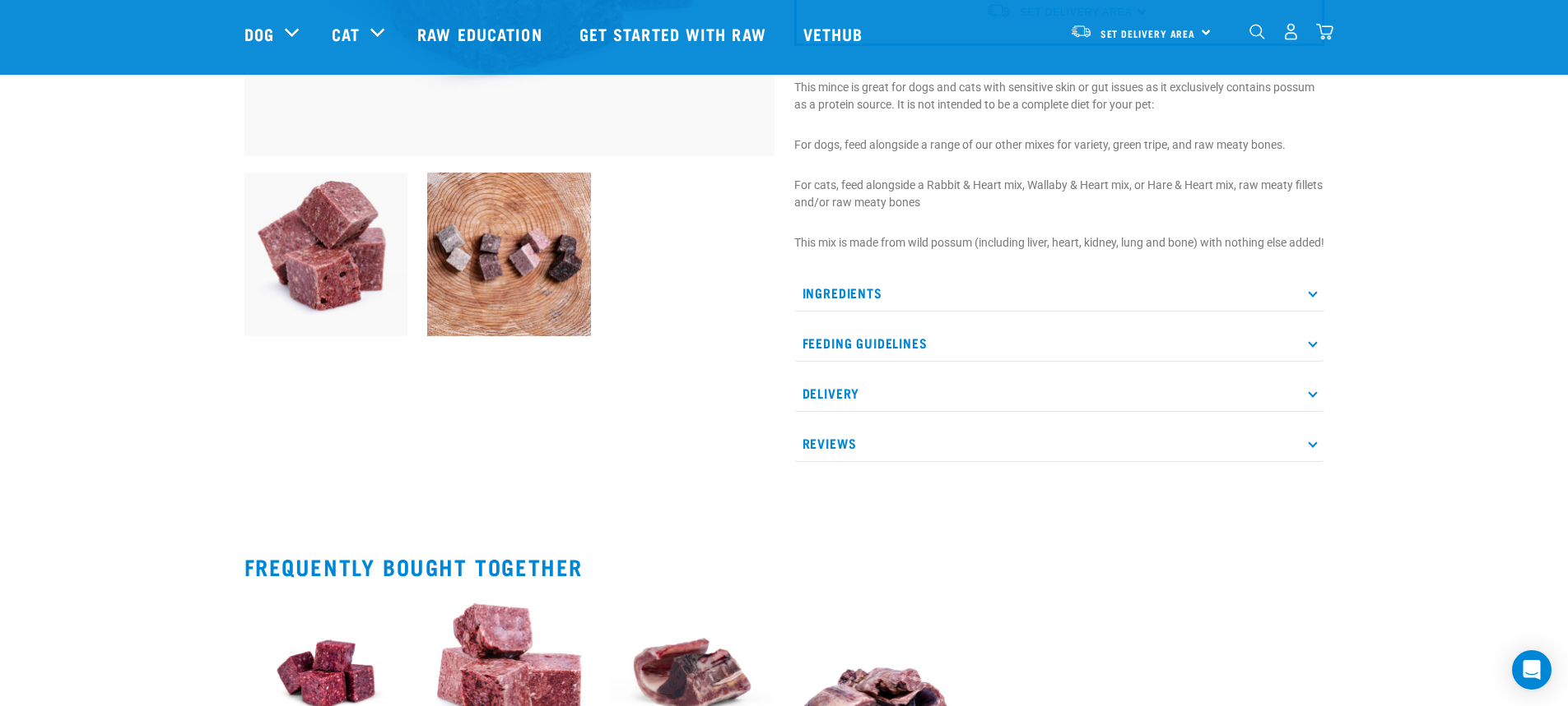
click at [844, 356] on p "Feeding Guidelines" at bounding box center [1058, 343] width 530 height 37
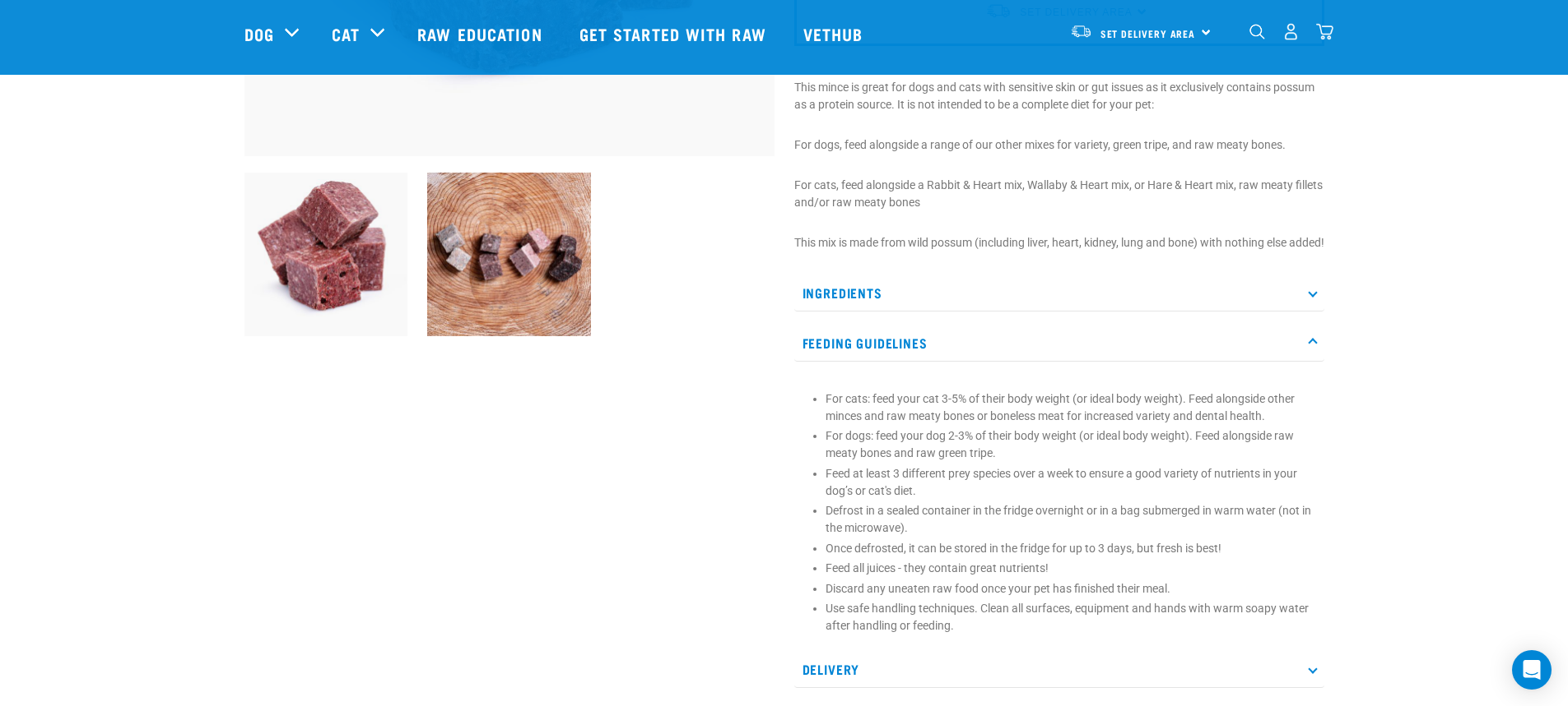
click at [826, 305] on p "Ingredients" at bounding box center [1058, 293] width 530 height 37
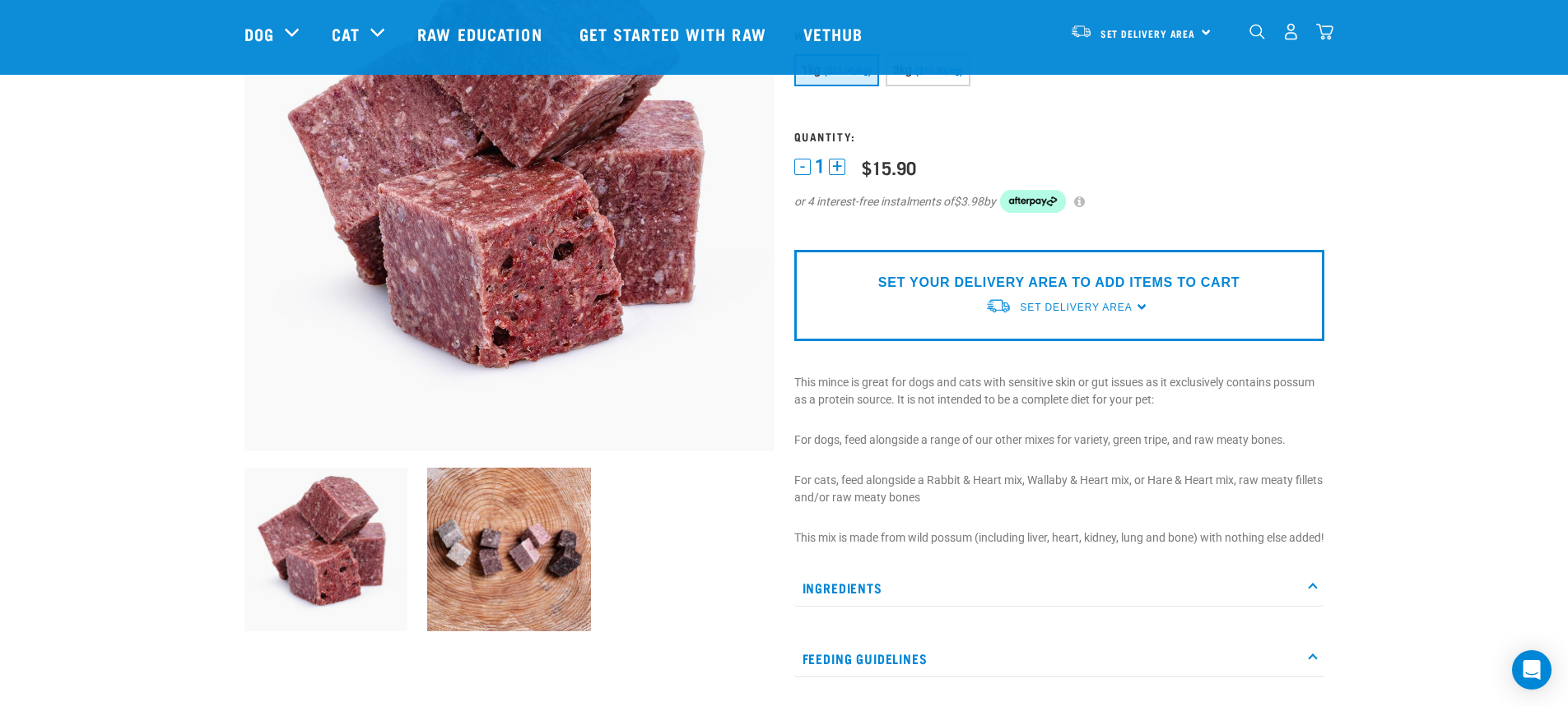
scroll to position [0, 0]
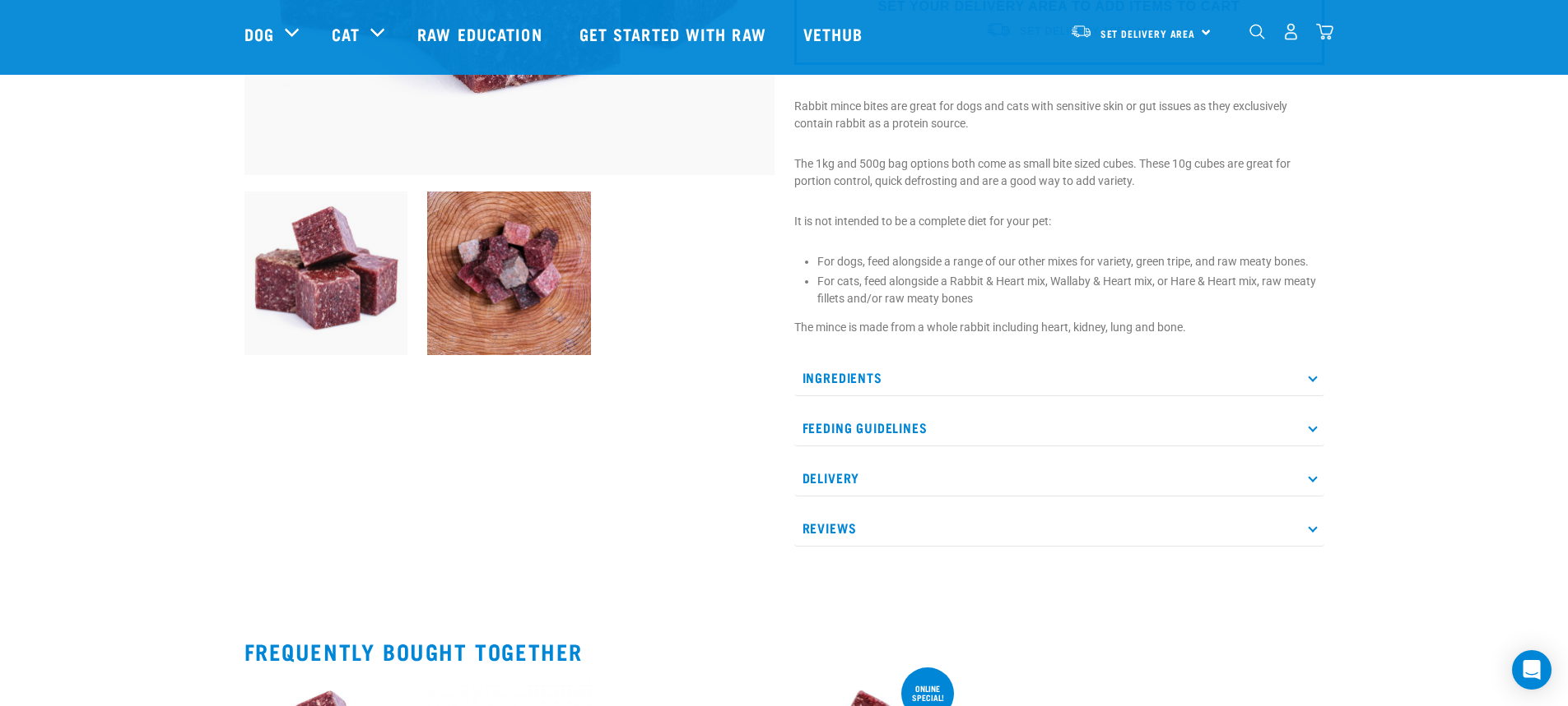
scroll to position [494, 0]
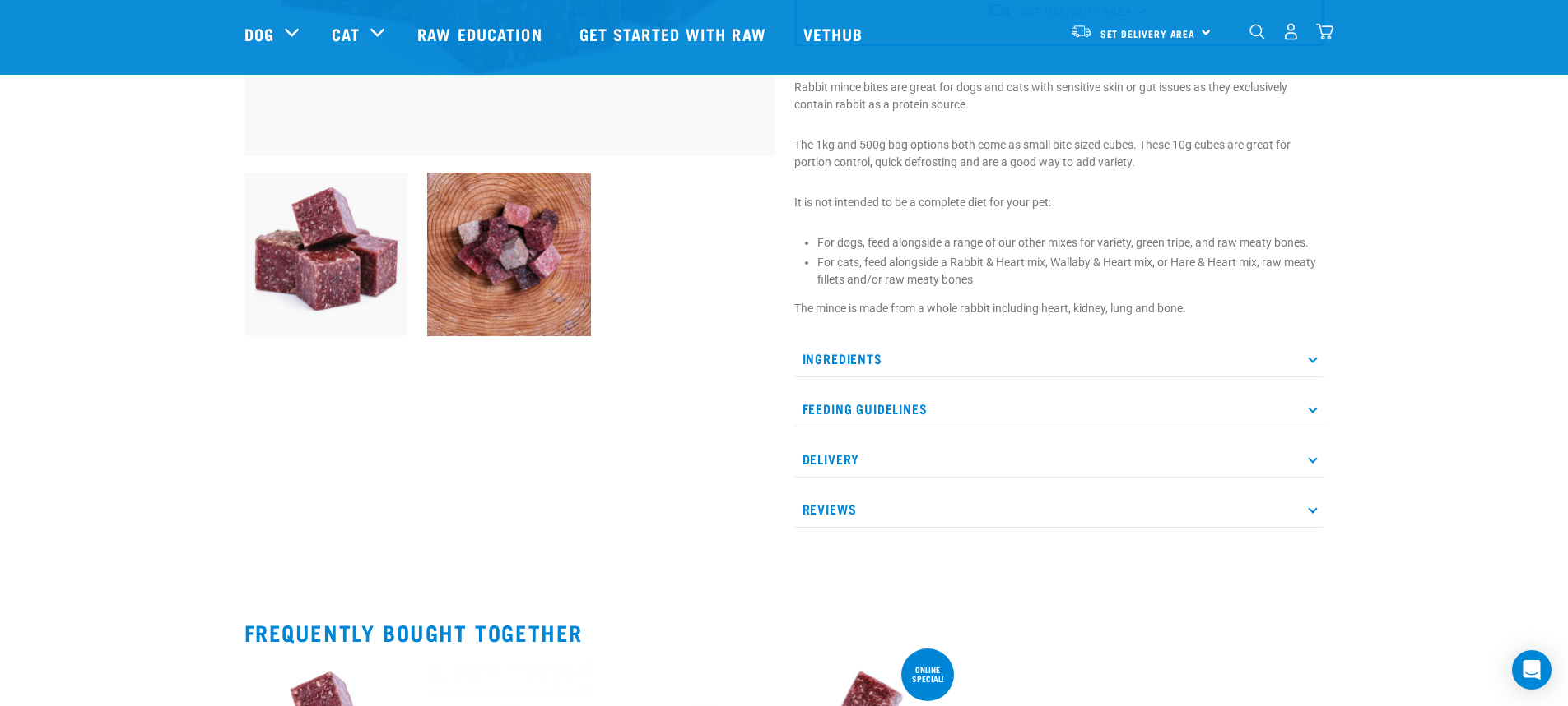
click at [870, 395] on p "Feeding Guidelines" at bounding box center [1058, 408] width 530 height 37
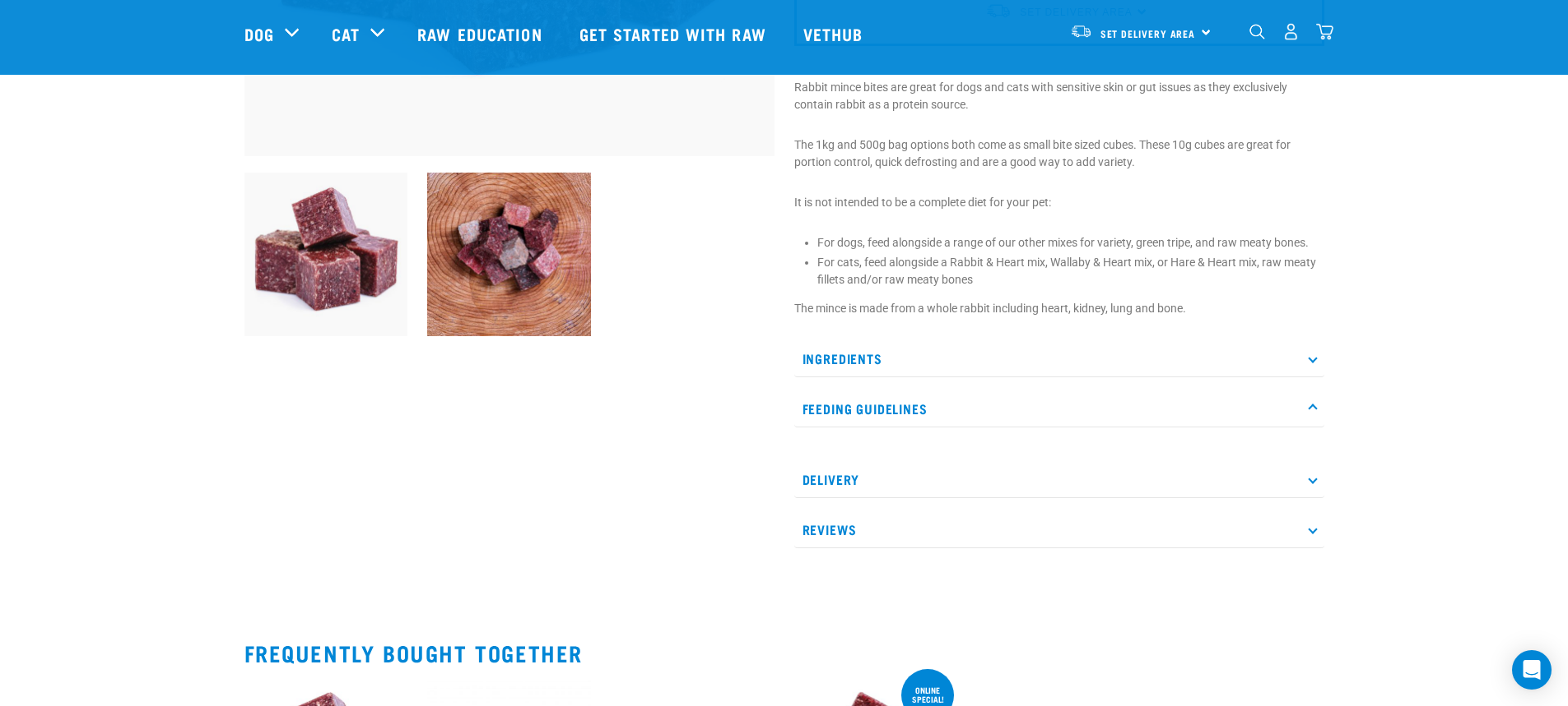
click at [847, 353] on p "Ingredients" at bounding box center [1058, 359] width 530 height 37
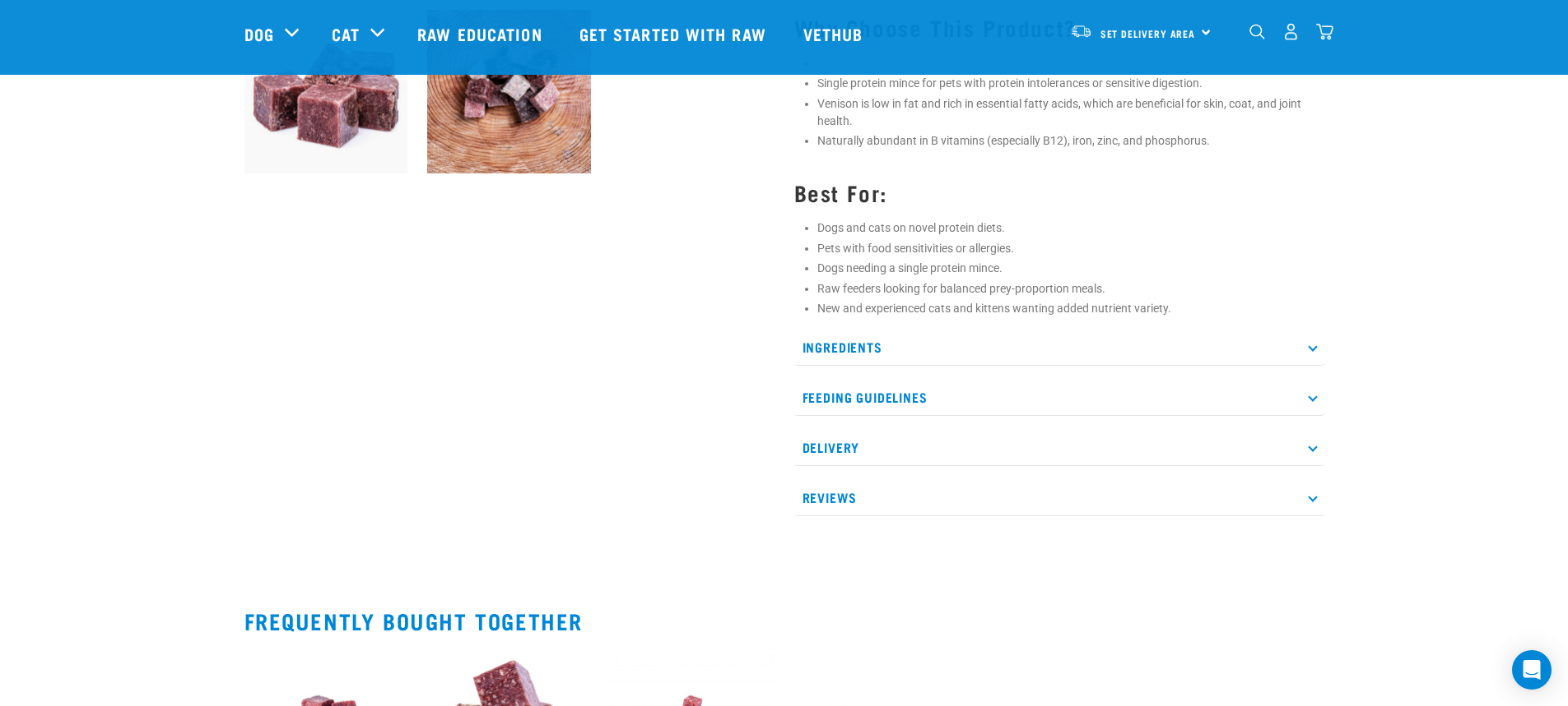
scroll to position [658, 0]
click at [823, 357] on p "Ingredients" at bounding box center [1058, 345] width 530 height 37
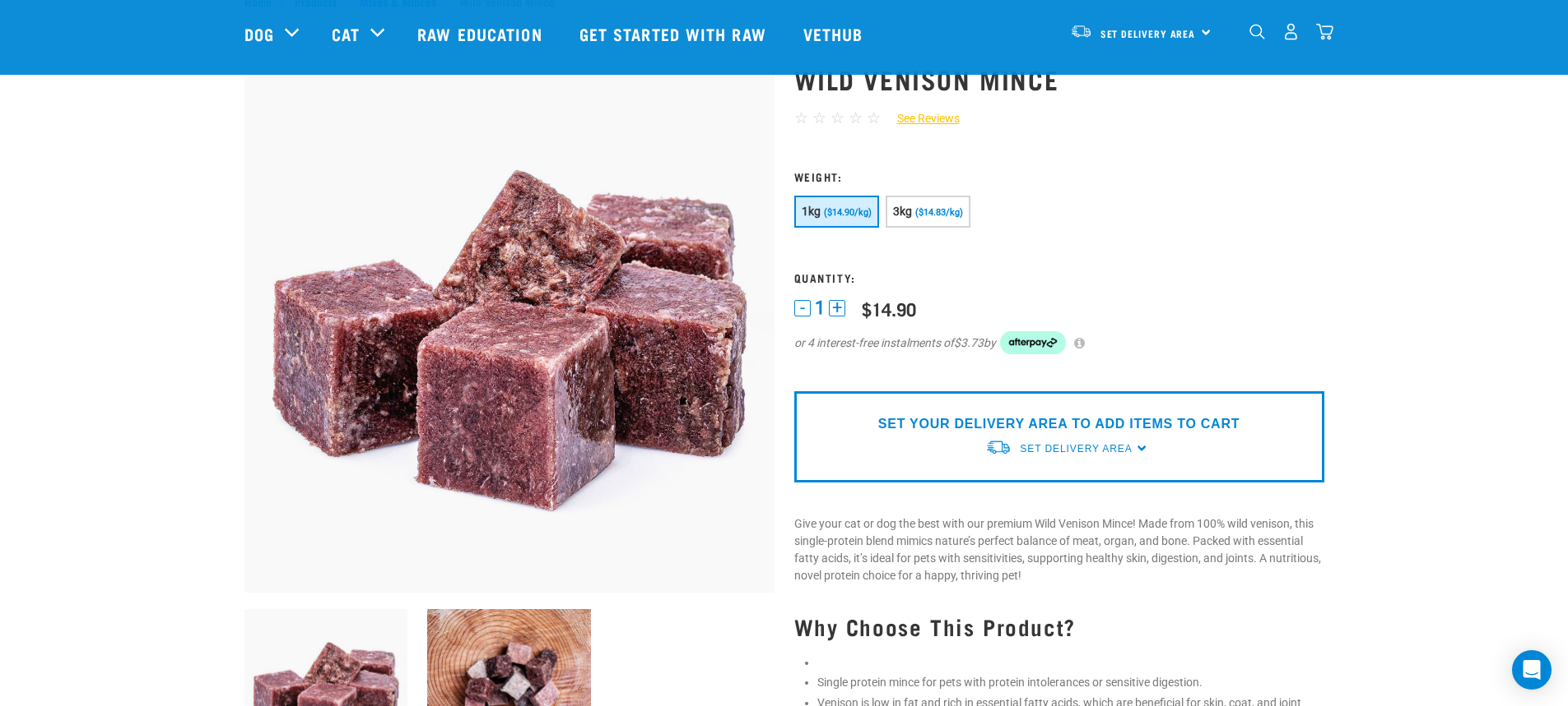
scroll to position [0, 0]
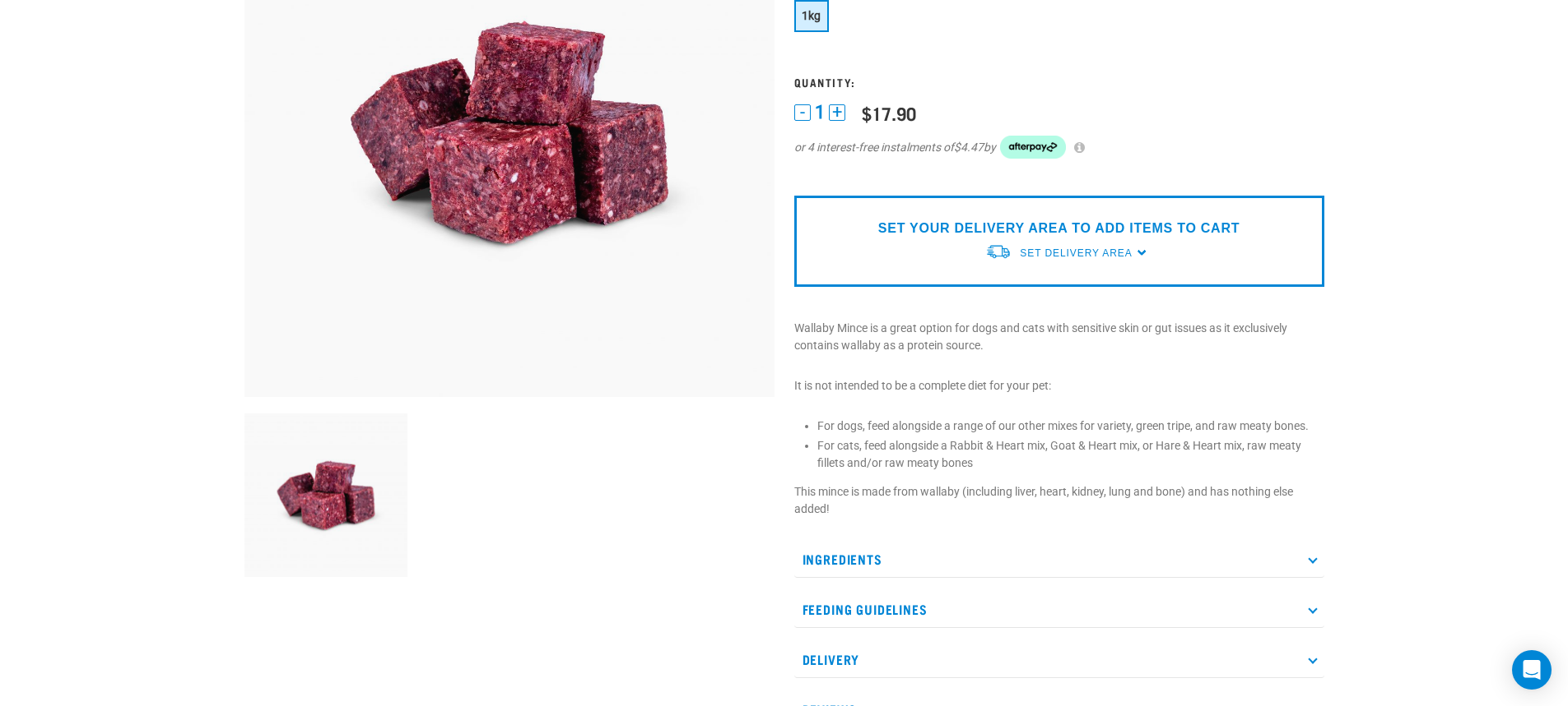
scroll to position [411, 0]
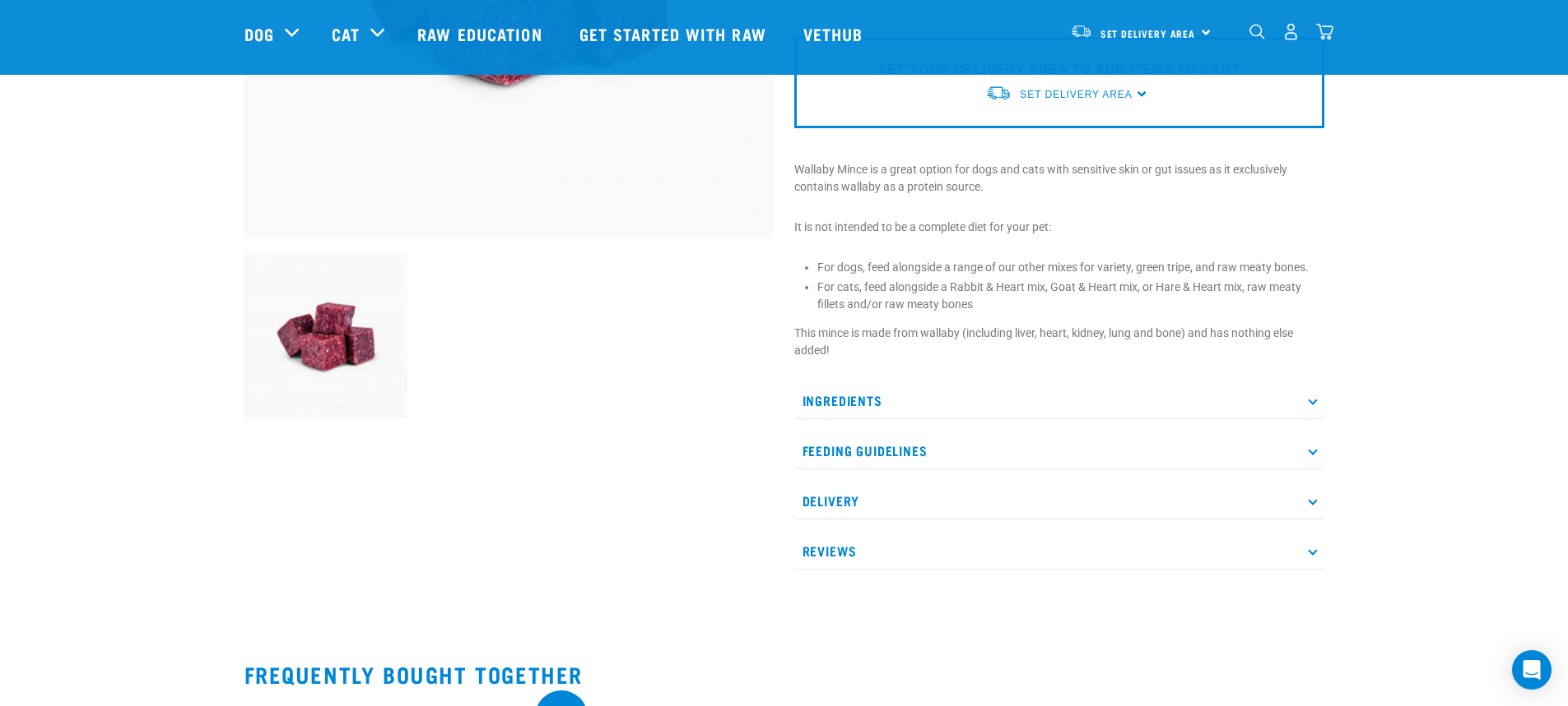
click at [836, 400] on p "Ingredients" at bounding box center [1058, 400] width 530 height 37
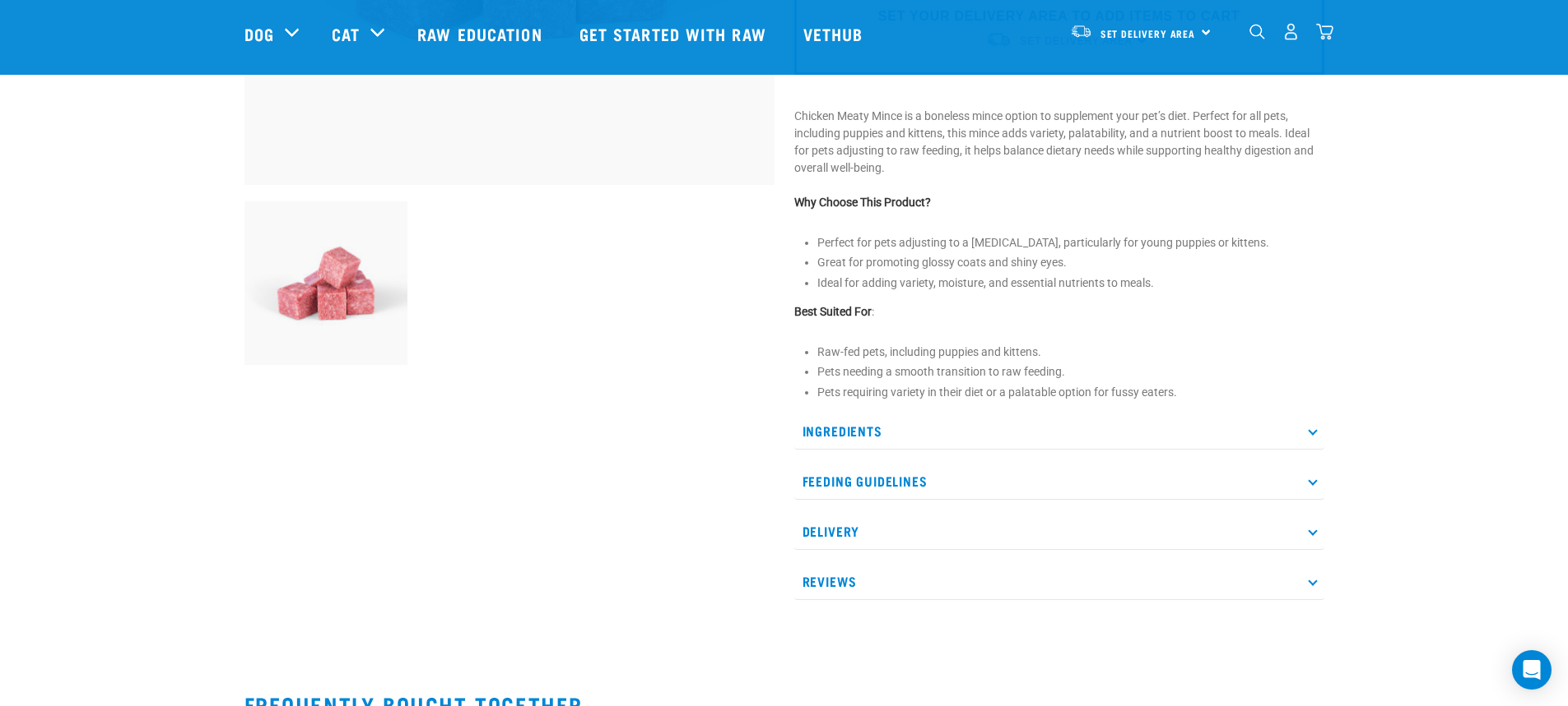
scroll to position [494, 0]
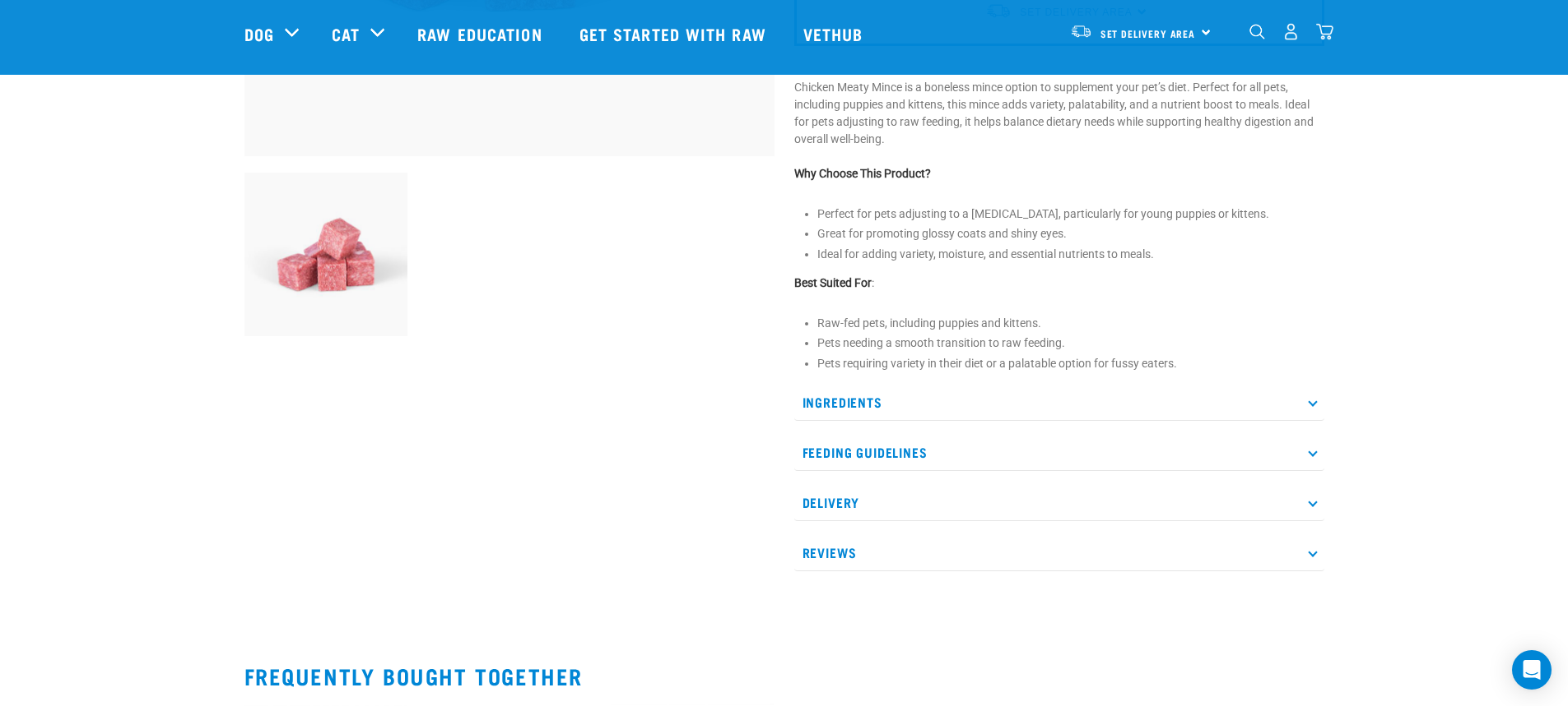
click at [880, 404] on p "Ingredients" at bounding box center [1058, 402] width 530 height 37
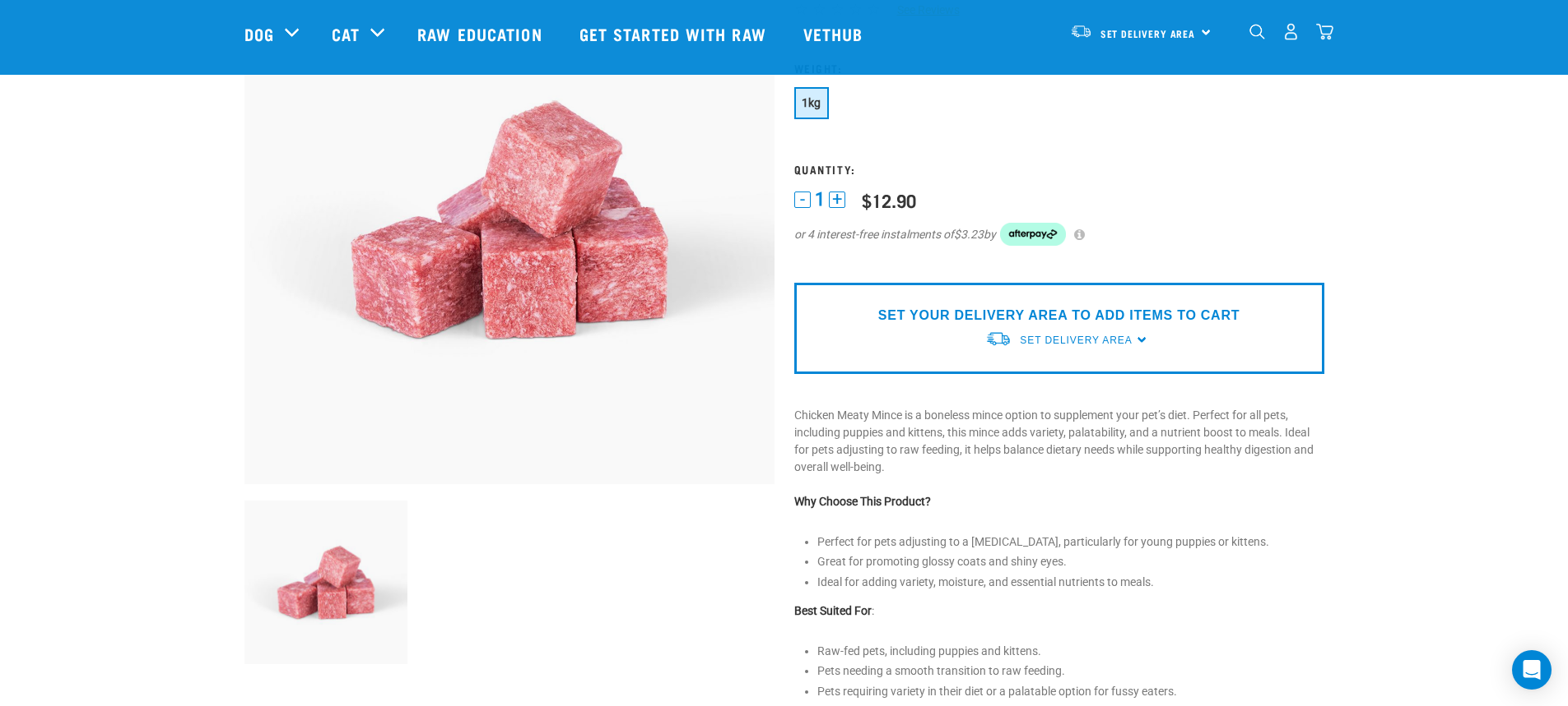
scroll to position [164, 0]
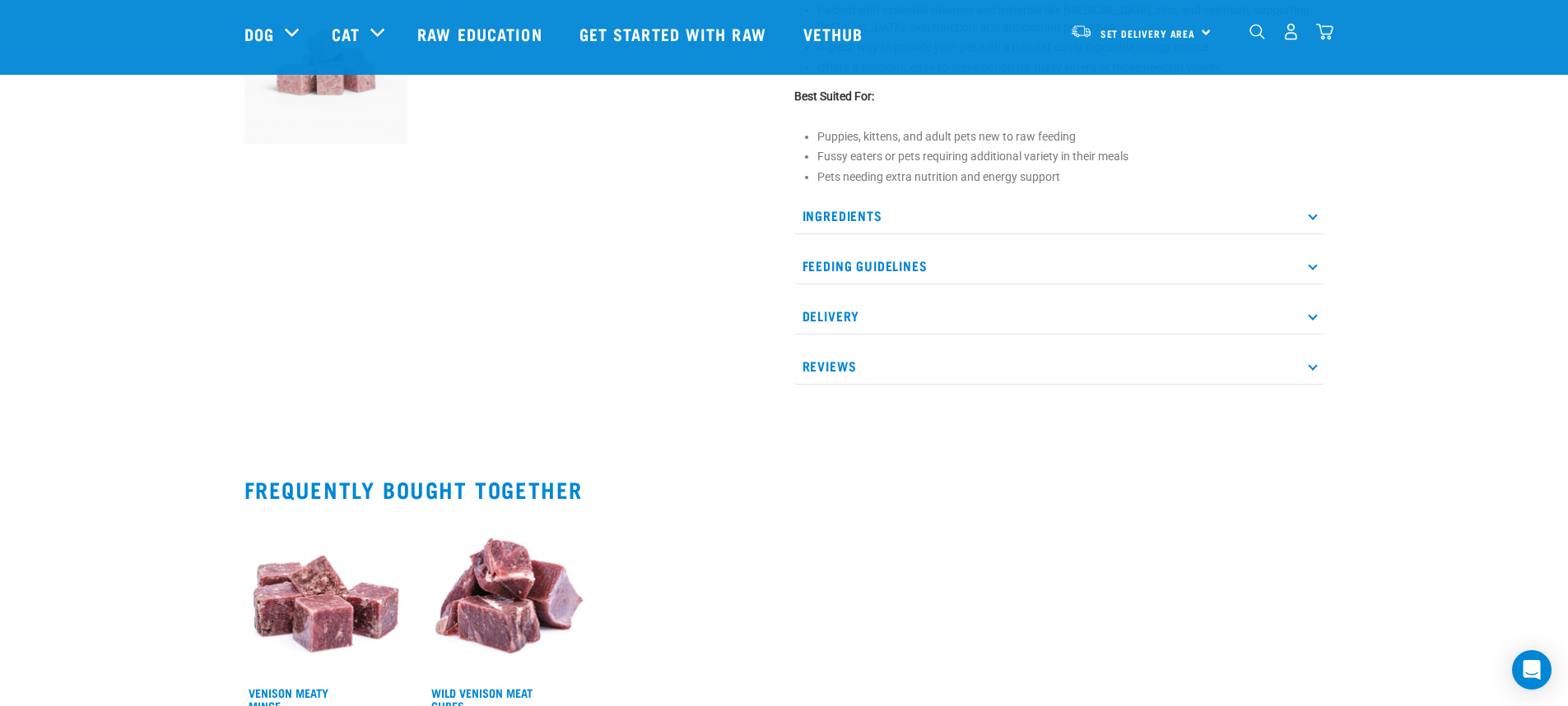
scroll to position [740, 0]
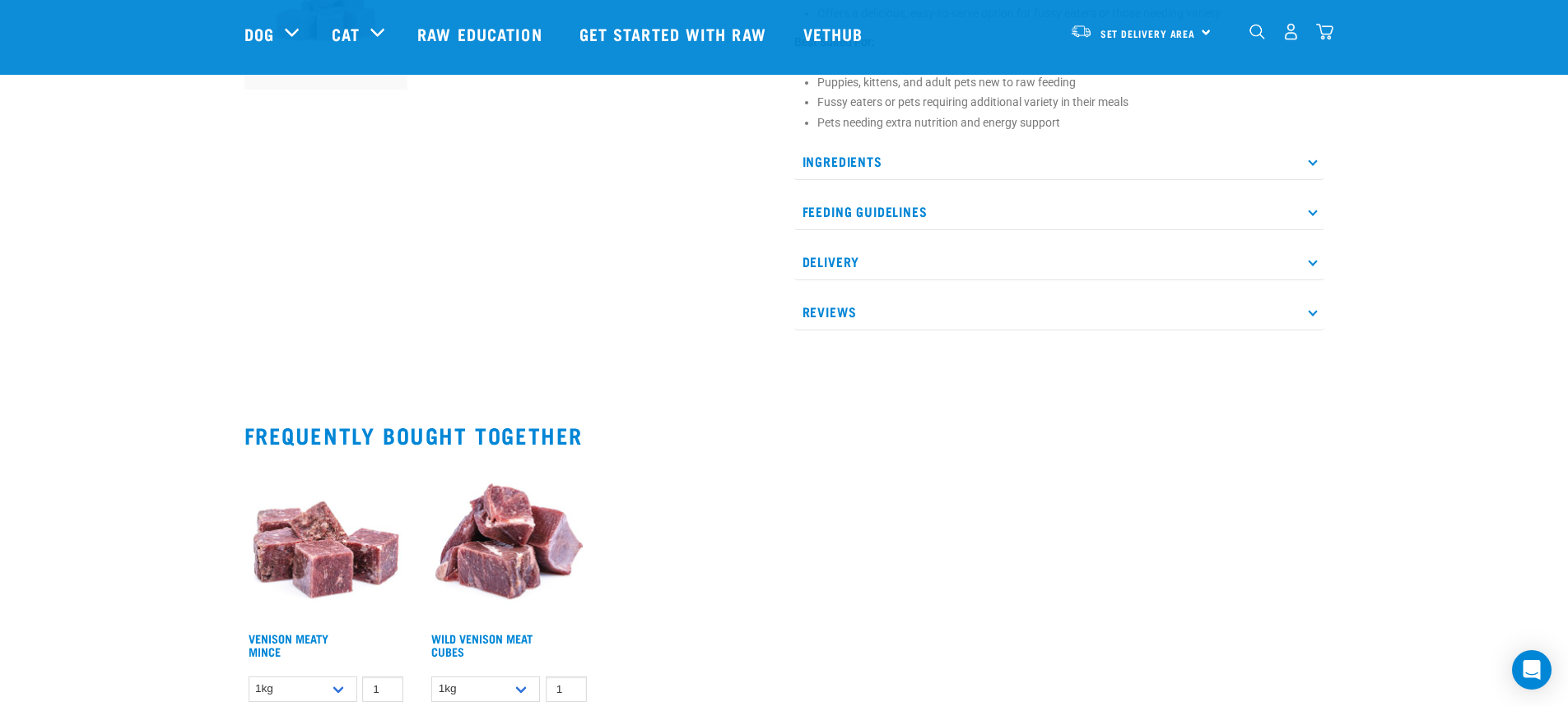
click at [820, 163] on p "Ingredients" at bounding box center [1058, 161] width 530 height 37
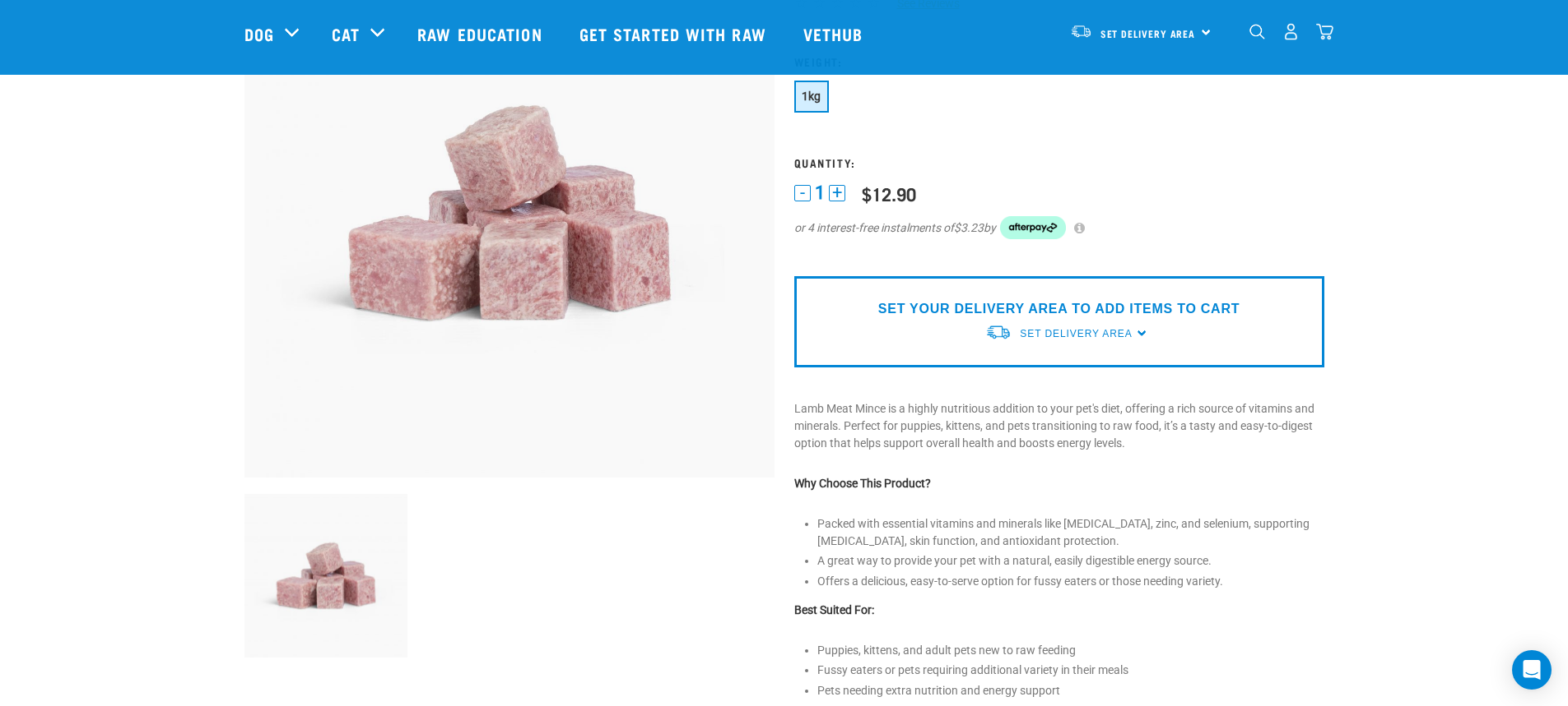
scroll to position [411, 0]
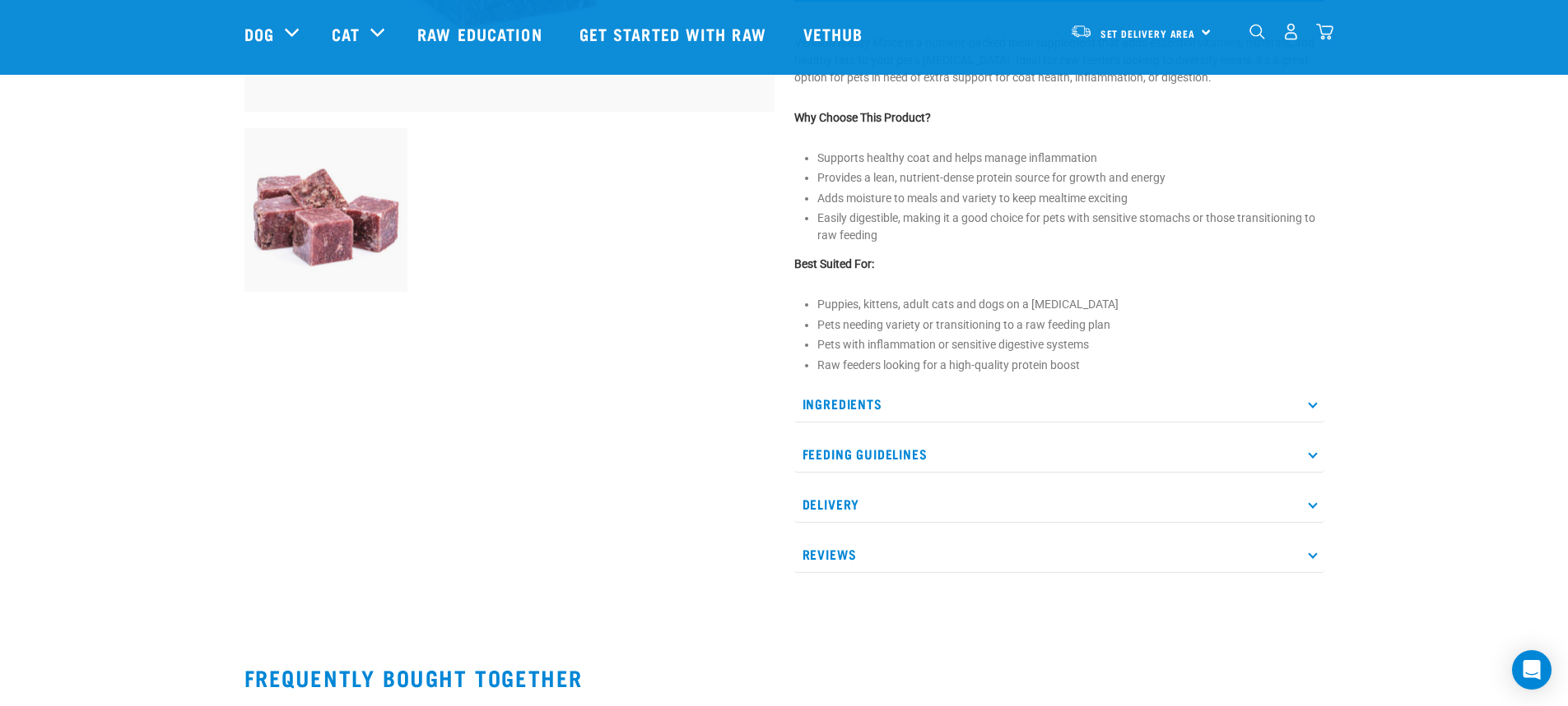
scroll to position [576, 0]
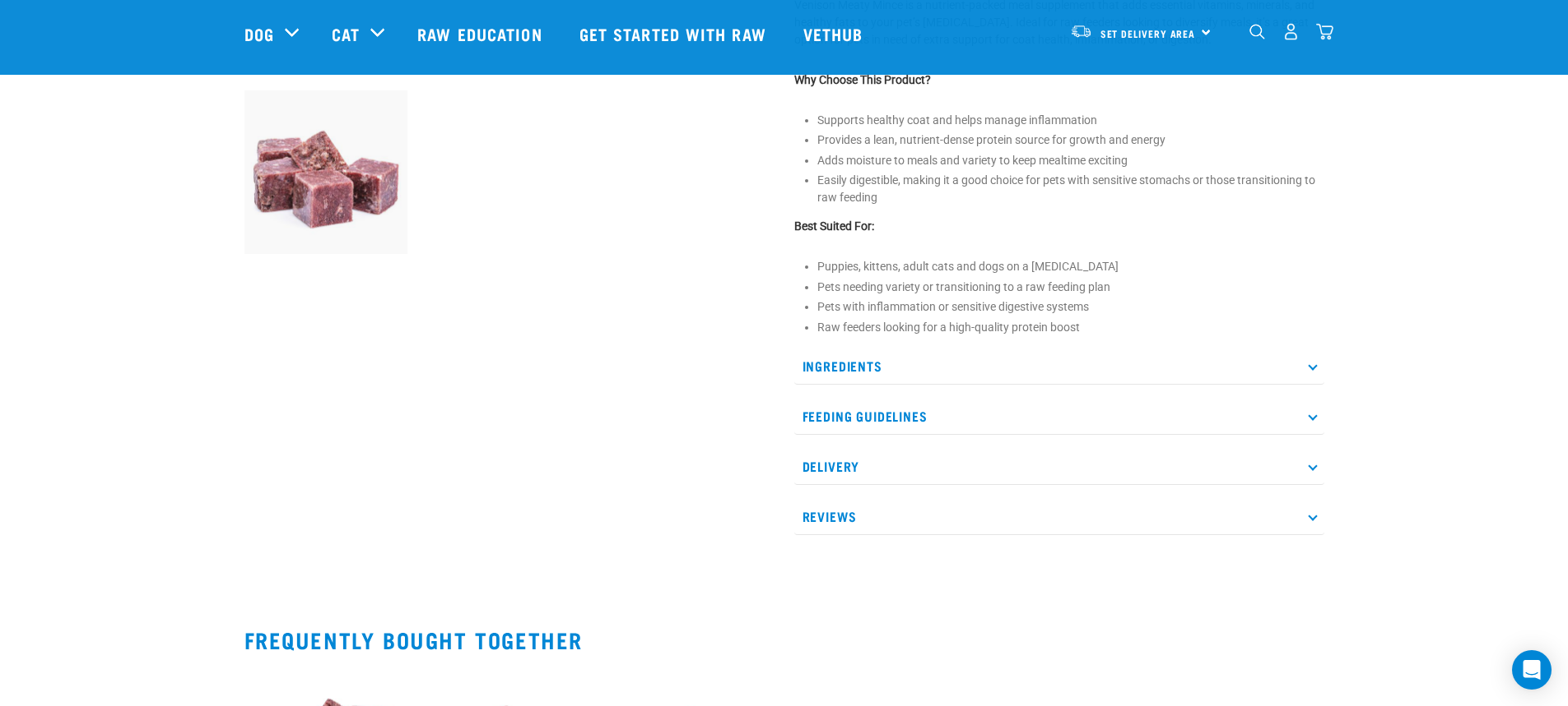
click at [819, 368] on p "Ingredients" at bounding box center [1058, 365] width 530 height 37
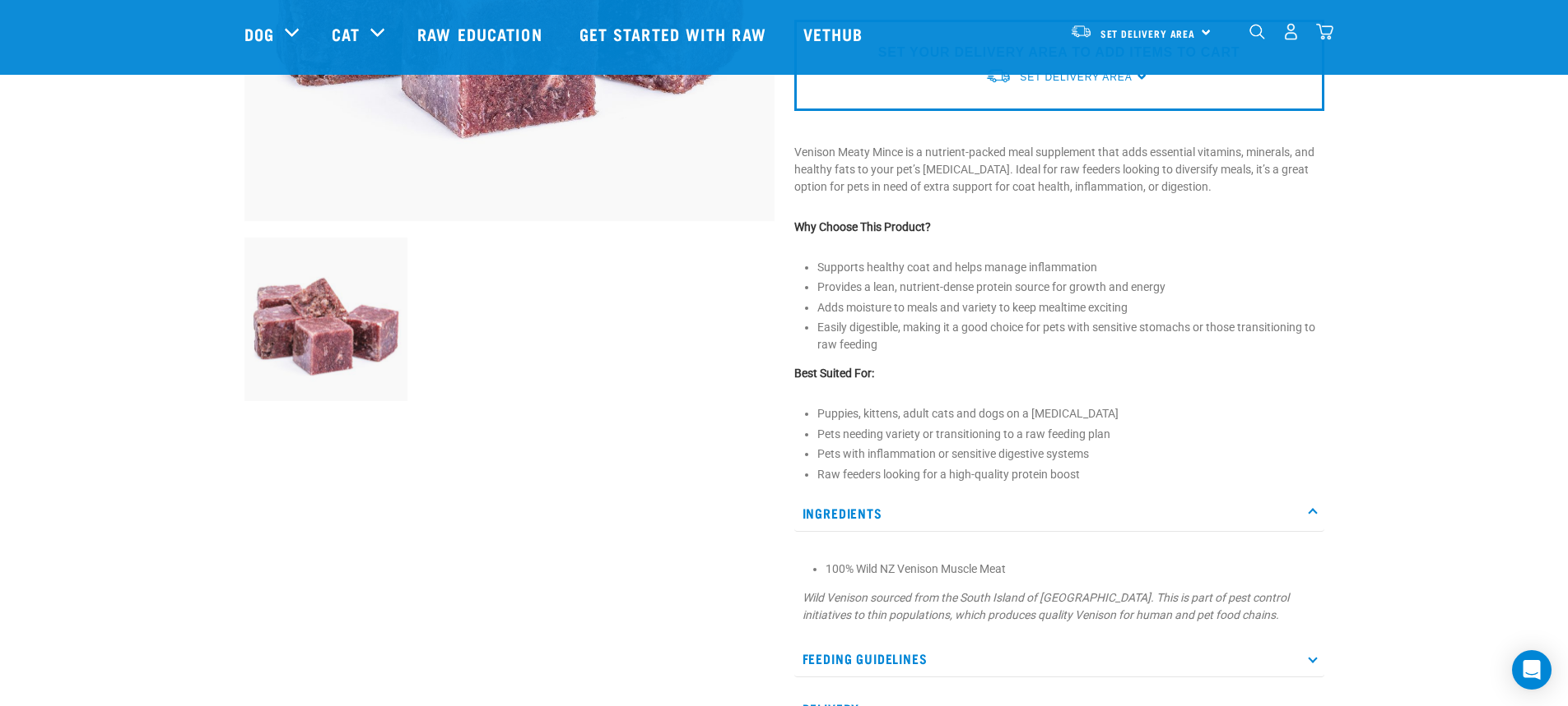
scroll to position [411, 0]
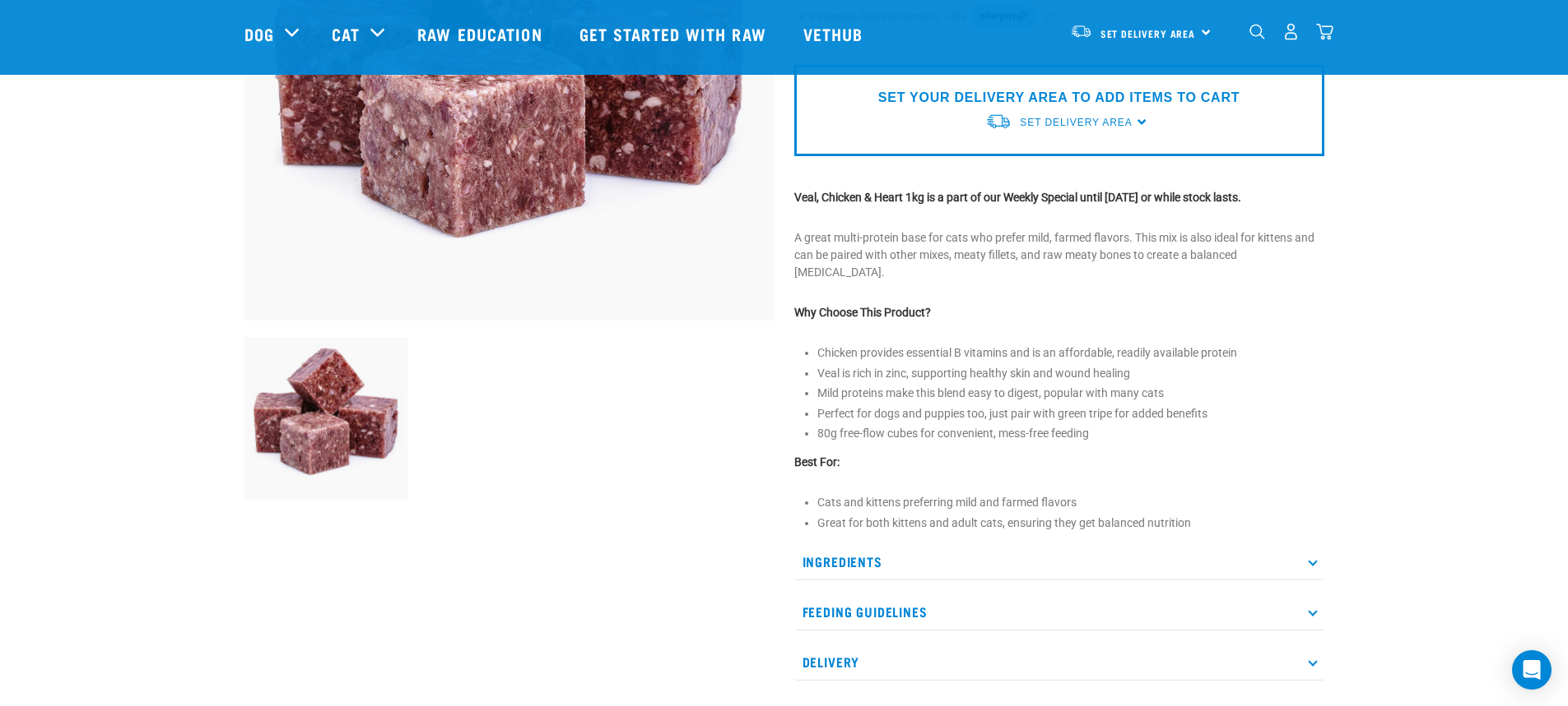
scroll to position [494, 0]
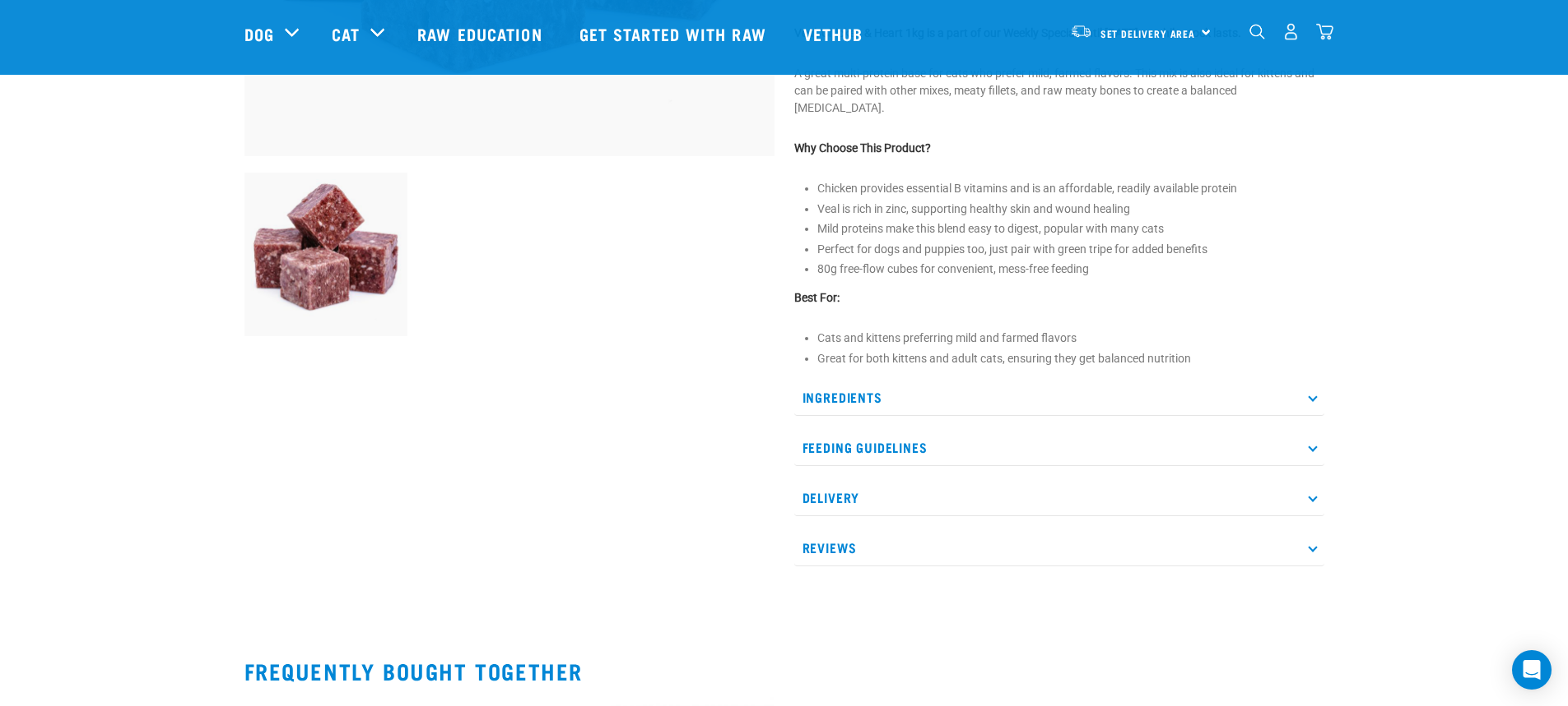
click at [838, 379] on p "Ingredients" at bounding box center [1058, 397] width 530 height 37
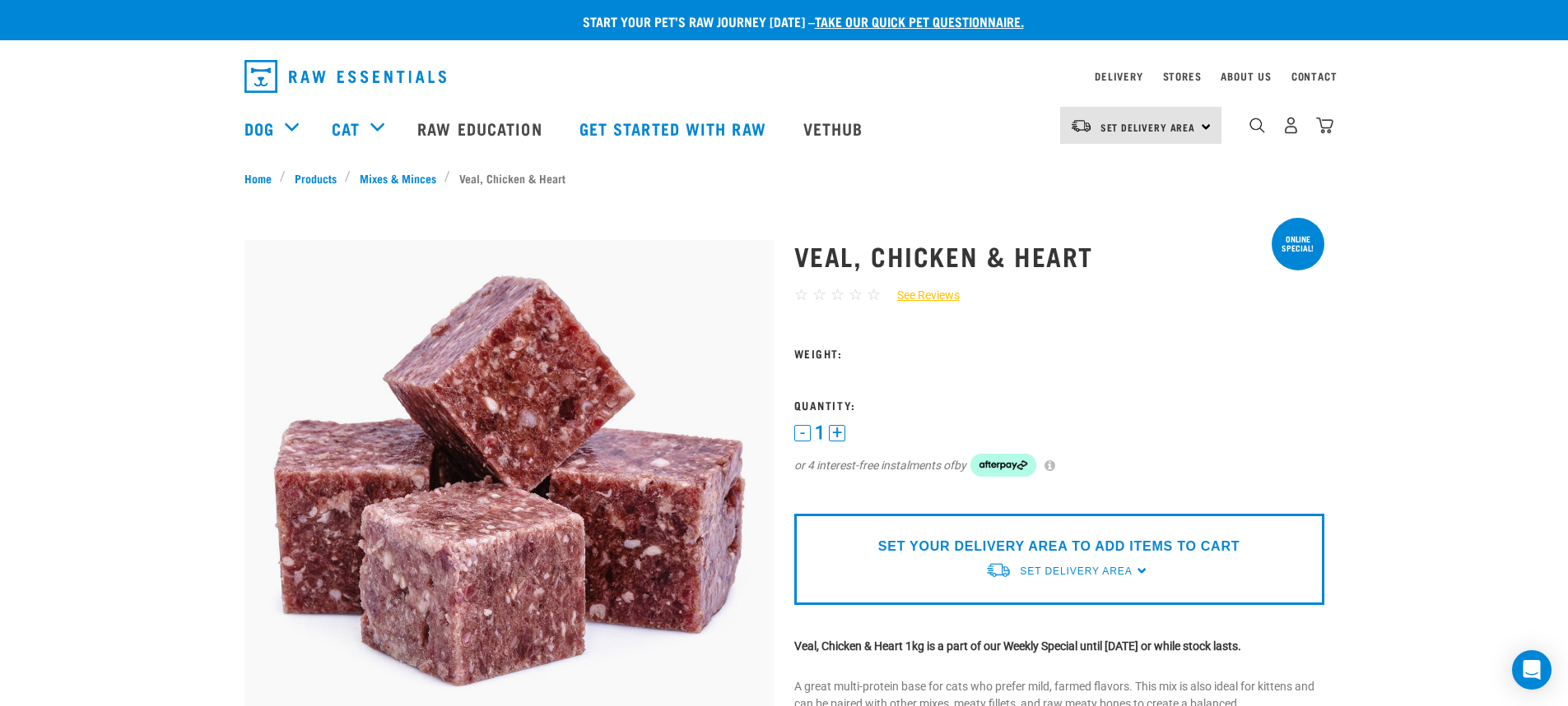
scroll to position [0, 0]
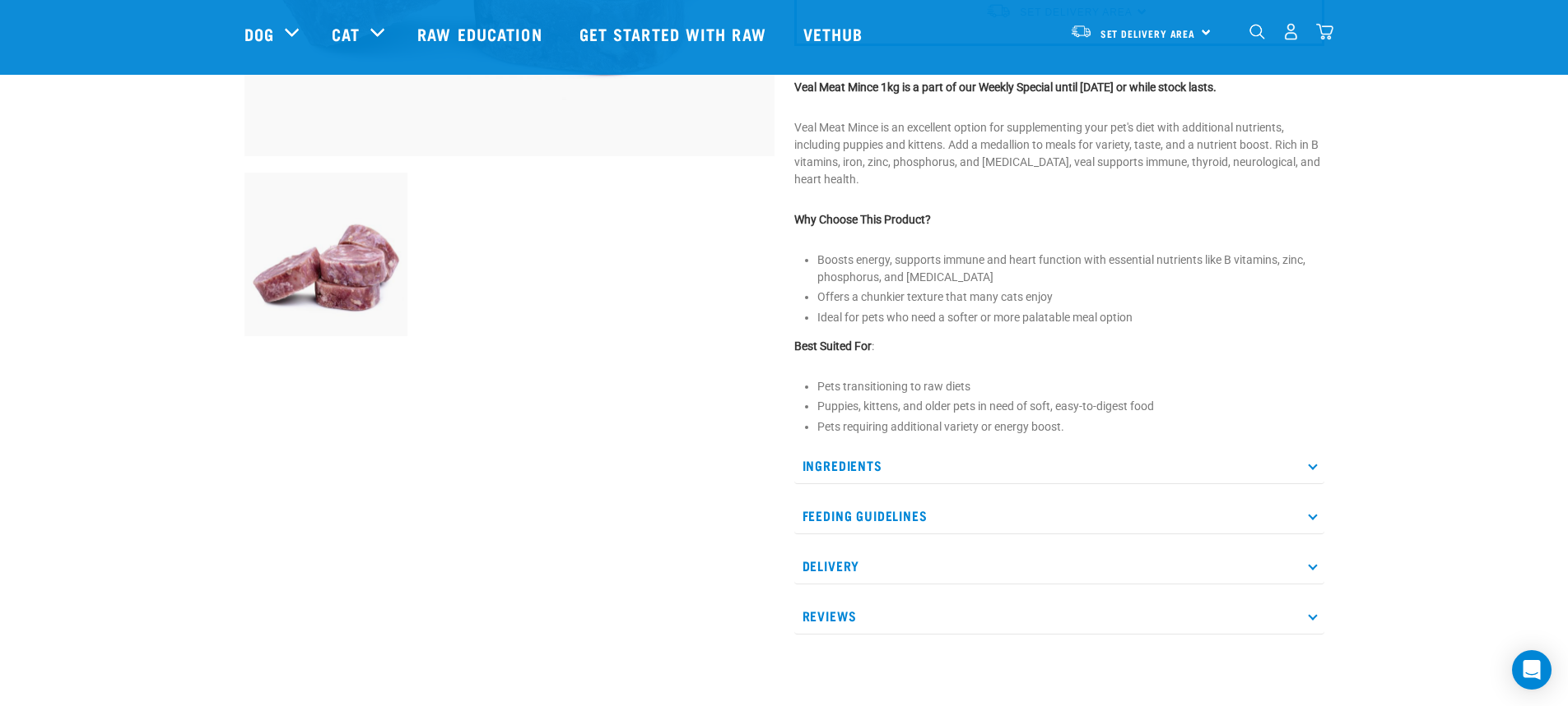
scroll to position [576, 0]
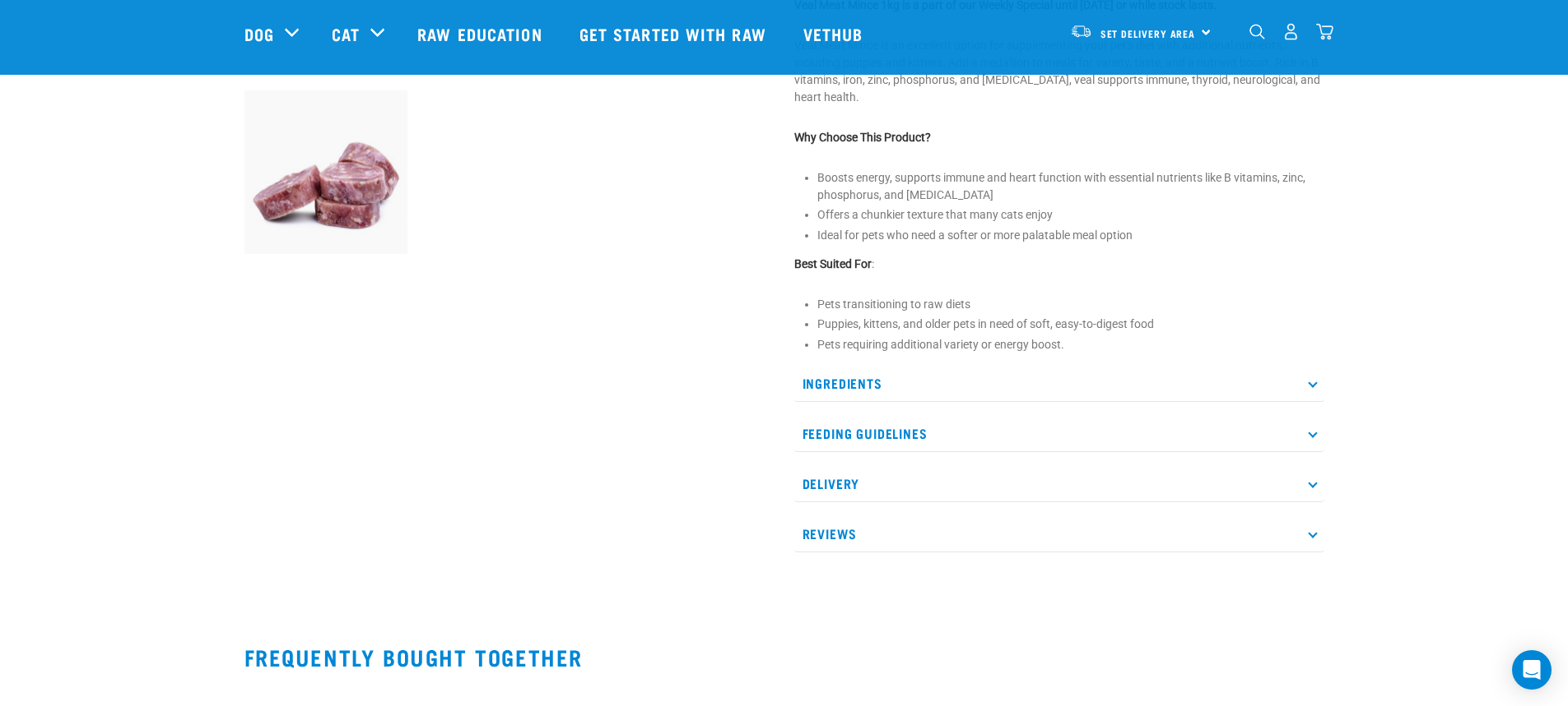
click at [850, 383] on p "Ingredients" at bounding box center [1058, 383] width 530 height 37
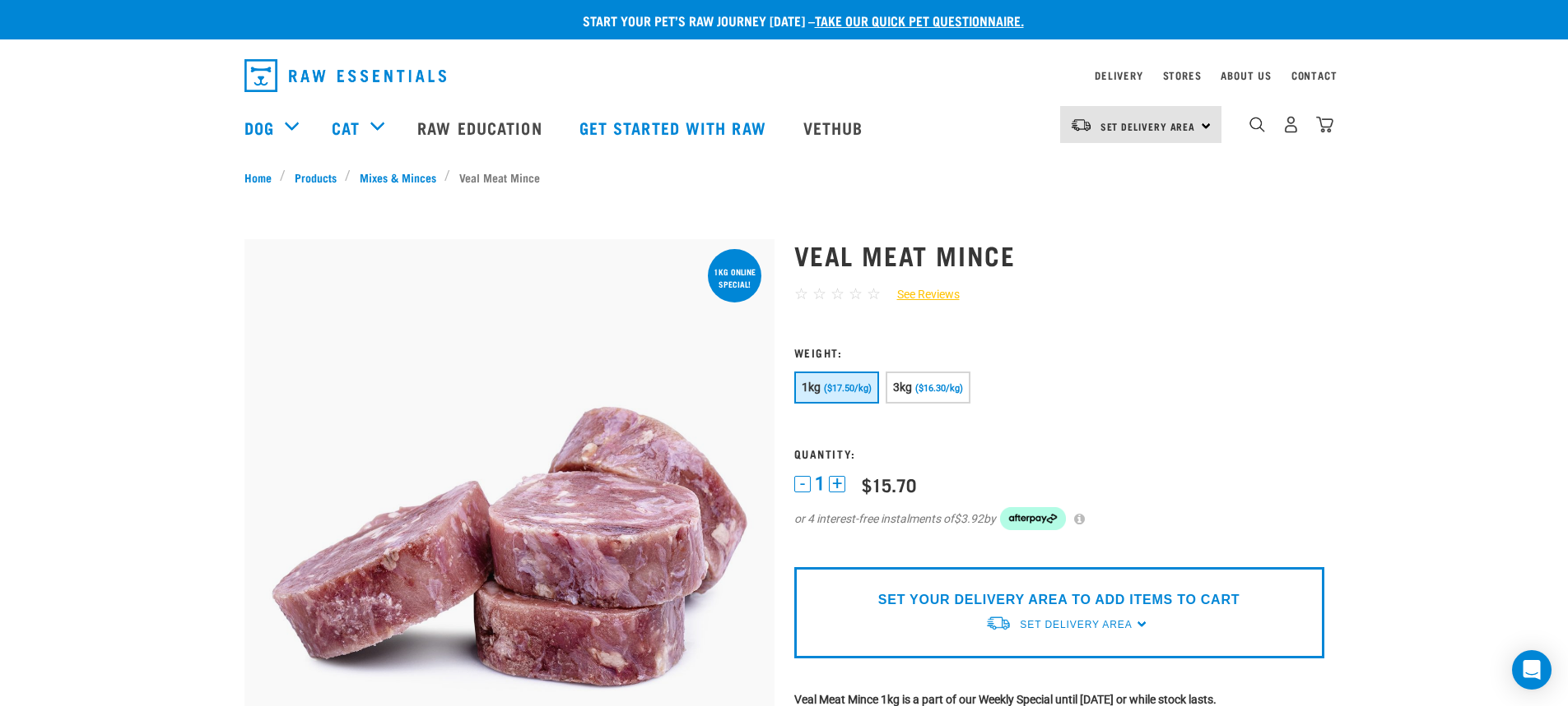
scroll to position [0, 0]
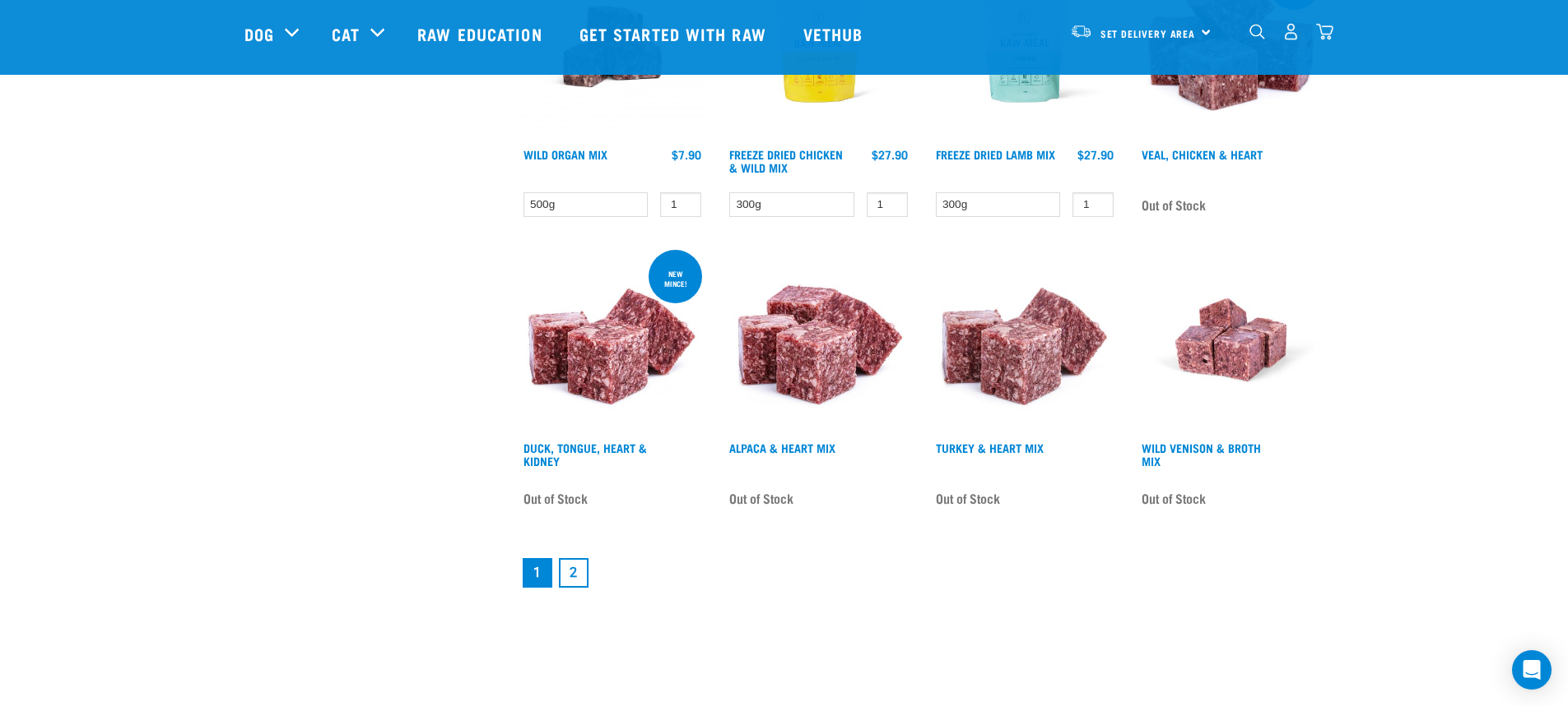
scroll to position [2303, 0]
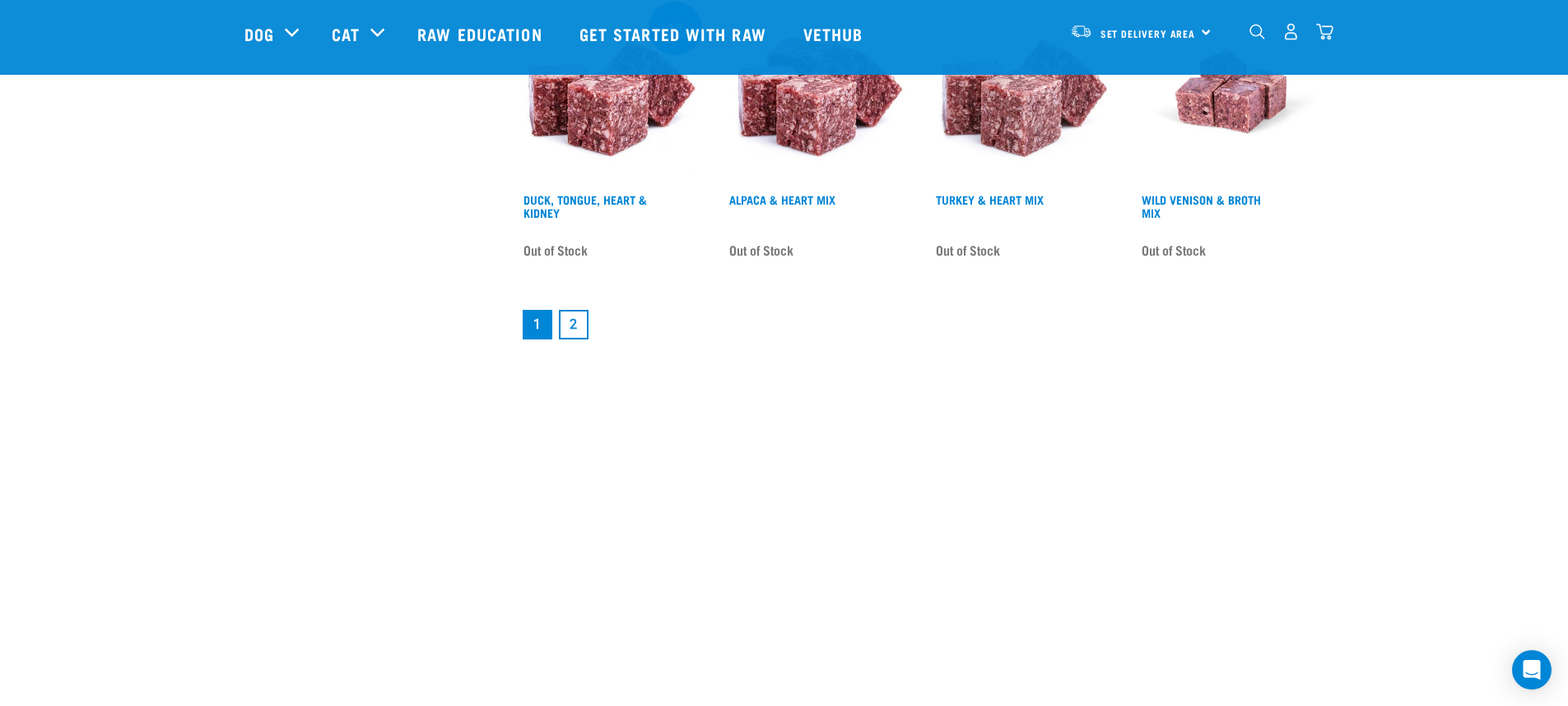
click at [575, 325] on link "2" at bounding box center [573, 324] width 30 height 30
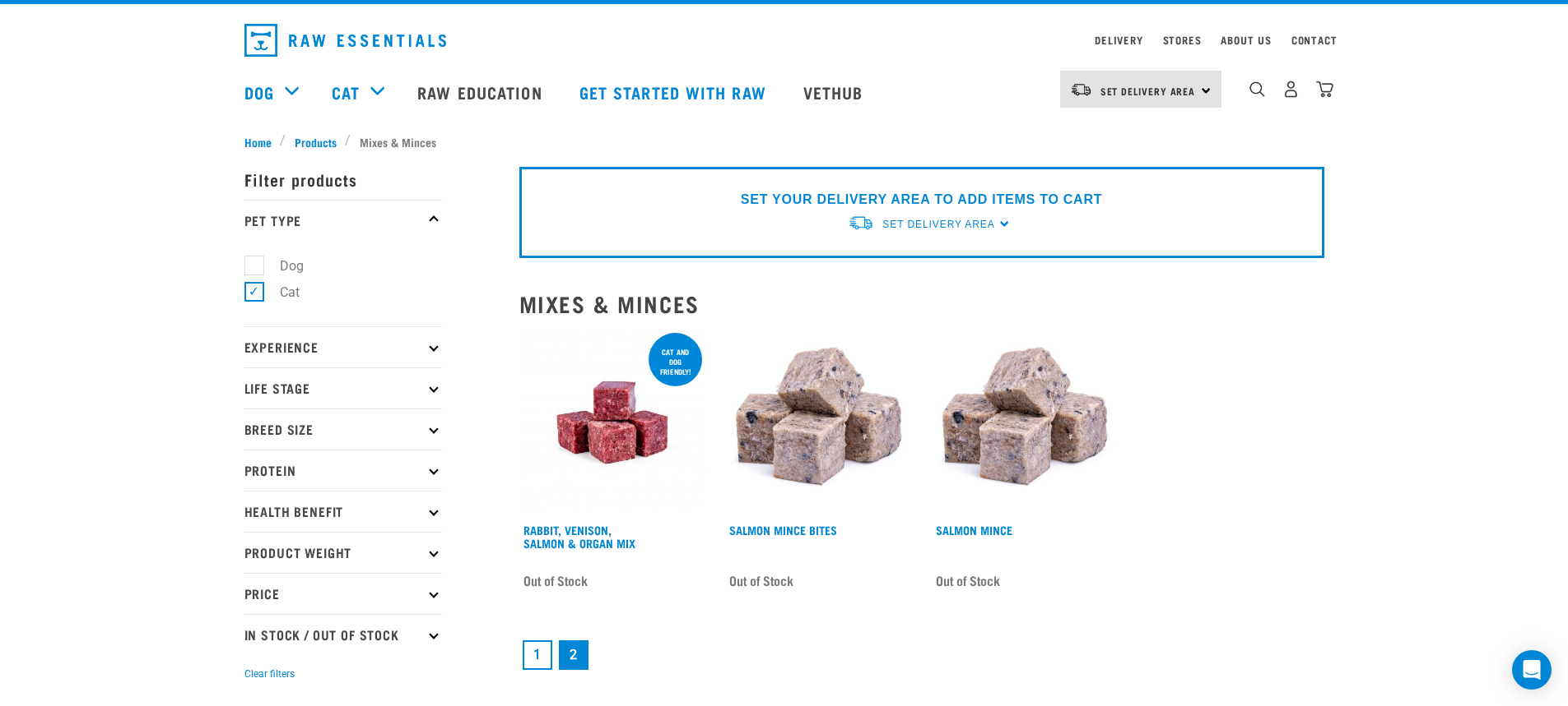
scroll to position [164, 0]
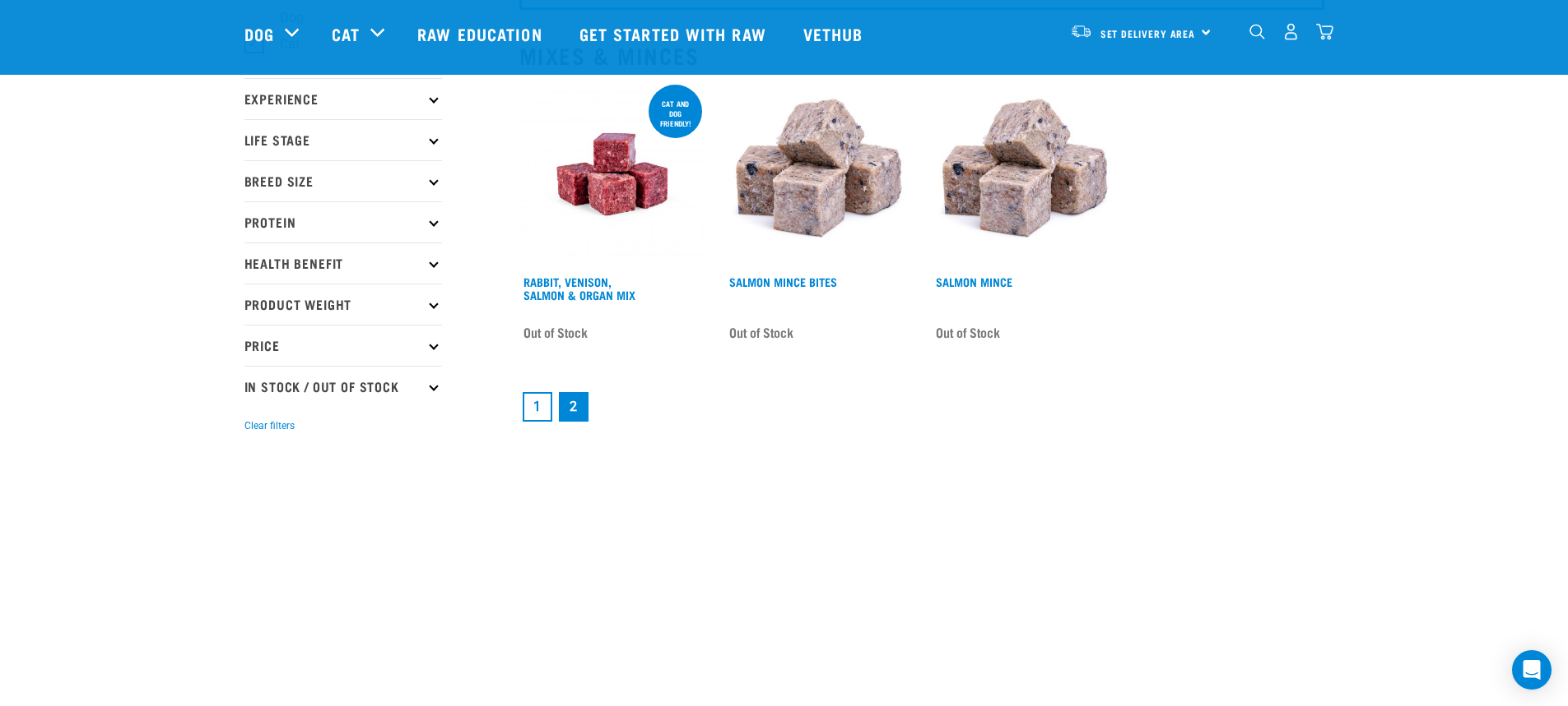
click at [528, 410] on link "1" at bounding box center [537, 406] width 30 height 30
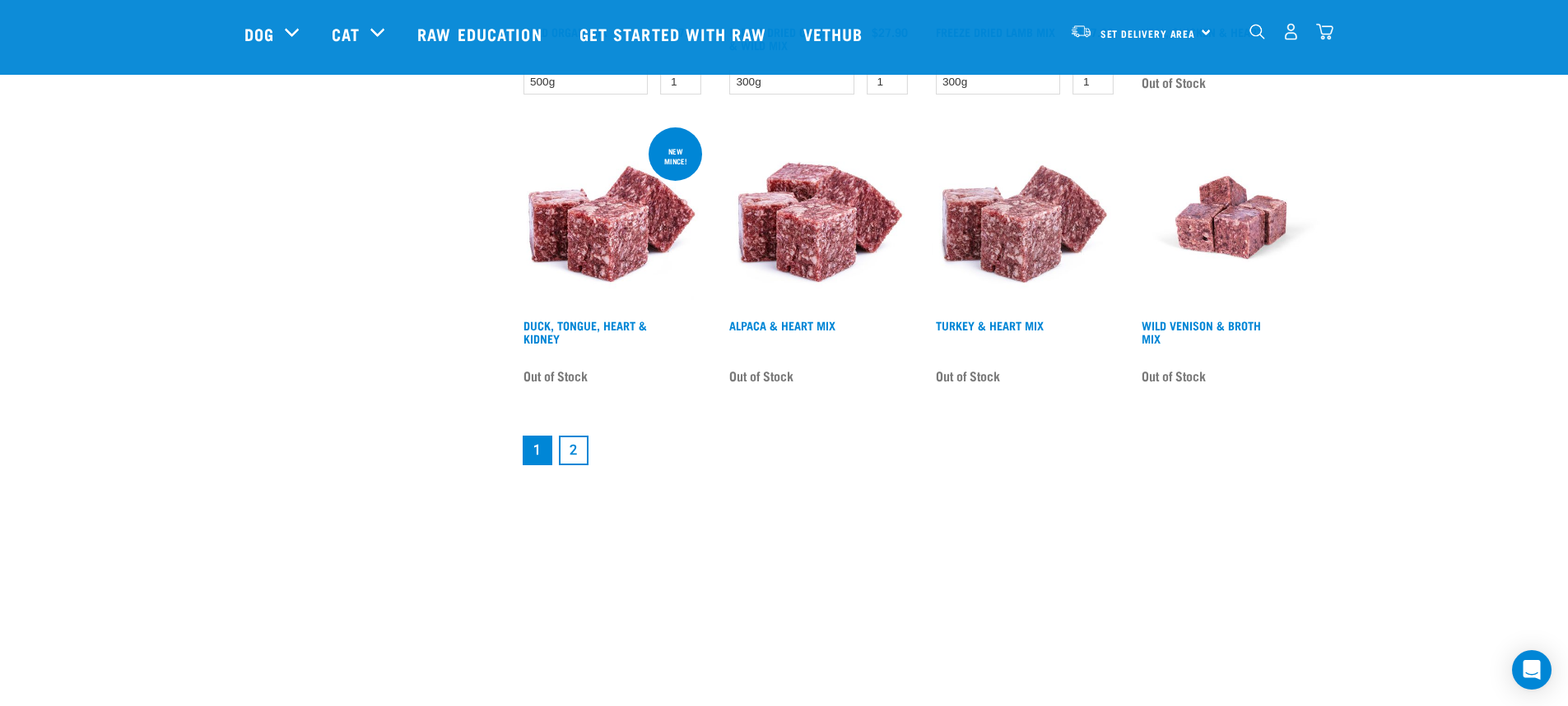
scroll to position [2220, 0]
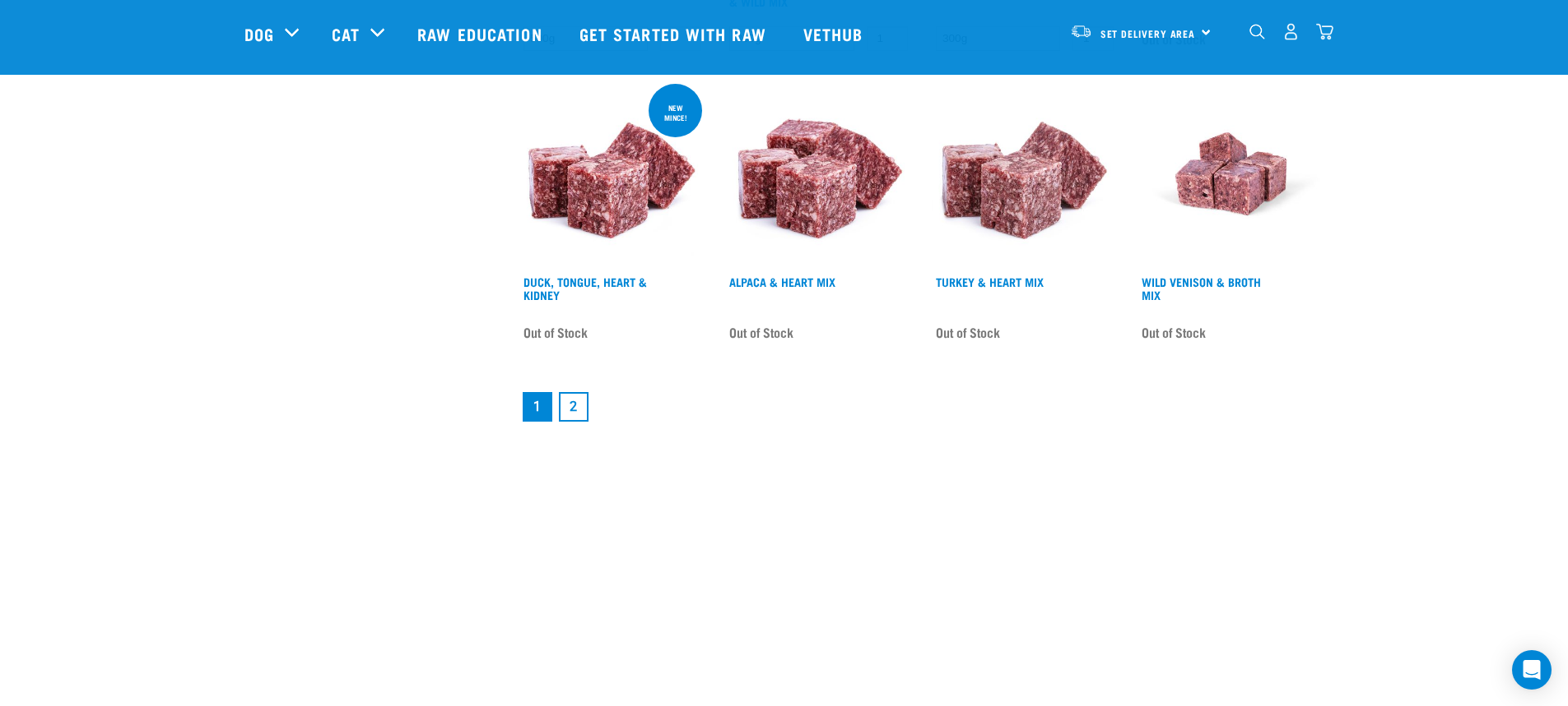
click at [583, 413] on link "2" at bounding box center [573, 406] width 30 height 30
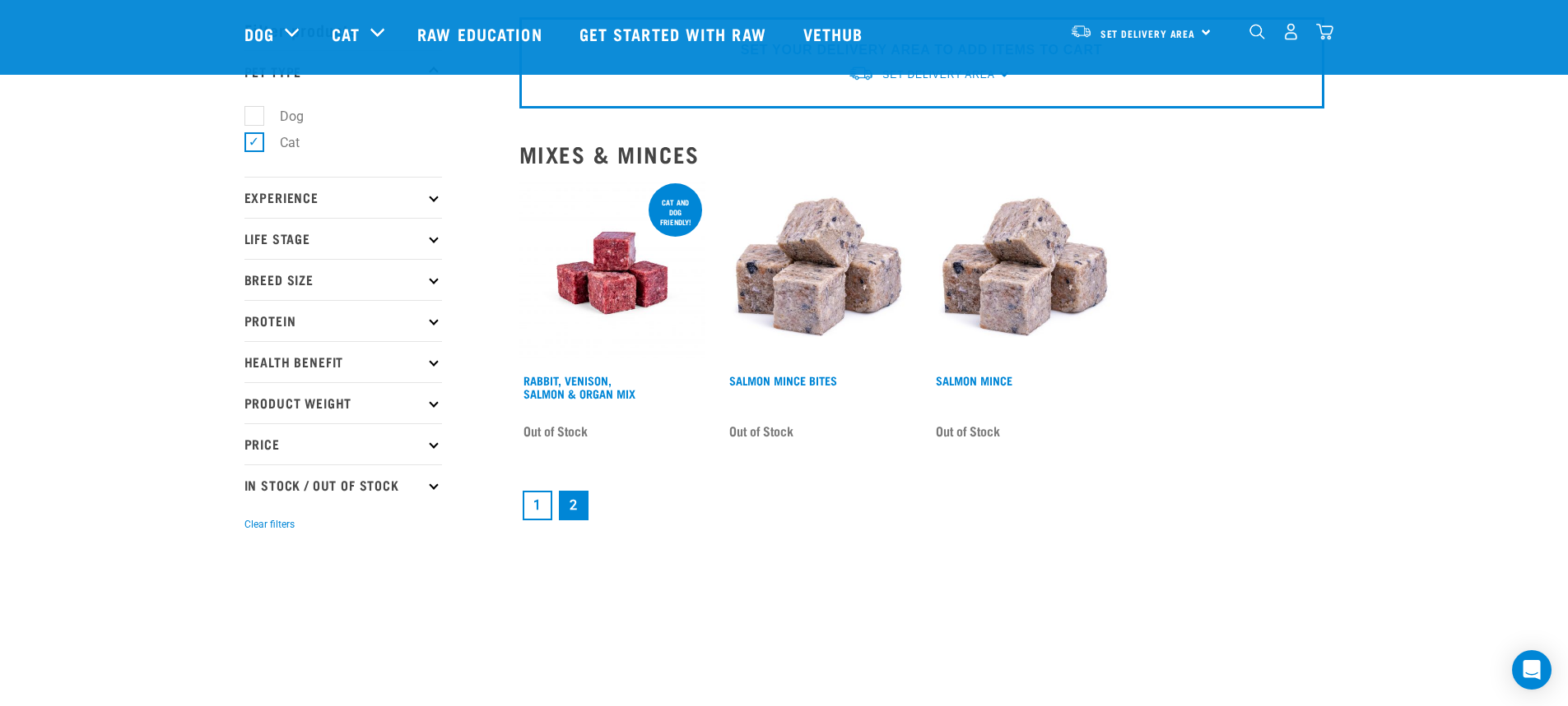
scroll to position [246, 0]
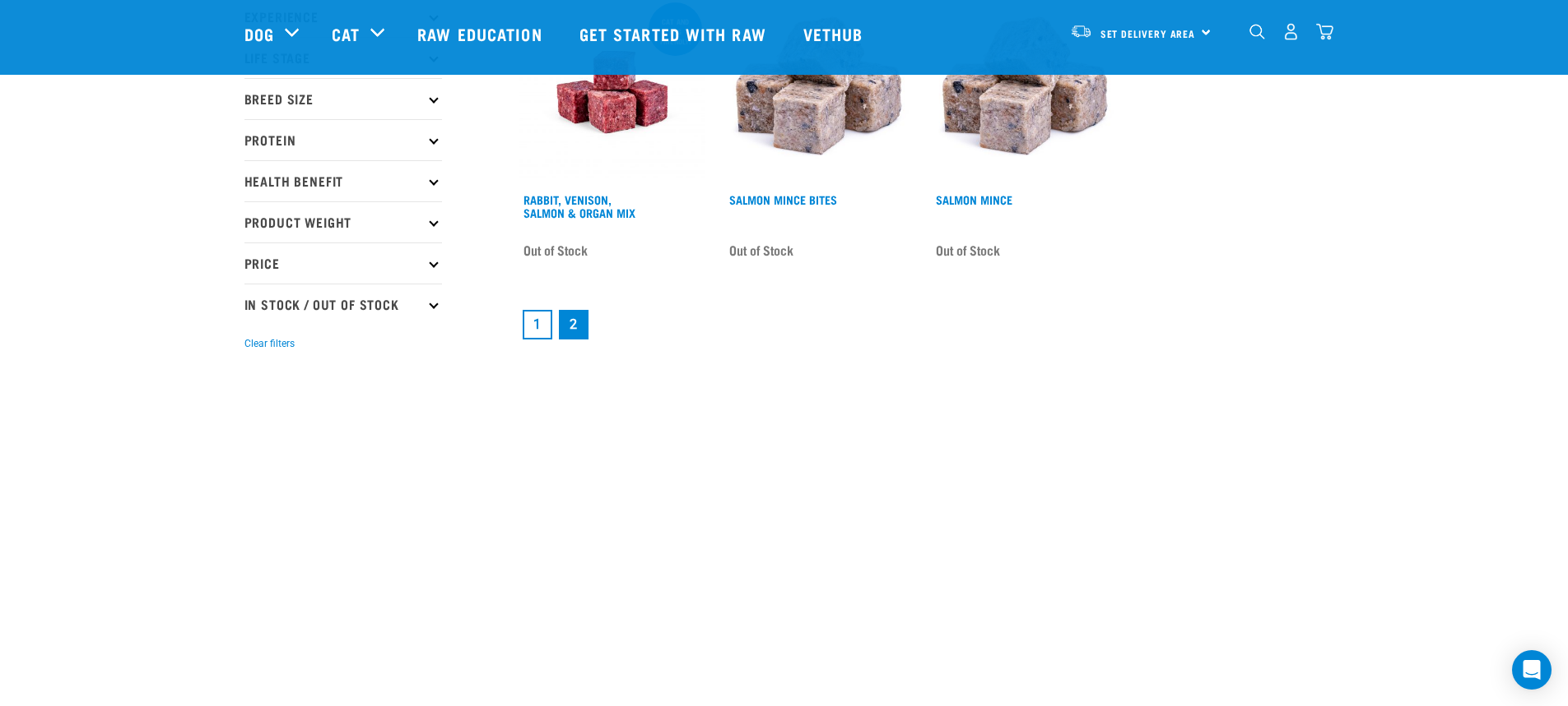
click at [529, 325] on link "1" at bounding box center [537, 324] width 30 height 30
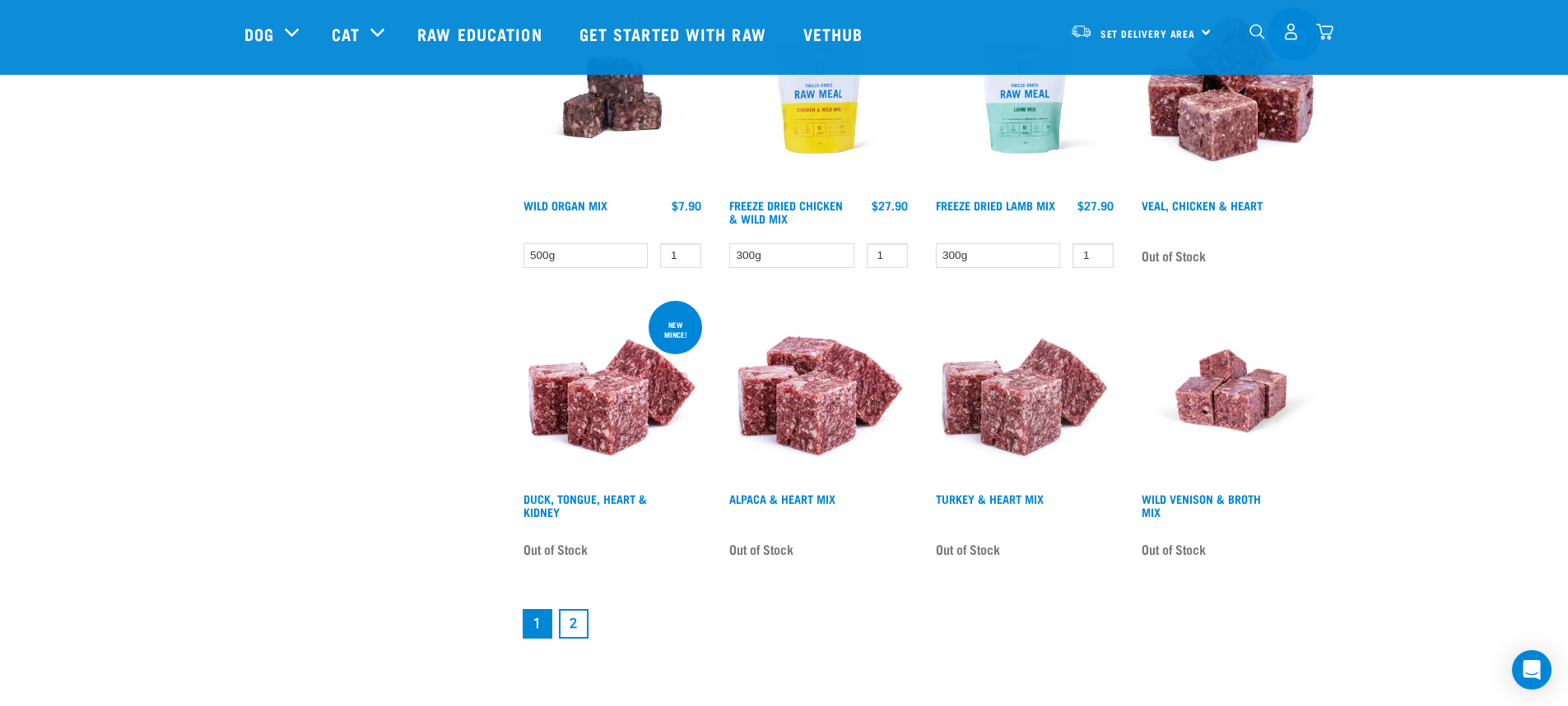
scroll to position [1973, 0]
